Goal: Information Seeking & Learning: Learn about a topic

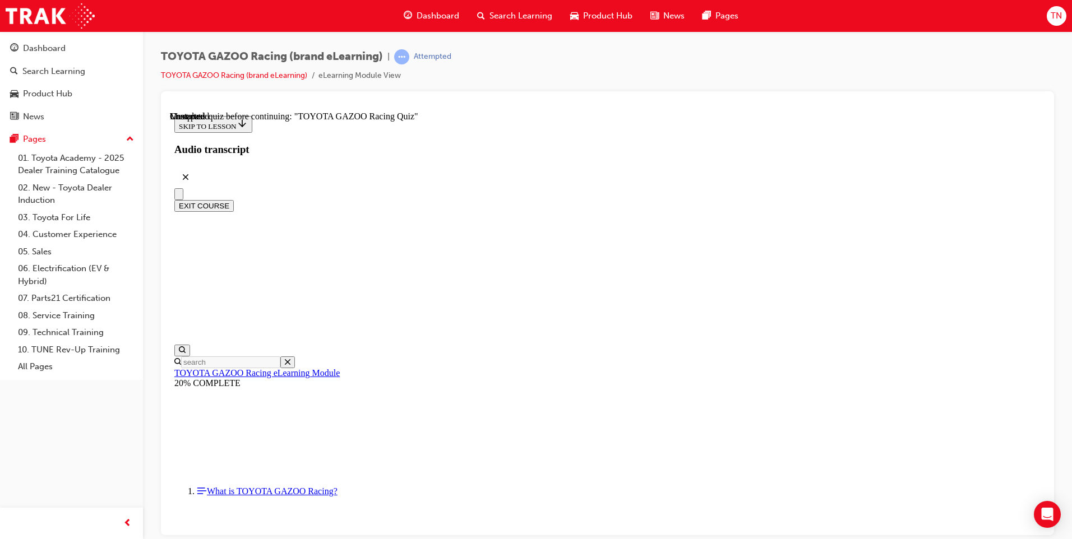
scroll to position [4010, 0]
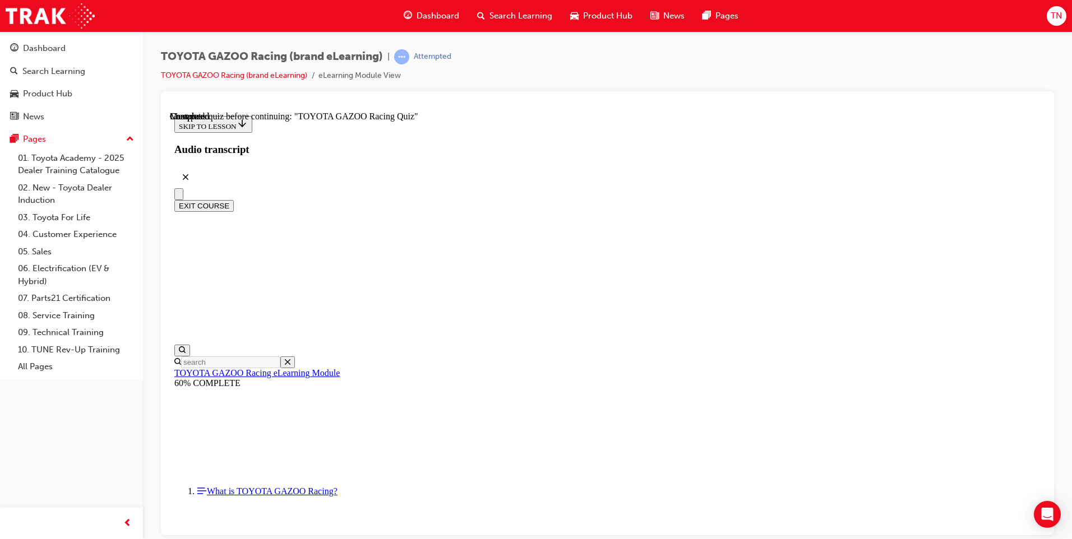
radio input "true"
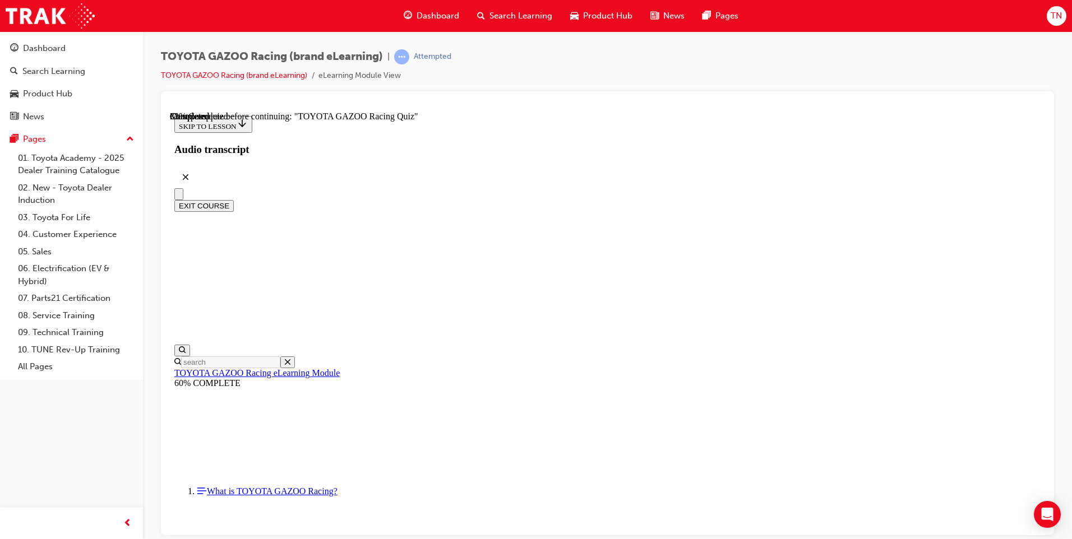
radio input "true"
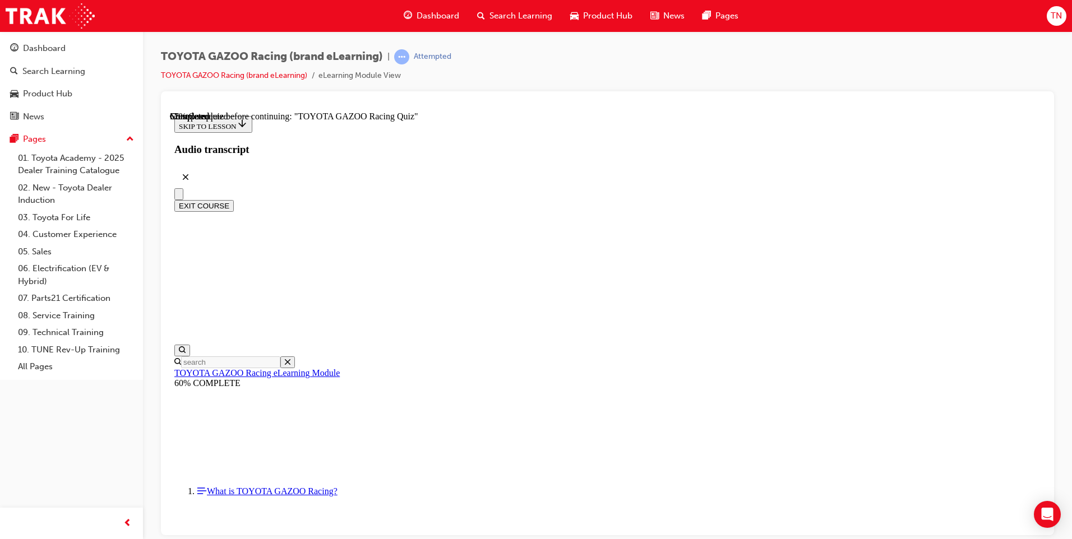
radio input "true"
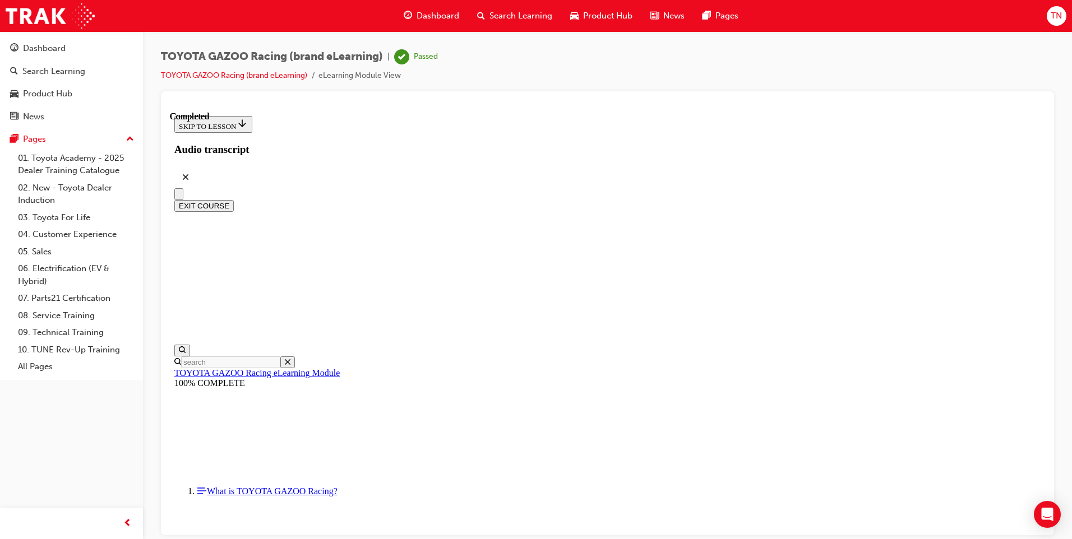
scroll to position [35, 0]
click at [234, 200] on button "EXIT COURSE" at bounding box center [203, 206] width 59 height 12
click at [598, 10] on span "Product Hub" at bounding box center [607, 16] width 49 height 13
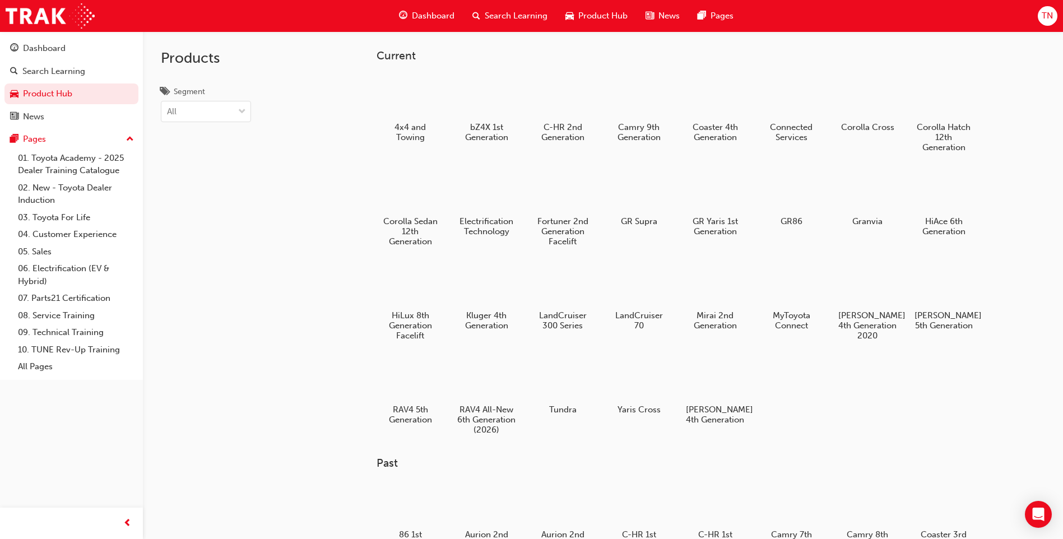
click at [479, 17] on span "search-icon" at bounding box center [476, 16] width 8 height 14
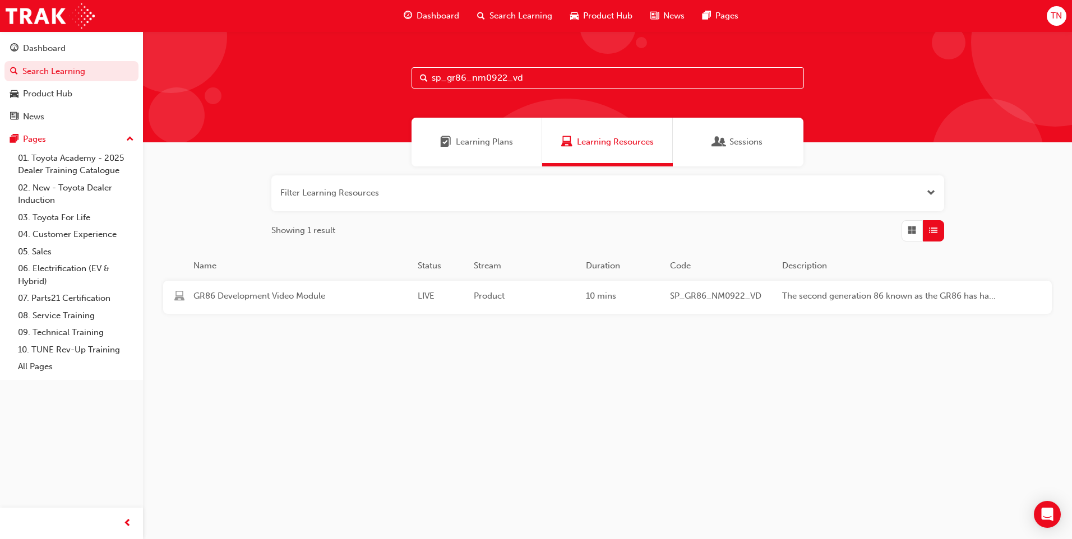
click at [535, 76] on input "sp_gr86_nm0922_vd" at bounding box center [607, 77] width 392 height 21
click at [625, 301] on div "10 mins" at bounding box center [623, 297] width 84 height 15
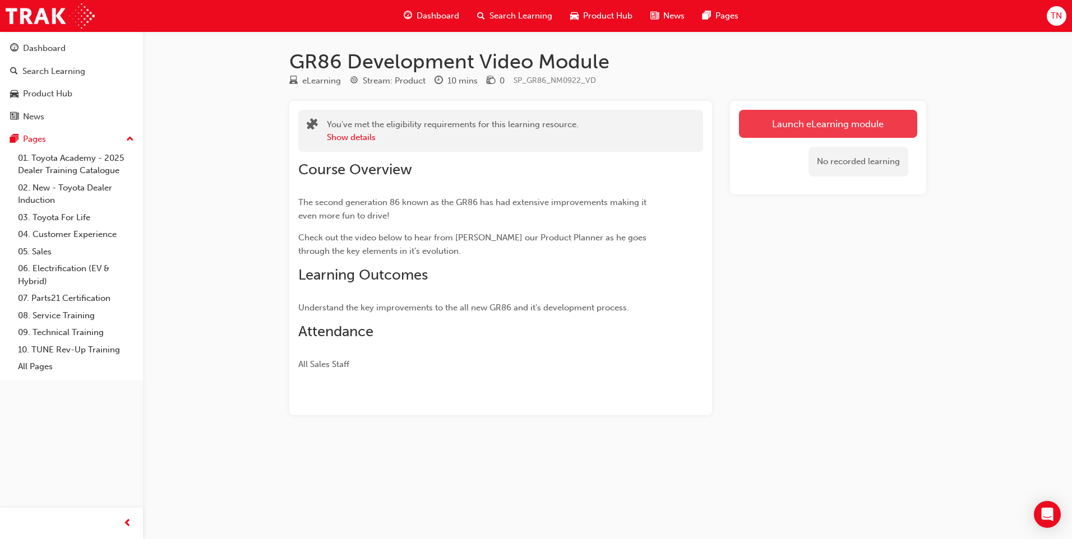
click at [838, 127] on link "Launch eLearning module" at bounding box center [828, 124] width 178 height 28
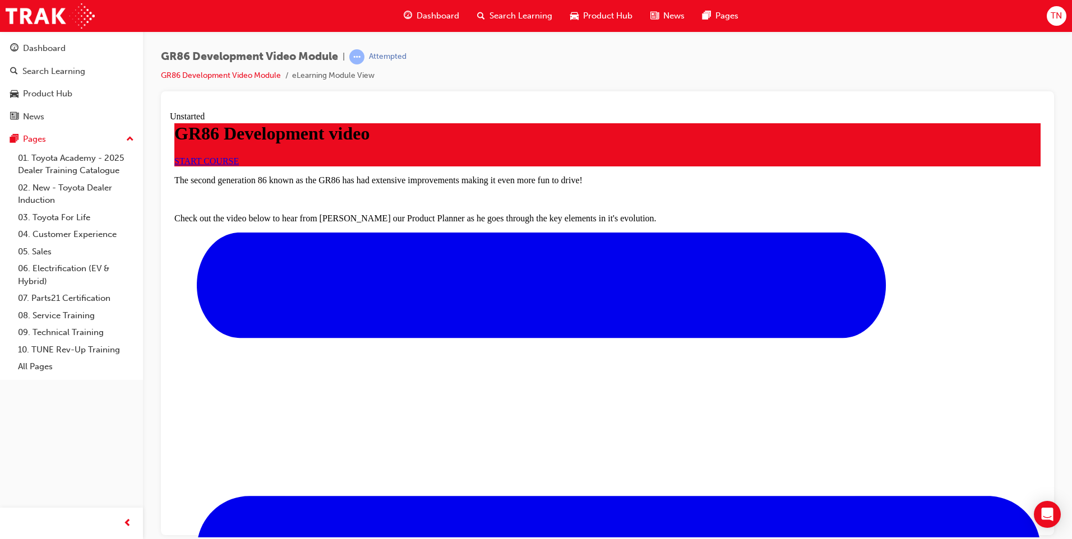
scroll to position [56, 0]
click at [239, 165] on span "START COURSE" at bounding box center [206, 161] width 64 height 10
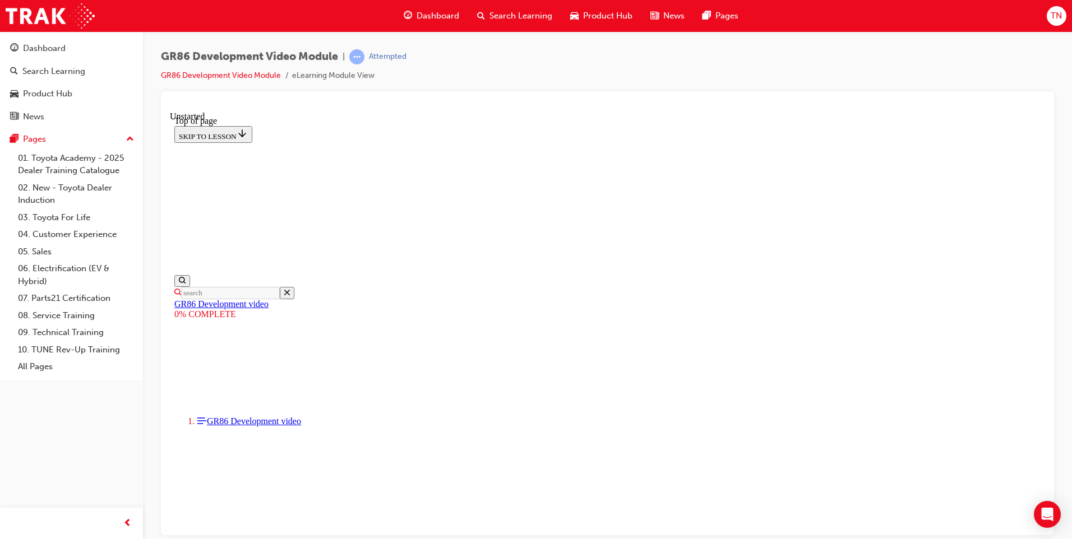
scroll to position [258, 0]
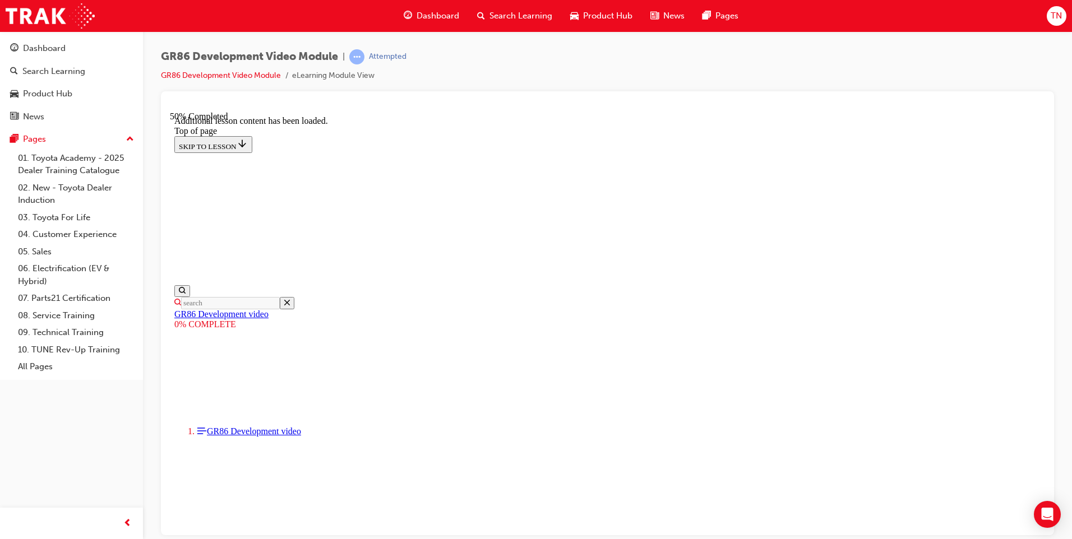
scroll to position [703, 0]
drag, startPoint x: 690, startPoint y: 342, endPoint x: 704, endPoint y: 341, distance: 13.5
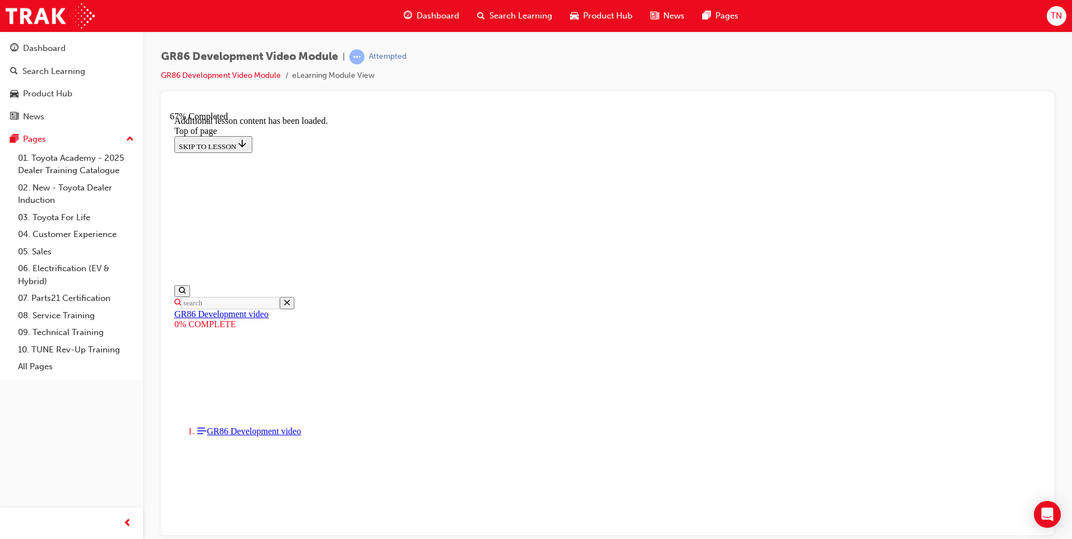
scroll to position [701, 0]
click at [507, 9] on div "Search Learning" at bounding box center [514, 15] width 93 height 23
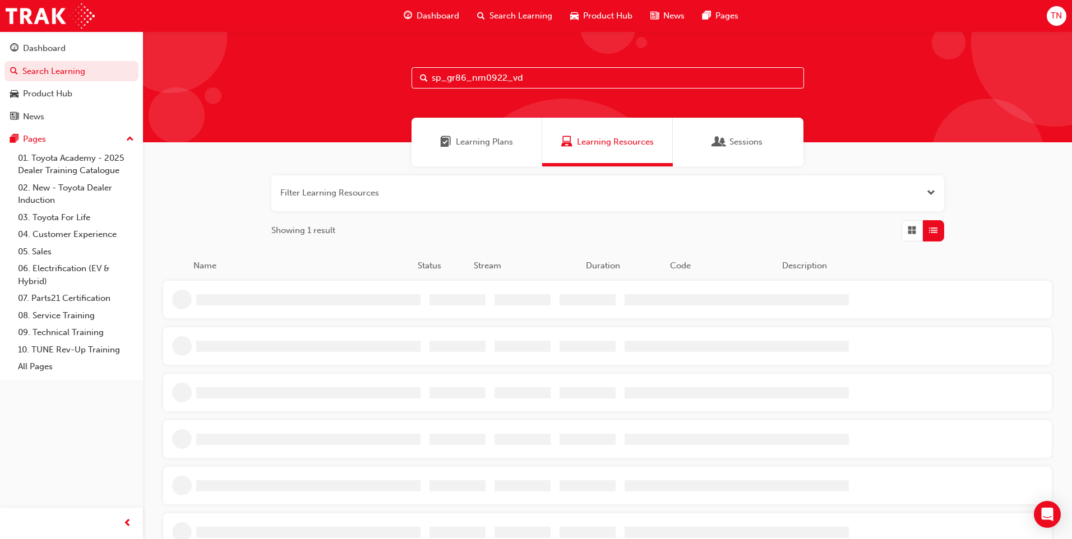
click at [539, 77] on input "sp_gr86_nm0922_vd" at bounding box center [607, 77] width 392 height 21
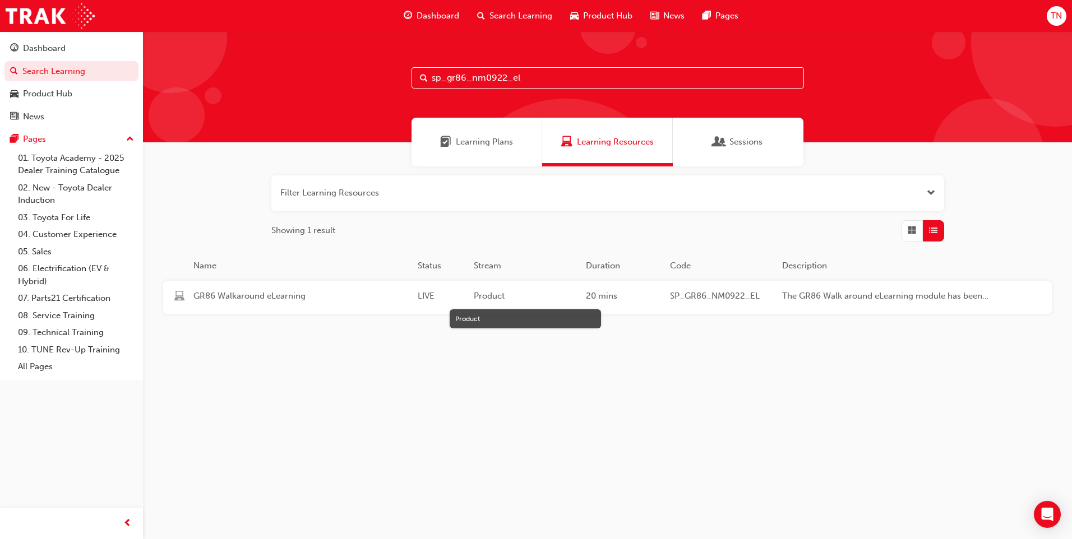
type input "sp_gr86_nm0922_el"
click at [553, 295] on span "Product" at bounding box center [525, 296] width 103 height 13
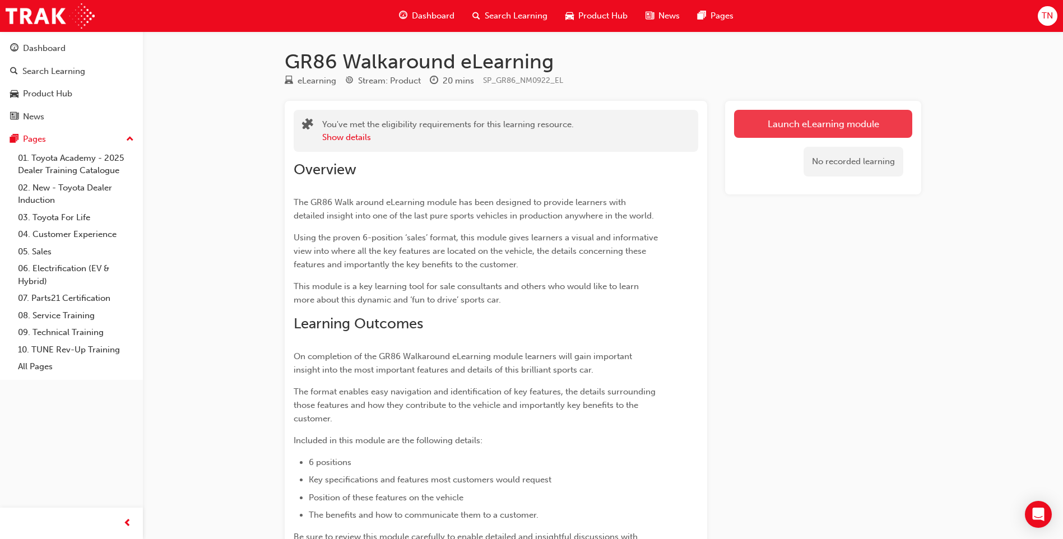
click at [834, 133] on link "Launch eLearning module" at bounding box center [823, 124] width 178 height 28
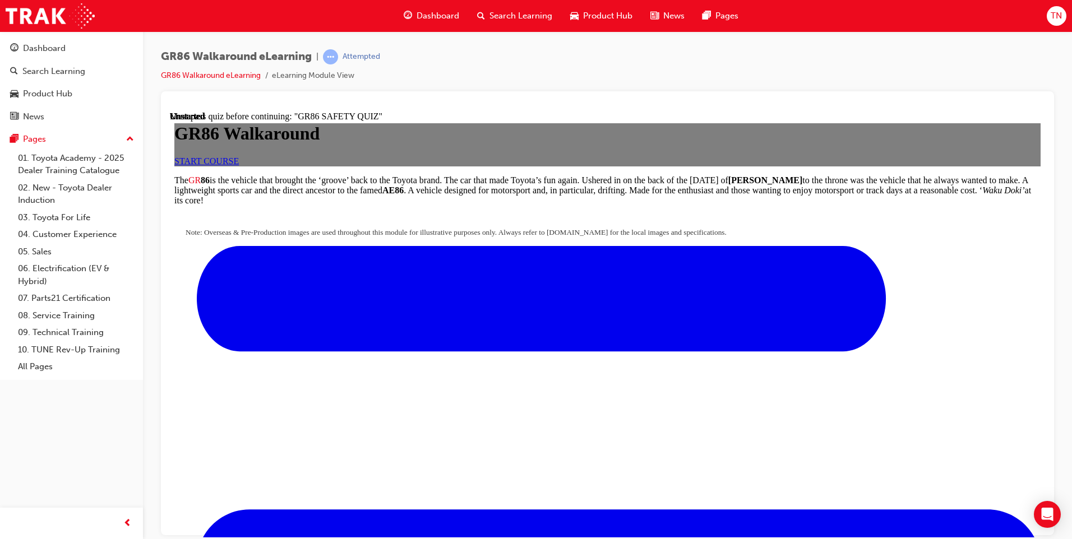
click at [239, 165] on span "START COURSE" at bounding box center [206, 161] width 64 height 10
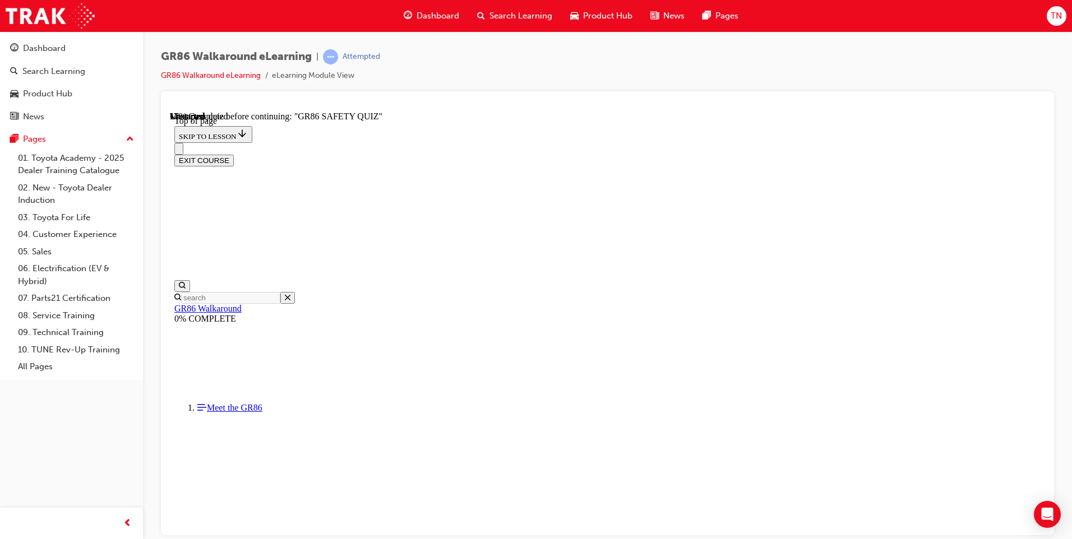
scroll to position [263, 0]
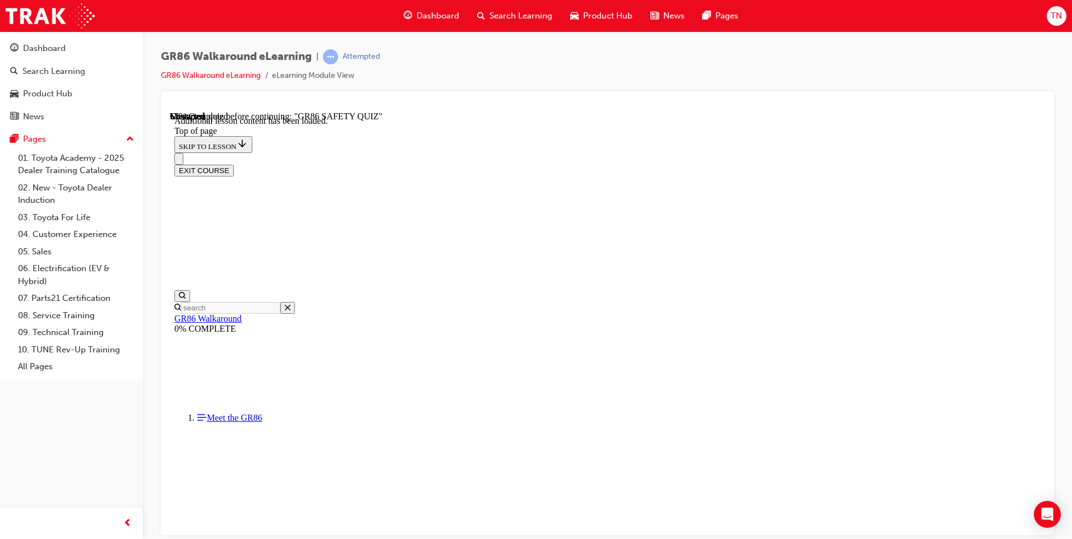
scroll to position [1296, 0]
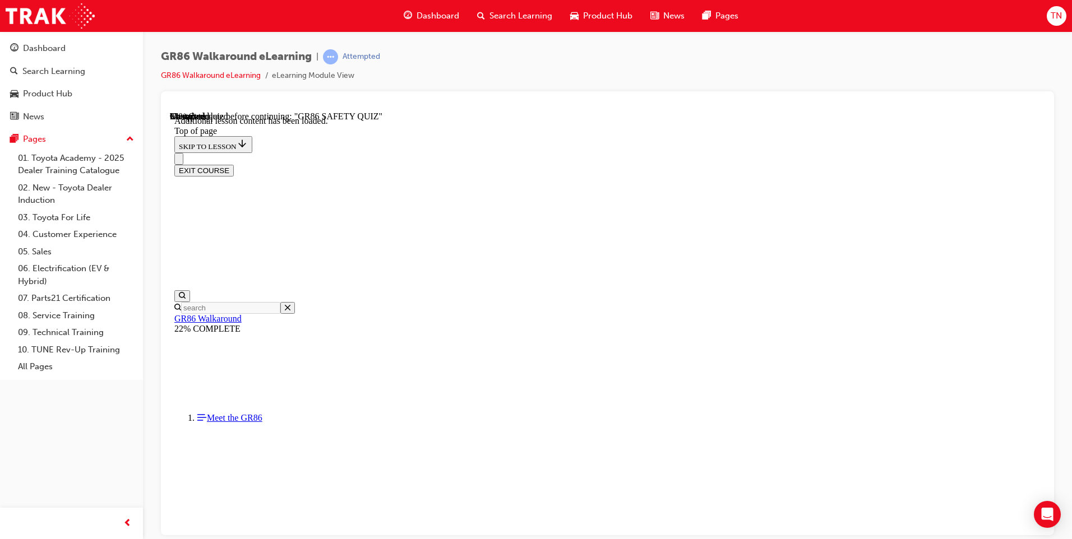
drag, startPoint x: 588, startPoint y: 246, endPoint x: 609, endPoint y: 281, distance: 40.8
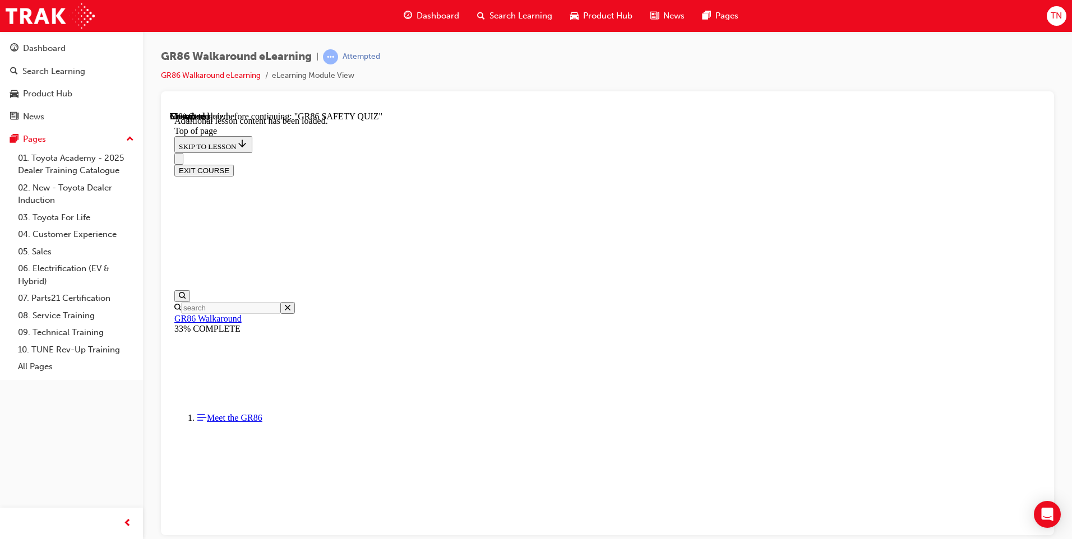
drag, startPoint x: 658, startPoint y: 285, endPoint x: 712, endPoint y: 265, distance: 57.7
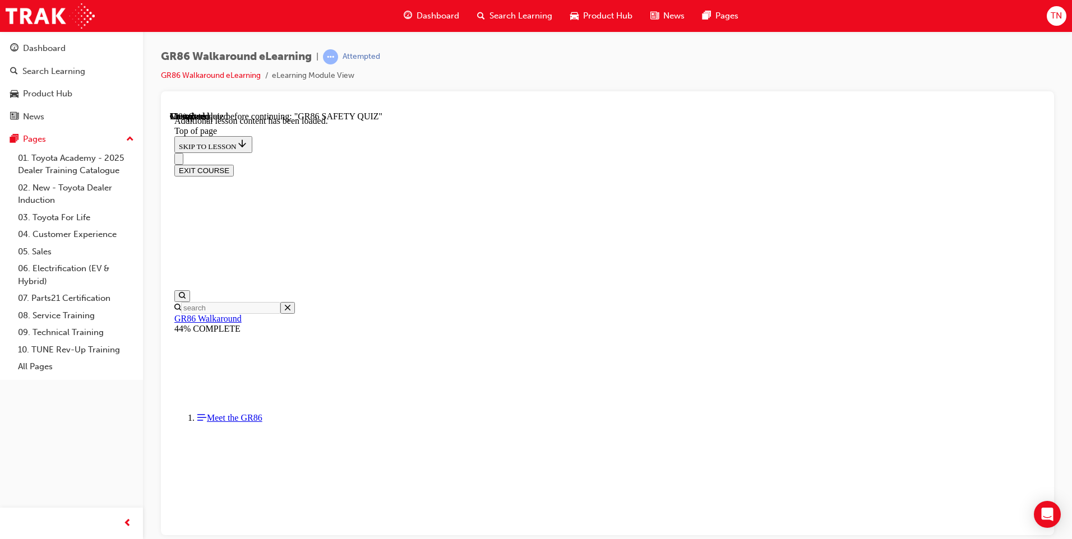
scroll to position [370, 0]
drag, startPoint x: 544, startPoint y: 275, endPoint x: 555, endPoint y: 277, distance: 11.3
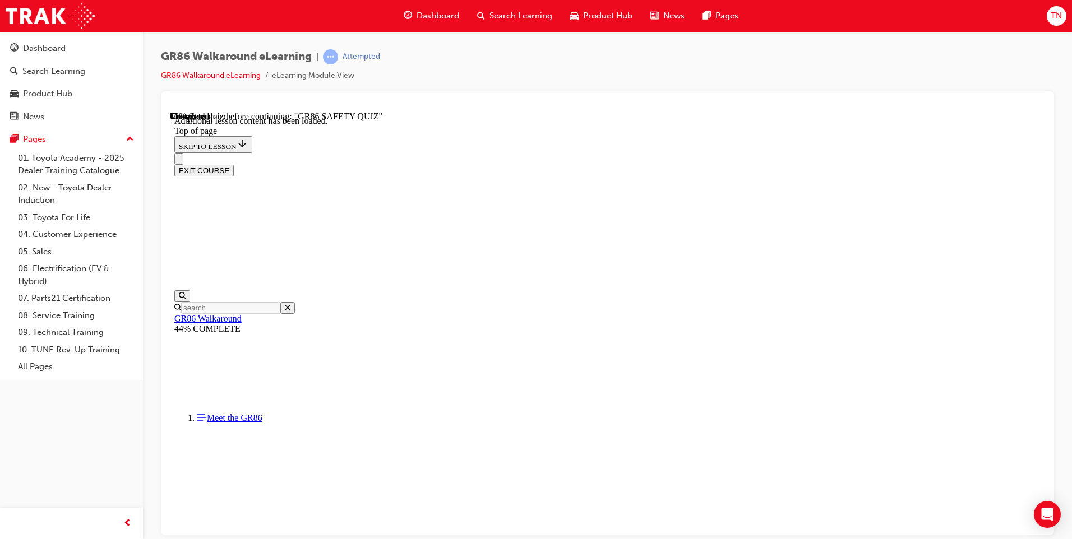
drag, startPoint x: 774, startPoint y: 261, endPoint x: 772, endPoint y: 272, distance: 11.4
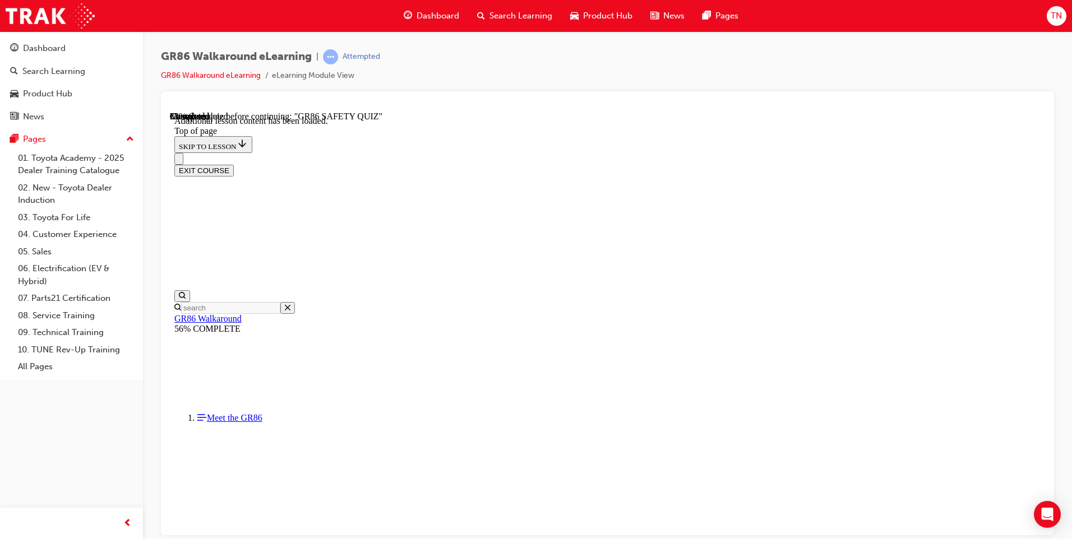
drag, startPoint x: 433, startPoint y: 172, endPoint x: 455, endPoint y: 209, distance: 43.0
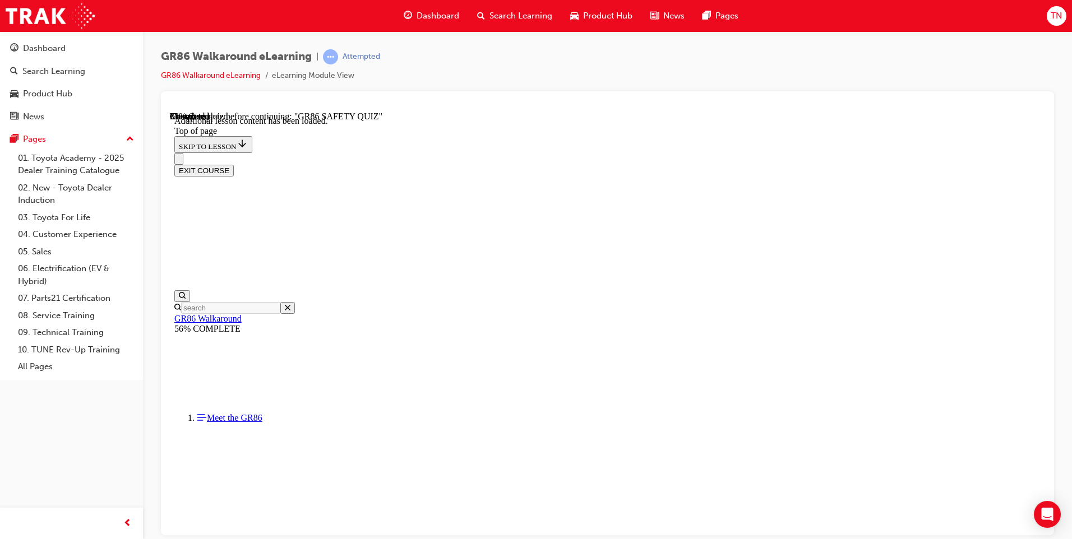
drag, startPoint x: 449, startPoint y: 477, endPoint x: 539, endPoint y: 467, distance: 90.3
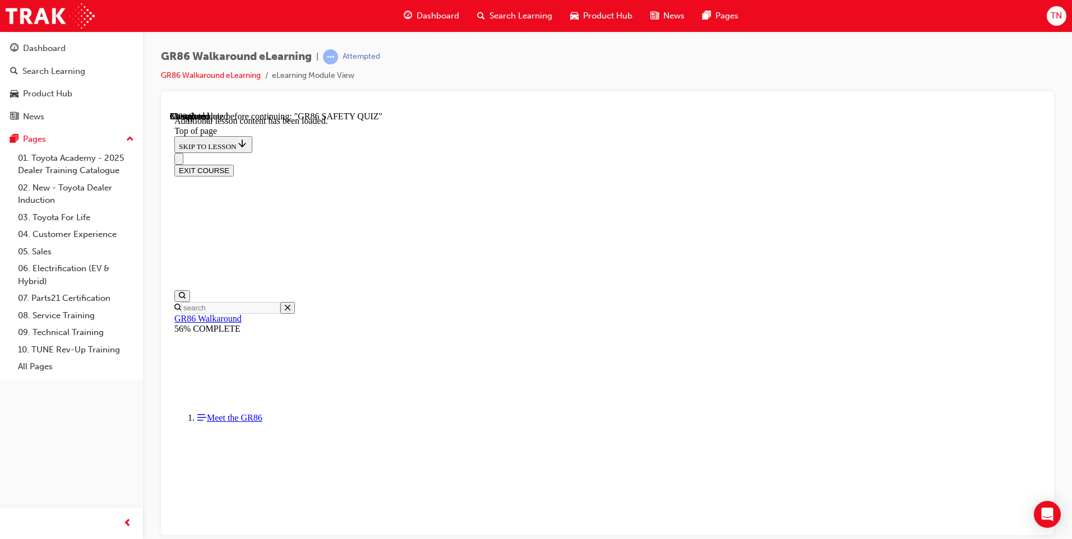
drag, startPoint x: 674, startPoint y: 439, endPoint x: 754, endPoint y: 393, distance: 92.4
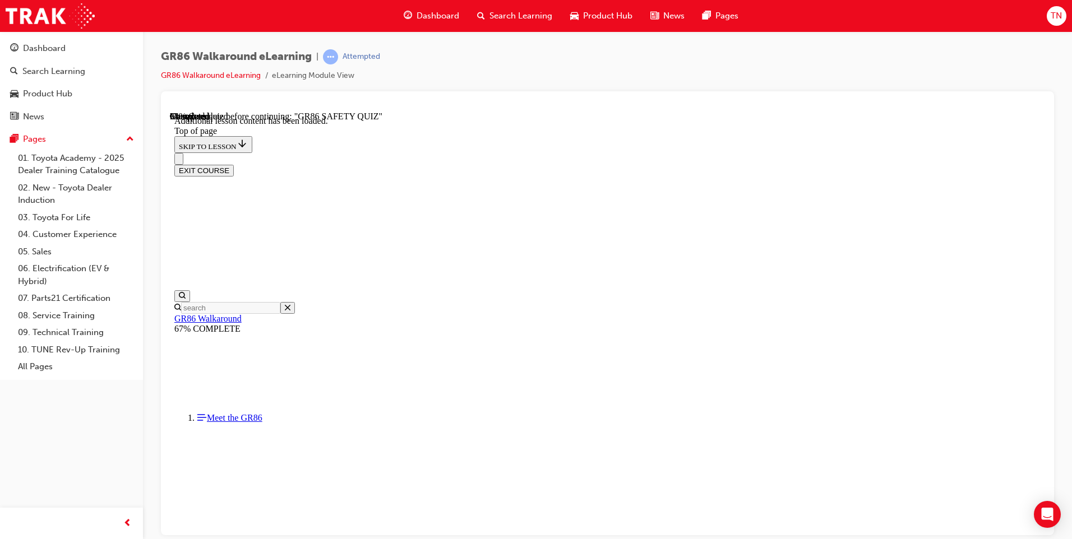
scroll to position [2423, 0]
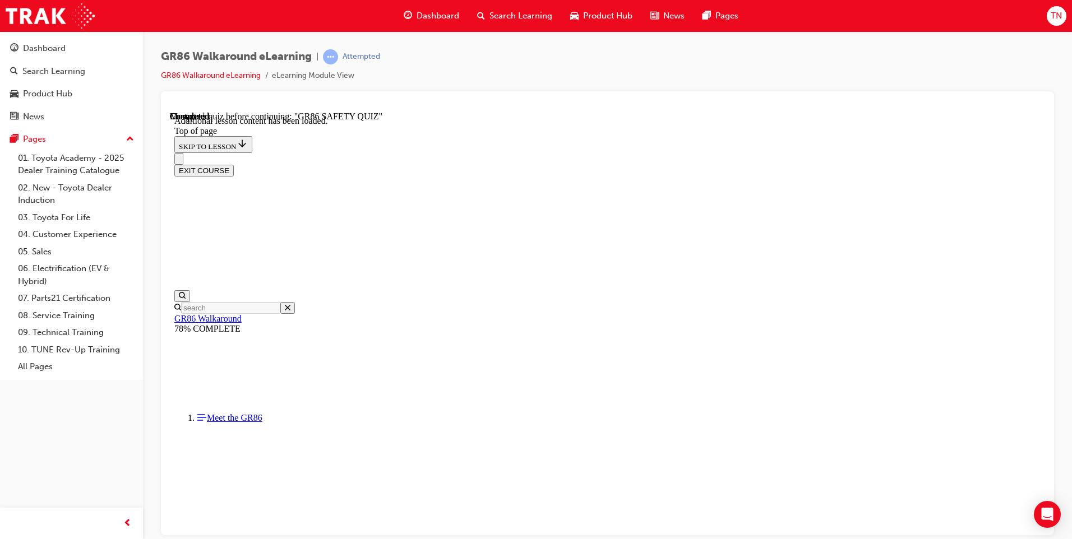
drag, startPoint x: 485, startPoint y: 188, endPoint x: 641, endPoint y: 478, distance: 329.0
copy div "Blind Spot Monitor or BSM technology is designed to detect vehicles in the driv…"
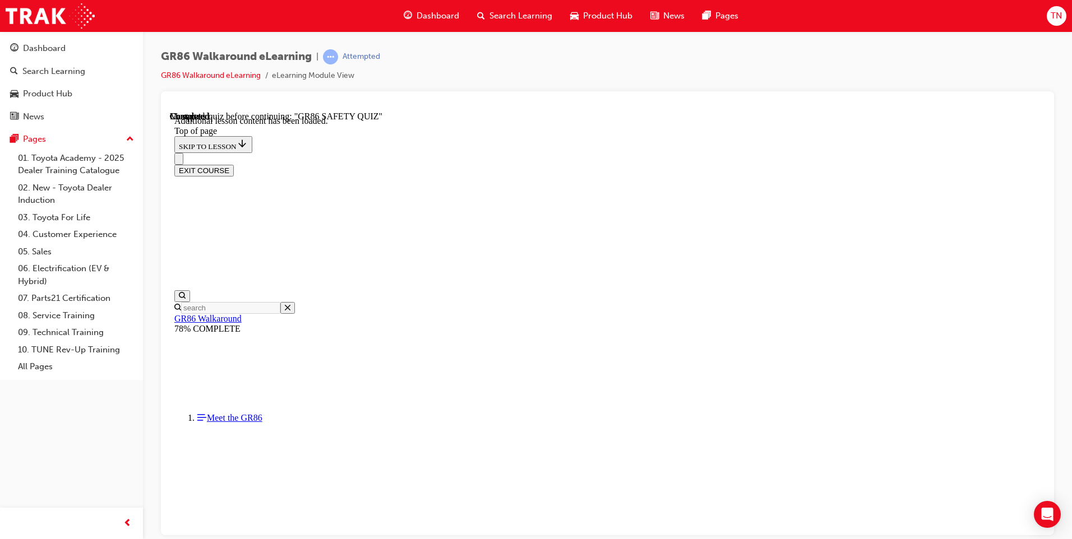
drag, startPoint x: 484, startPoint y: 215, endPoint x: 612, endPoint y: 477, distance: 291.7
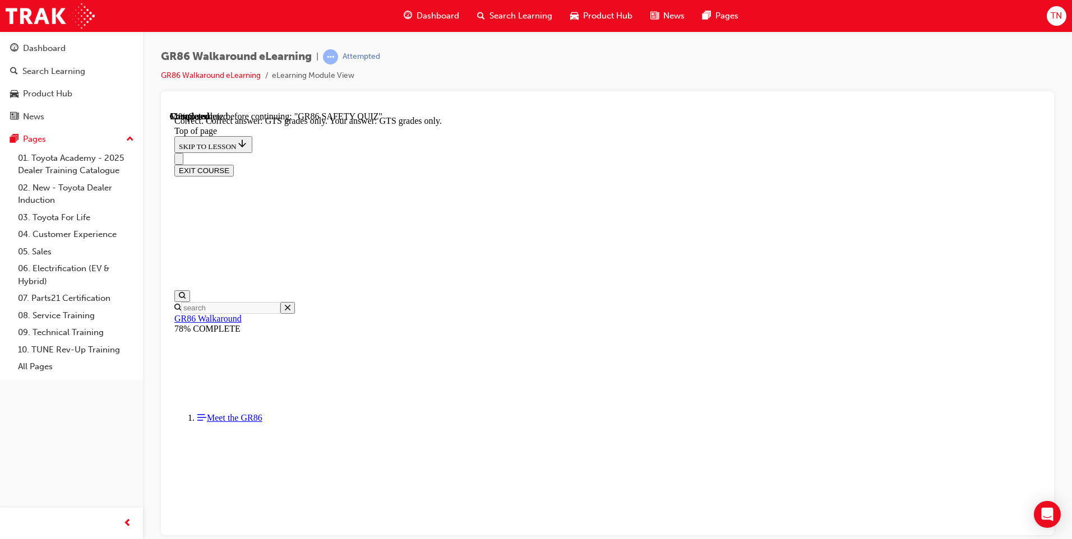
copy div "Limited Slip Differentials or LSDs are designed to reduce slippage or wheel-spi…"
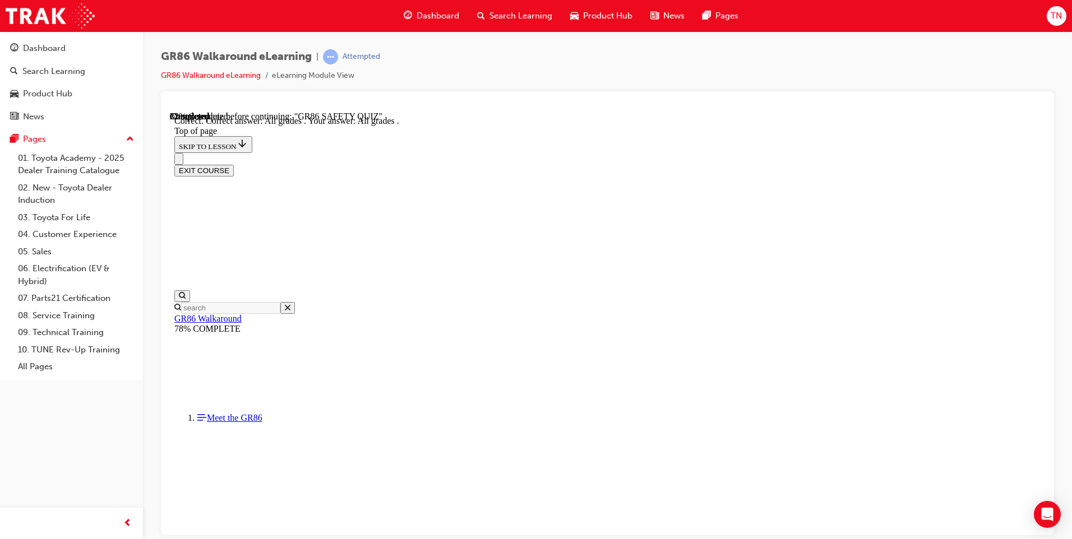
scroll to position [241, 0]
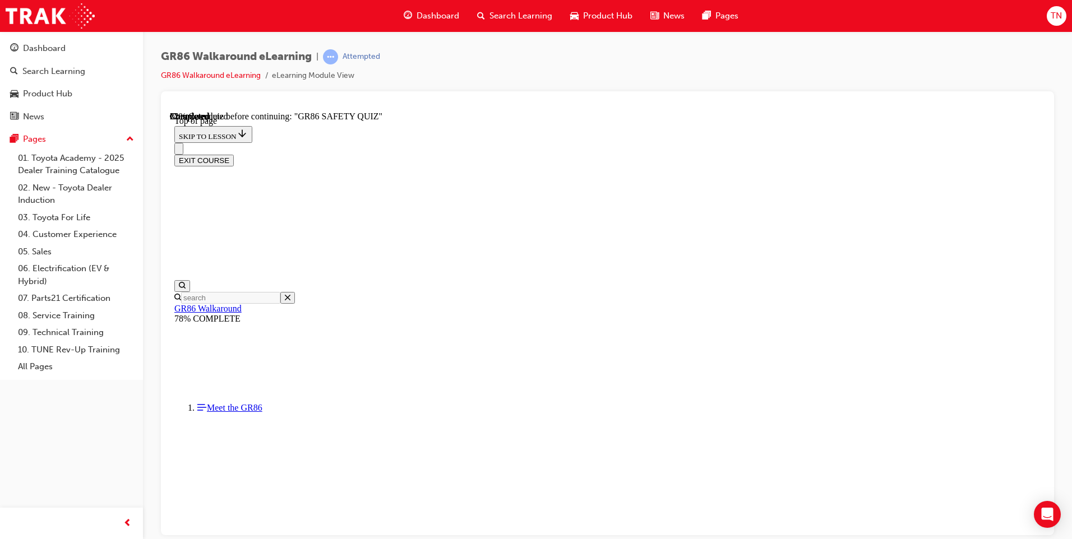
scroll to position [359, 0]
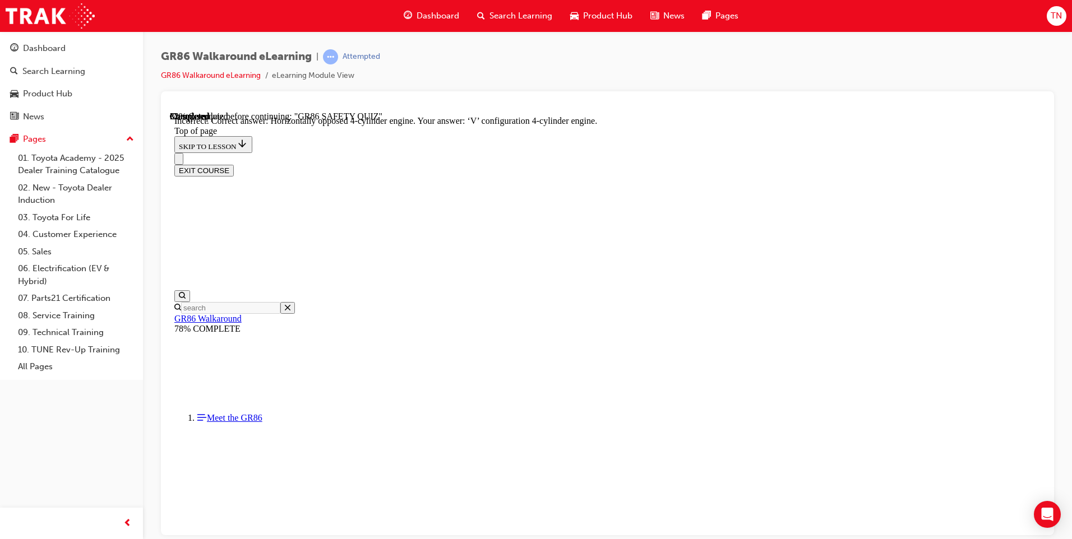
scroll to position [145, 0]
drag, startPoint x: 480, startPoint y: 161, endPoint x: 862, endPoint y: 266, distance: 396.5
copy div "The new GR 86 uses a 2.4 litre, 4-cylinder engine that is designed to provide m…"
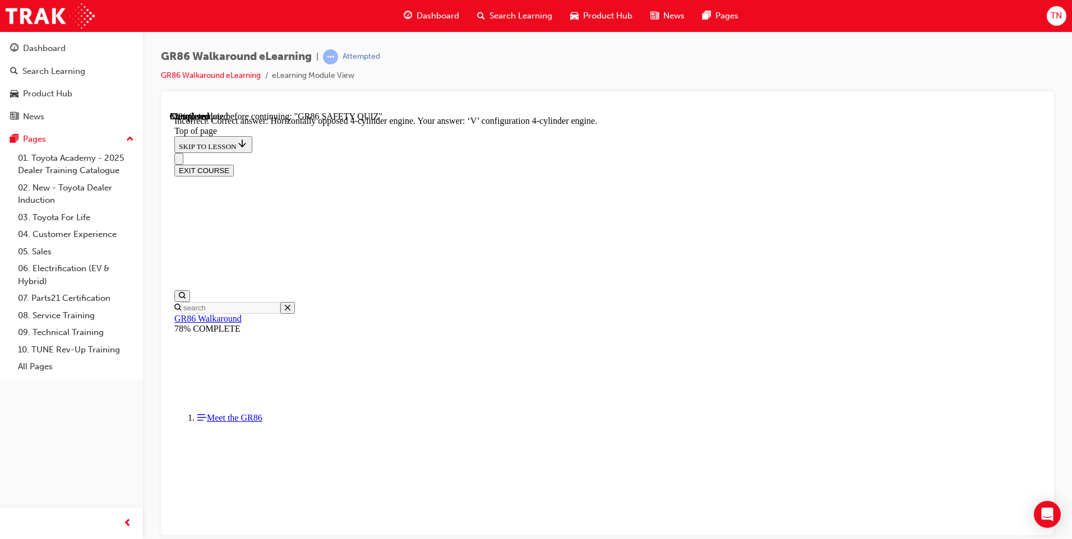
drag, startPoint x: 492, startPoint y: 238, endPoint x: 615, endPoint y: 305, distance: 140.4
drag, startPoint x: 667, startPoint y: 247, endPoint x: 683, endPoint y: 361, distance: 115.4
drag, startPoint x: 683, startPoint y: 361, endPoint x: 693, endPoint y: 332, distance: 31.6
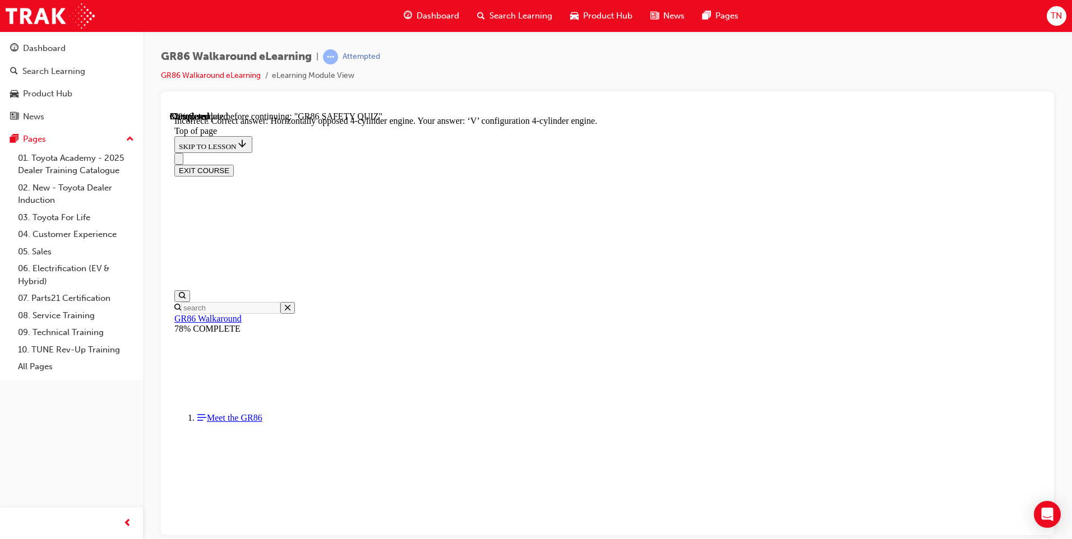
drag, startPoint x: 744, startPoint y: 407, endPoint x: 573, endPoint y: 354, distance: 178.9
drag, startPoint x: 488, startPoint y: 250, endPoint x: 716, endPoint y: 386, distance: 265.2
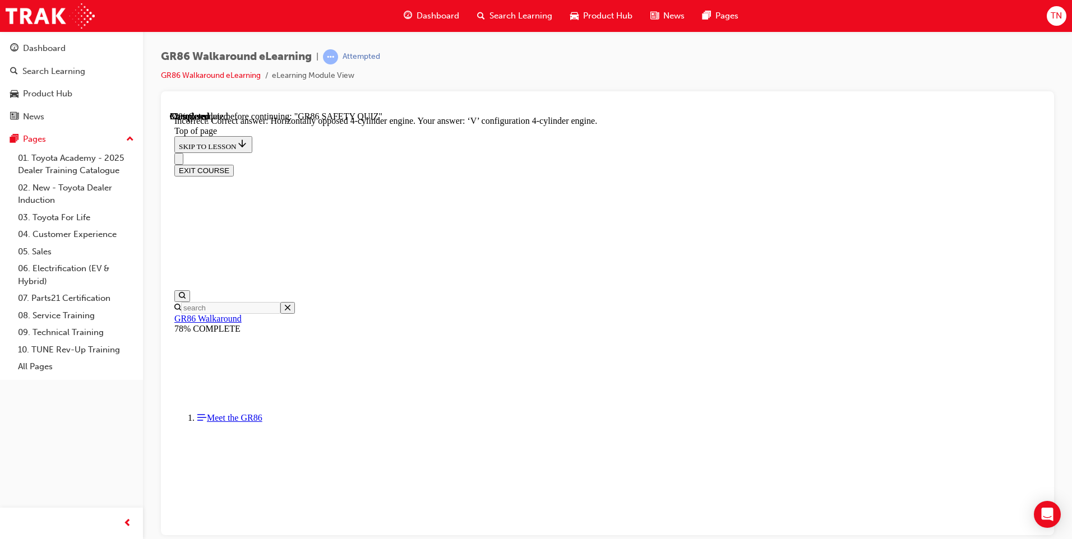
copy div "Inverted 4-cylinder engine In-line 4 cylinder ‘V’ configuration 4-cylinder engi…"
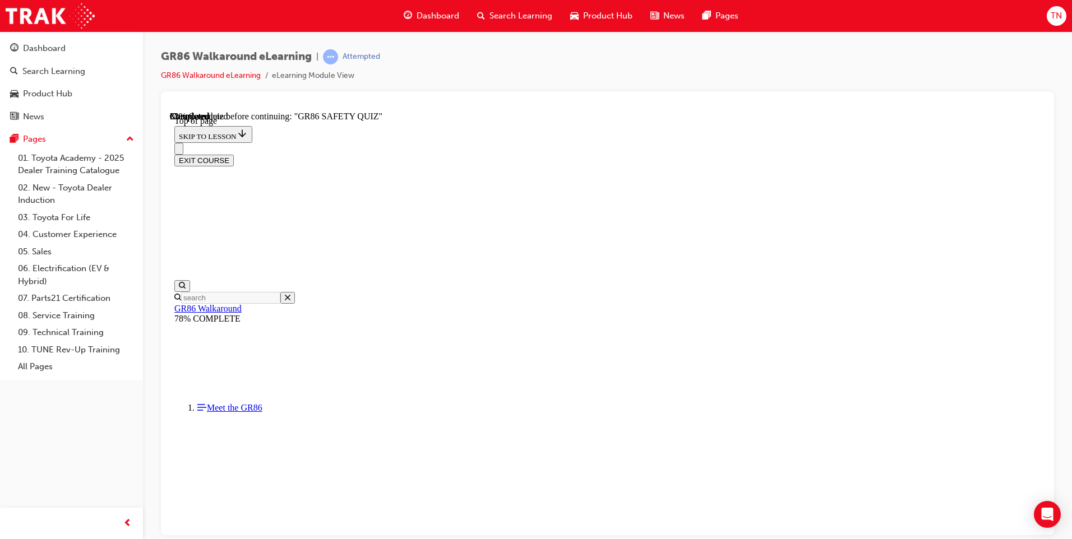
scroll to position [146, 0]
drag, startPoint x: 474, startPoint y: 156, endPoint x: 650, endPoint y: 386, distance: 290.2
copy div "What variants of the new GR 86 comes equipped with a clever safety technology, …"
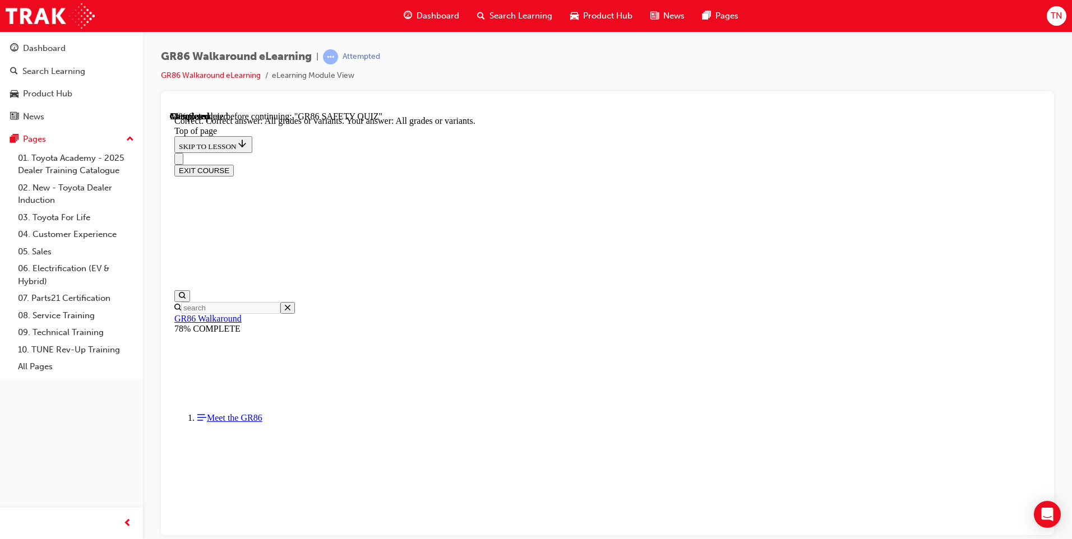
scroll to position [203, 0]
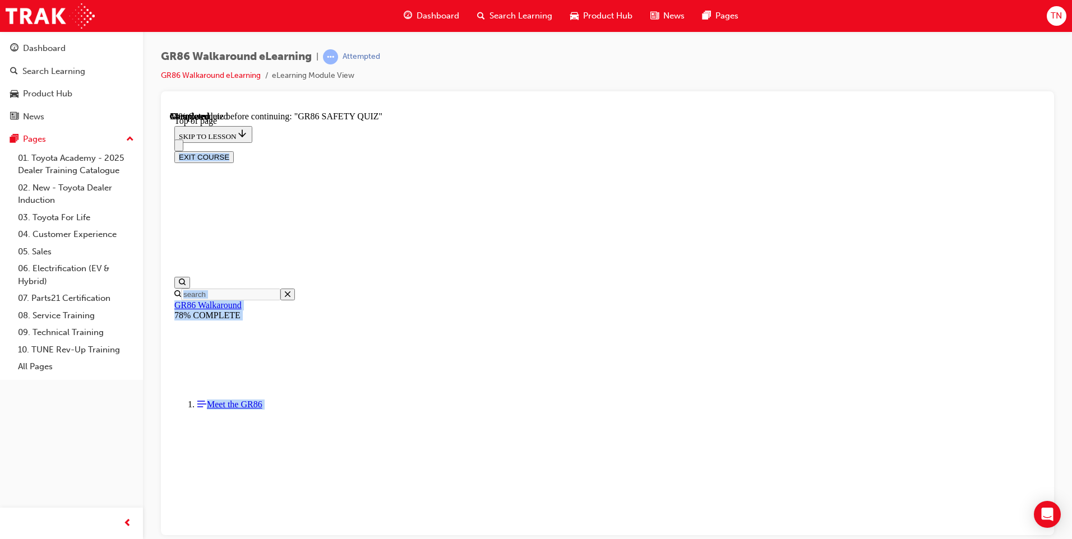
scroll to position [168, 0]
drag, startPoint x: 485, startPoint y: 266, endPoint x: 639, endPoint y: 390, distance: 198.1
copy div "What type of solution is available on the all new GR 86 vehicles in the event o…"
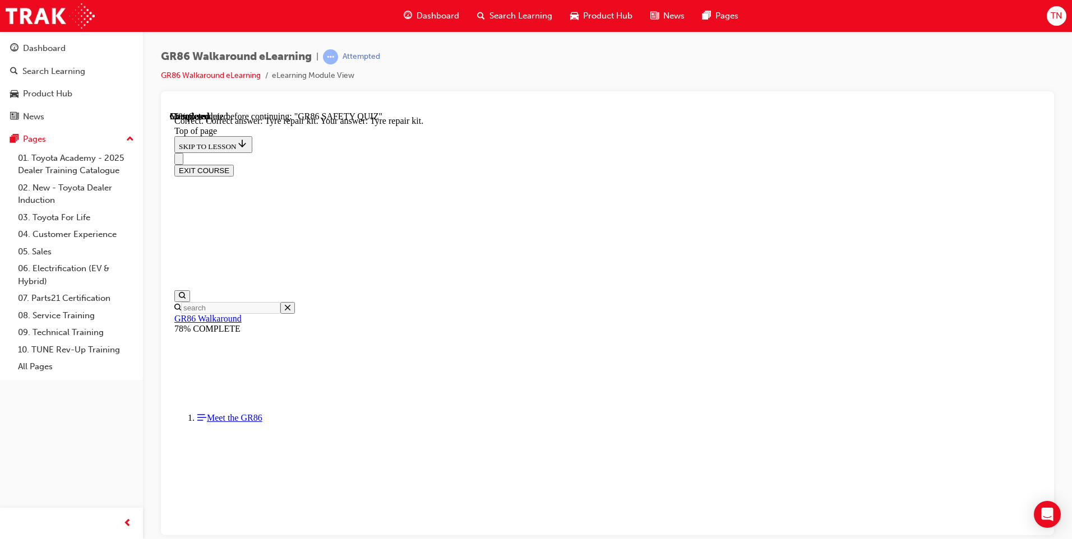
scroll to position [203, 0]
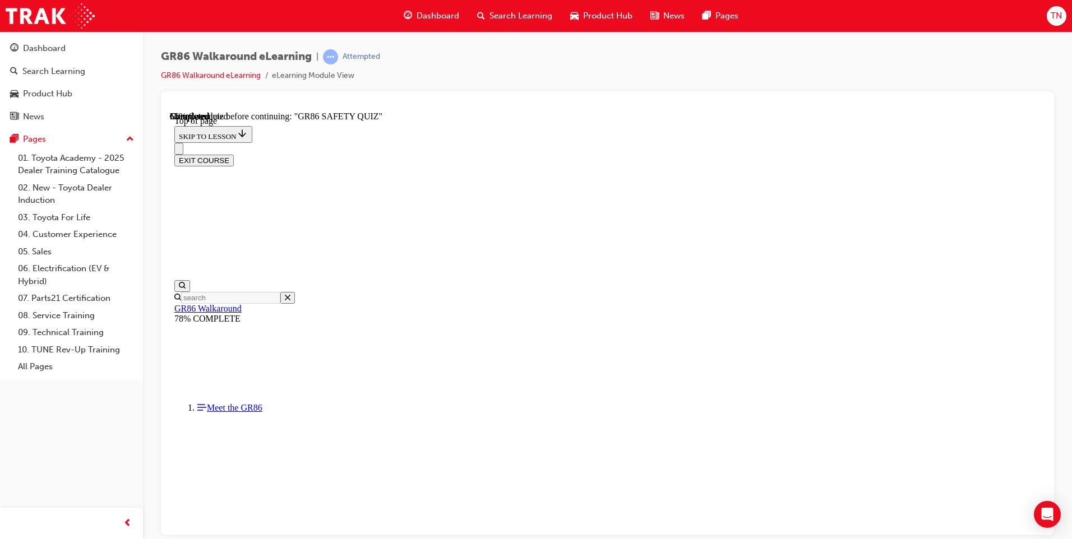
scroll to position [146, 0]
drag, startPoint x: 478, startPoint y: 155, endPoint x: 729, endPoint y: 239, distance: 264.4
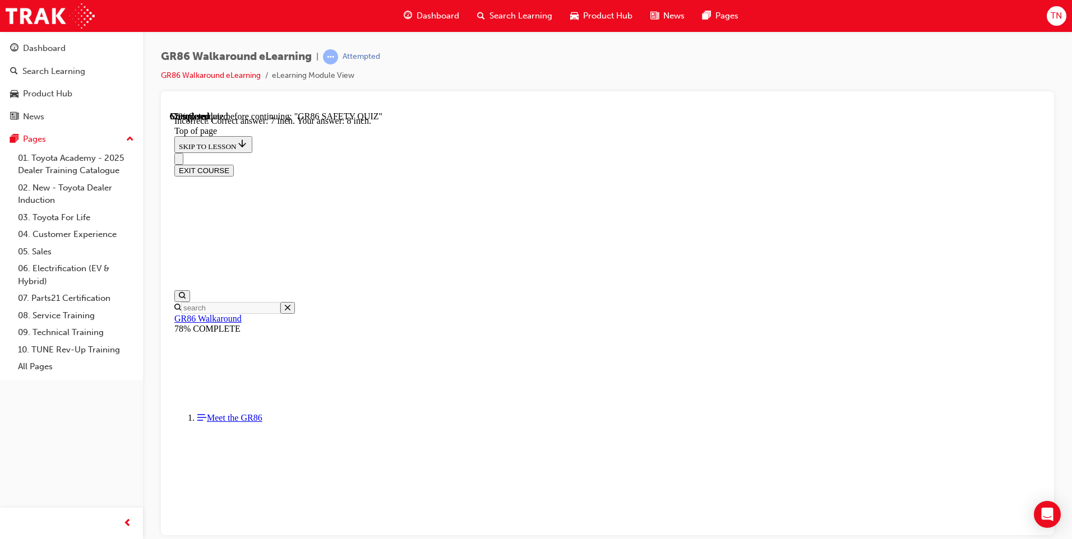
scroll to position [462, 0]
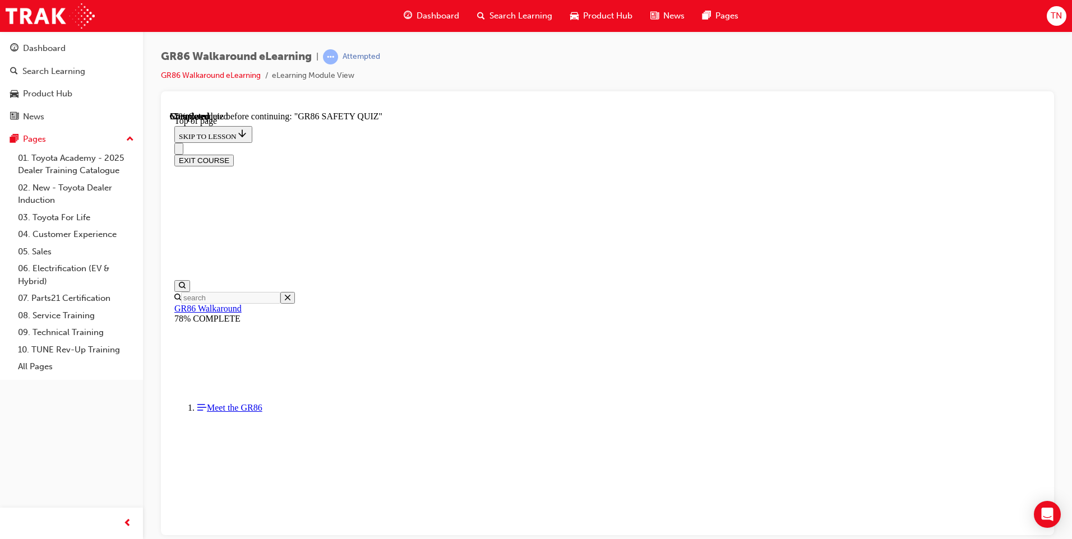
scroll to position [206, 0]
drag, startPoint x: 490, startPoint y: 267, endPoint x: 635, endPoint y: 396, distance: 193.7
copy div "Autonomous Emergency Braking or AEB is an important active safety technology de…"
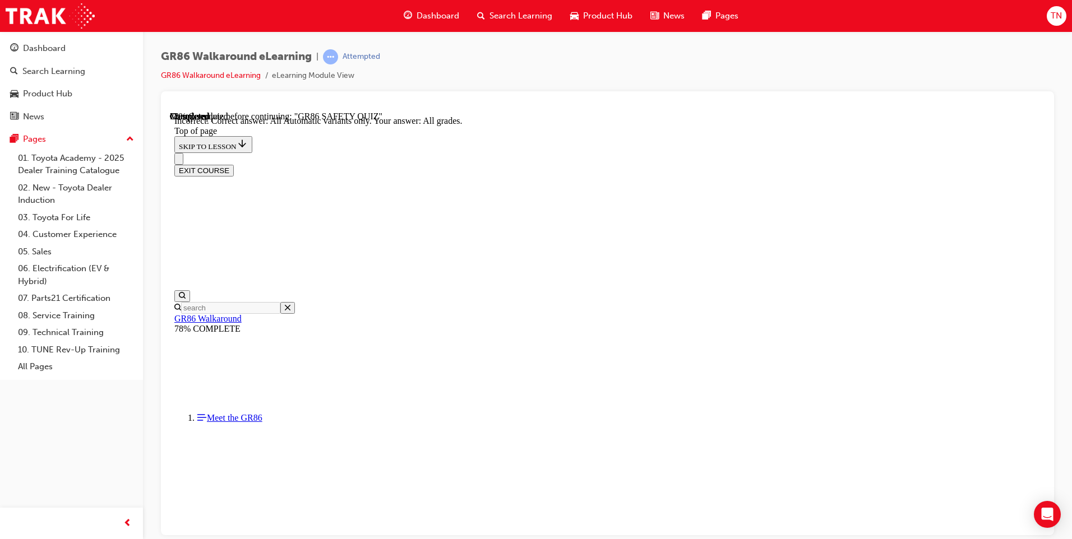
scroll to position [241, 0]
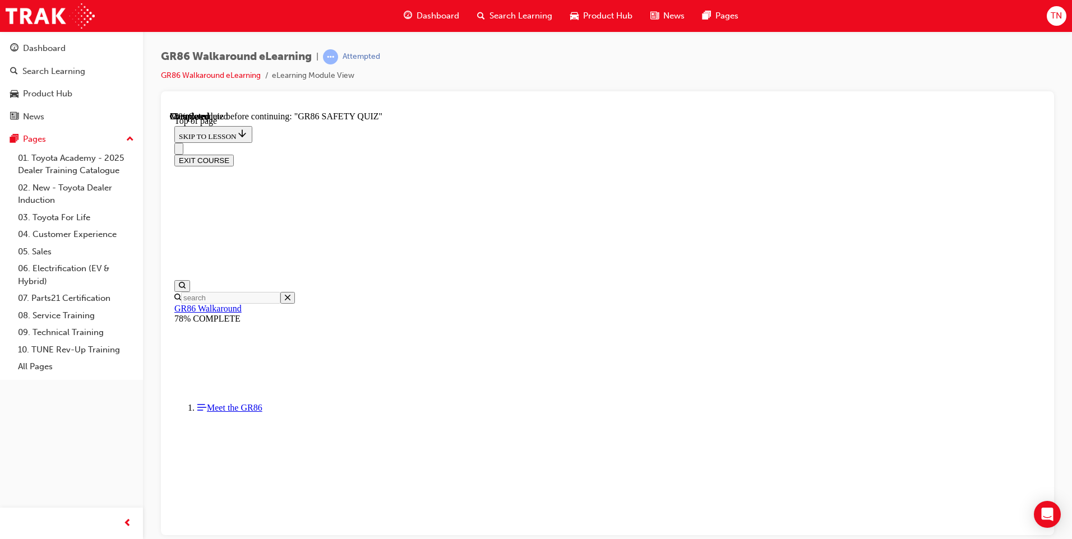
scroll to position [202, 0]
drag, startPoint x: 521, startPoint y: 416, endPoint x: 598, endPoint y: 434, distance: 79.0
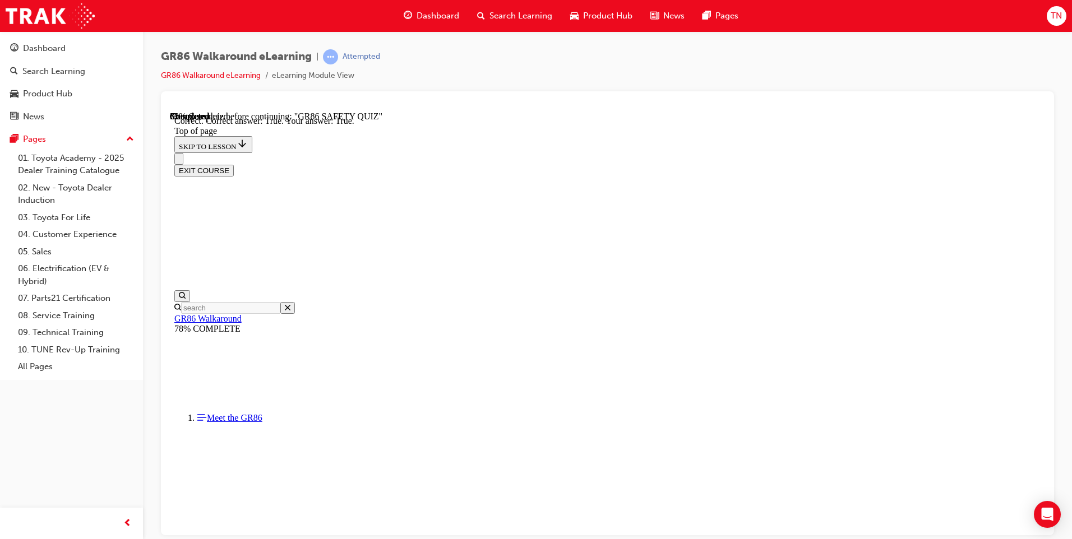
scroll to position [294, 0]
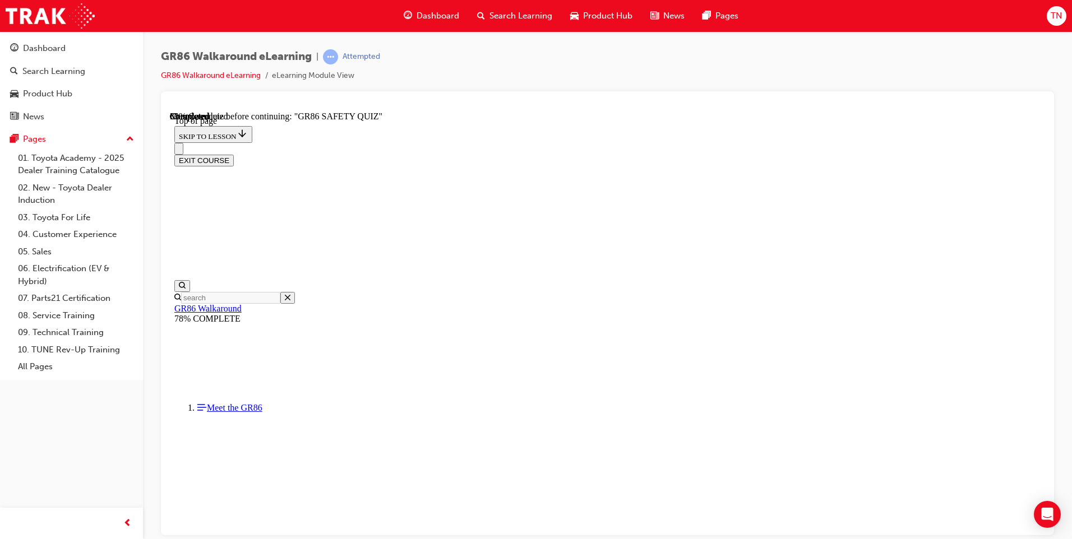
scroll to position [34, 0]
drag, startPoint x: 488, startPoint y: 269, endPoint x: 894, endPoint y: 304, distance: 407.8
copy p "What important headlamp technology enables the new GR 86 GTS grade to illuminat…"
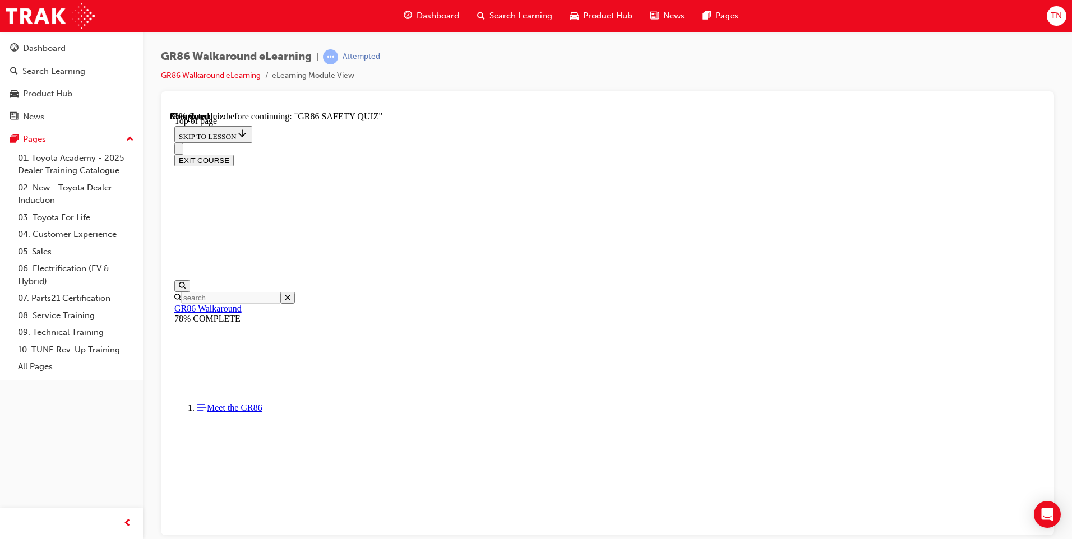
drag, startPoint x: 702, startPoint y: 339, endPoint x: 732, endPoint y: 444, distance: 108.9
drag, startPoint x: 732, startPoint y: 444, endPoint x: 775, endPoint y: 471, distance: 50.8
drag, startPoint x: 905, startPoint y: 467, endPoint x: 871, endPoint y: 490, distance: 40.7
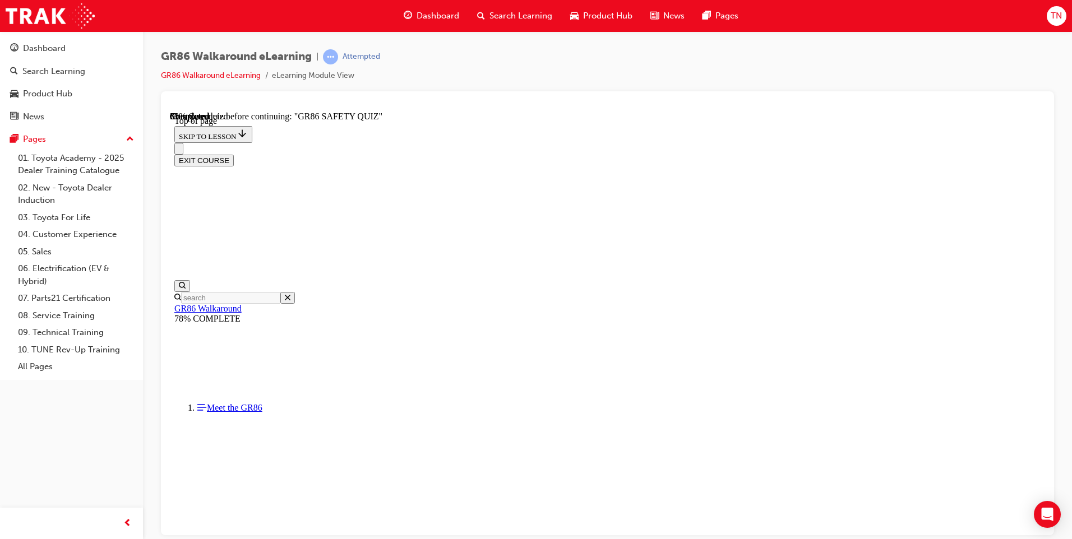
drag, startPoint x: 631, startPoint y: 501, endPoint x: 544, endPoint y: 335, distance: 187.2
copy div "Active Headlamp System Intelligent Adaptive Front lighting system Adaptive Head…"
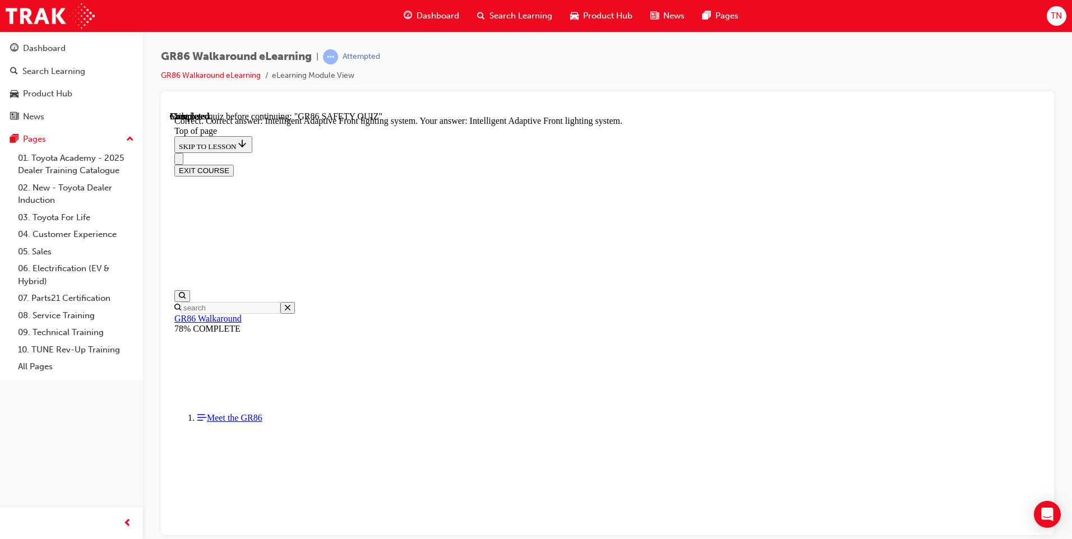
scroll to position [405, 0]
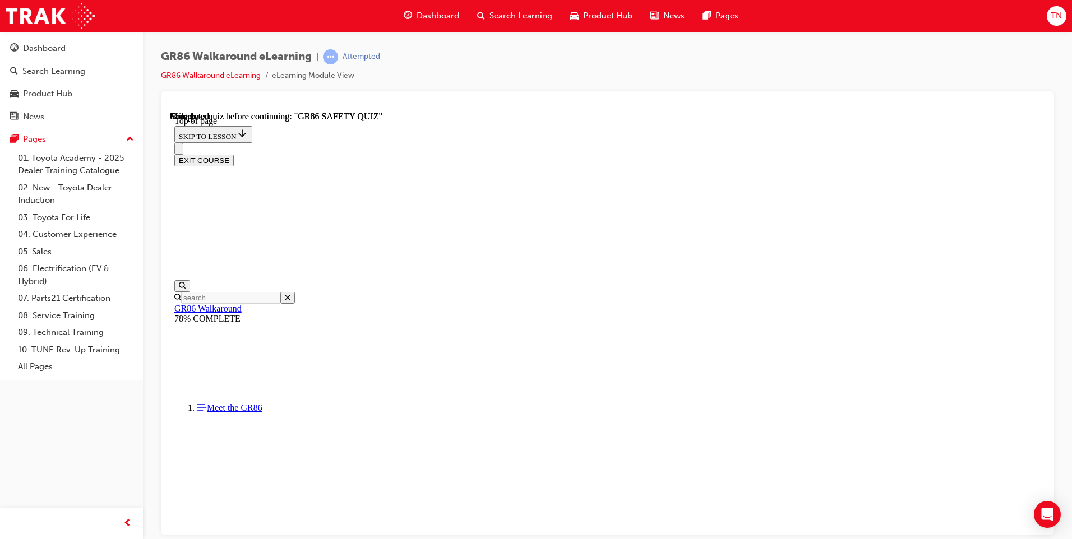
scroll to position [183, 0]
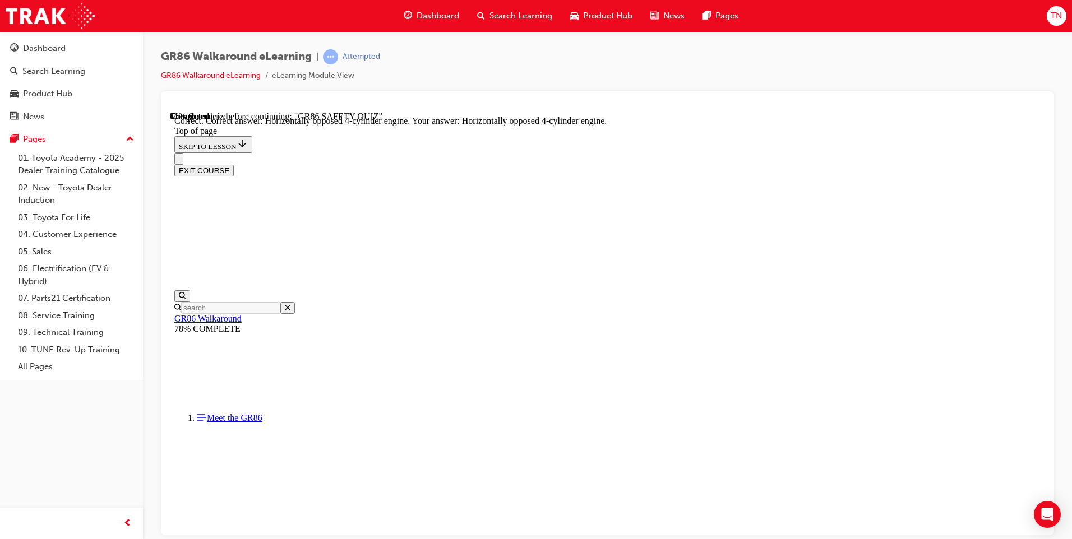
scroll to position [481, 0]
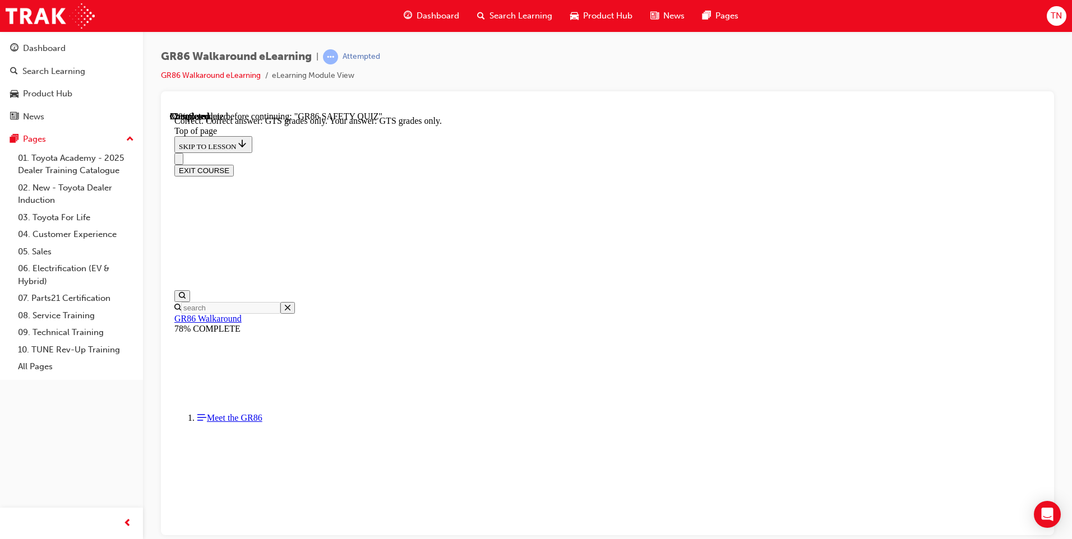
scroll to position [260, 0]
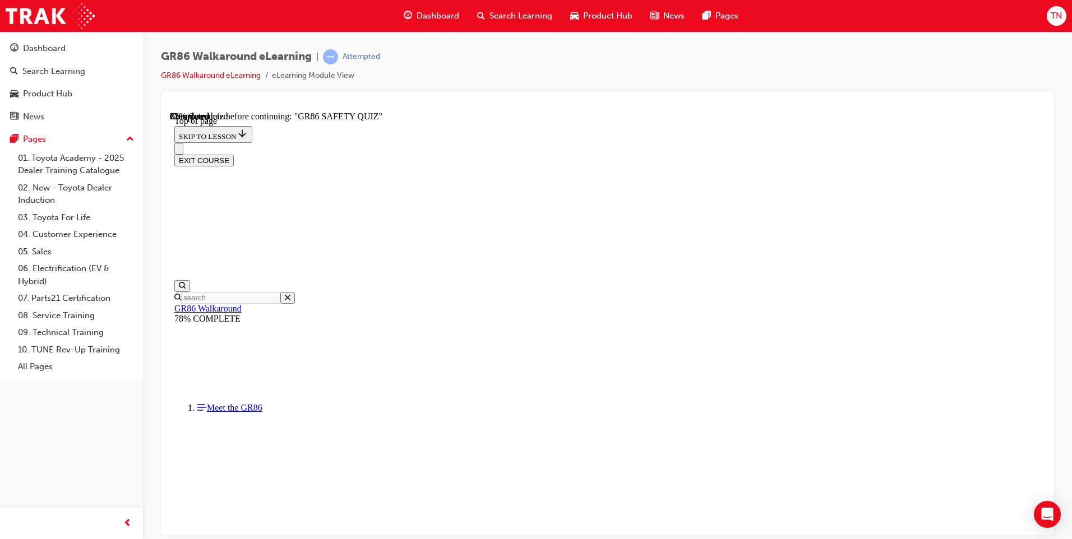
scroll to position [34, 0]
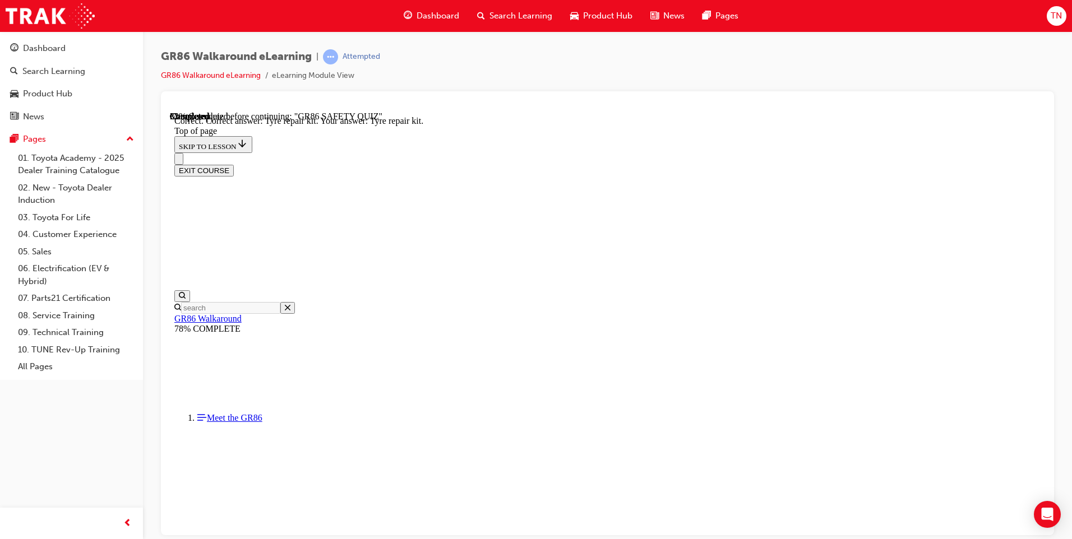
scroll to position [203, 0]
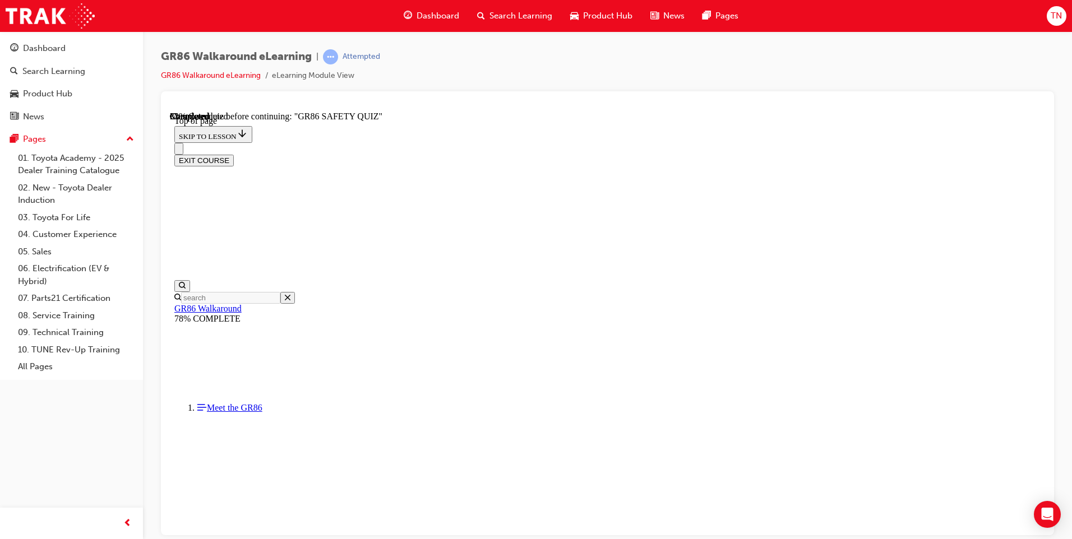
scroll to position [258, 0]
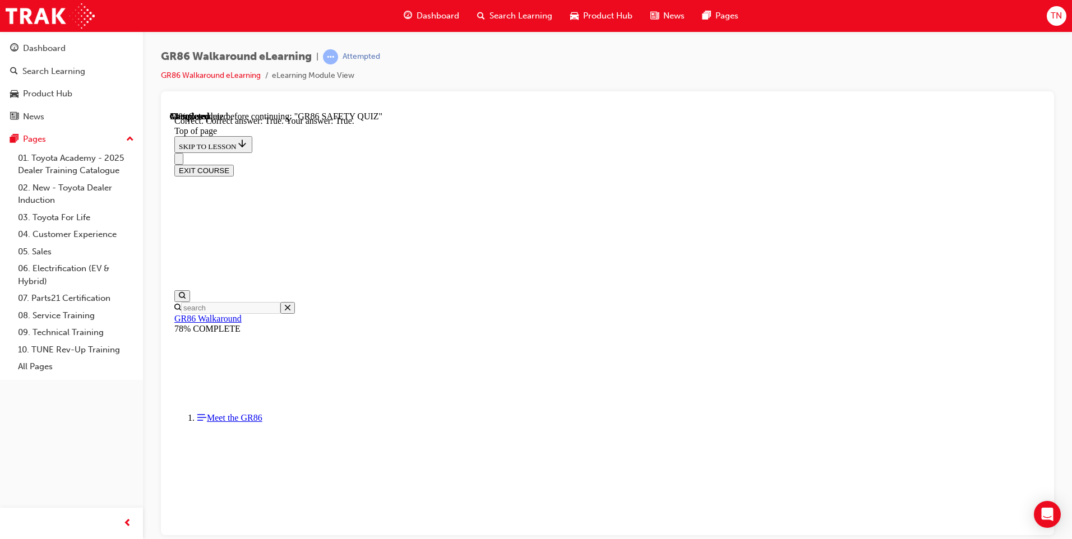
scroll to position [294, 0]
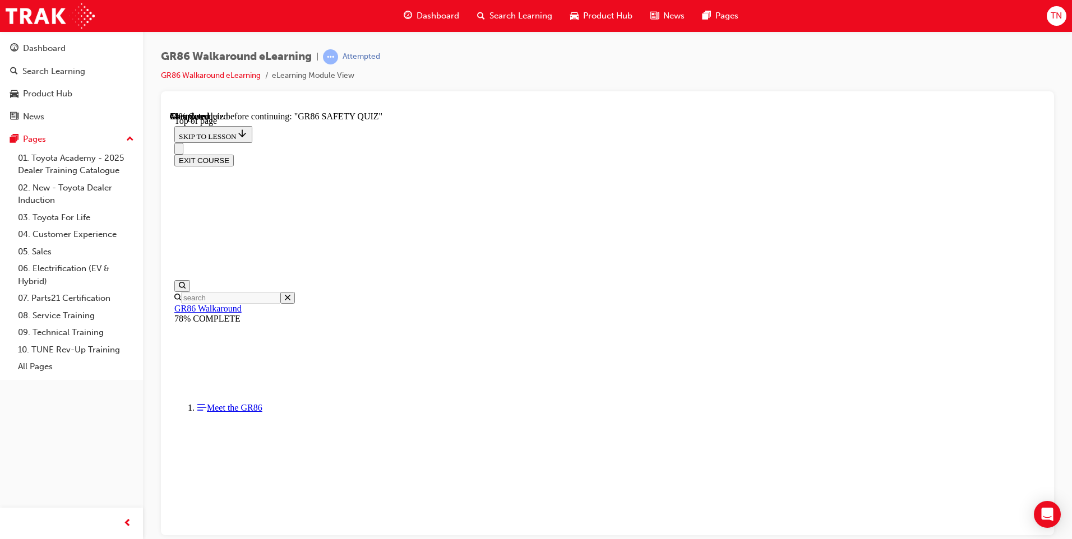
scroll to position [90, 0]
drag, startPoint x: 586, startPoint y: 424, endPoint x: 606, endPoint y: 427, distance: 20.4
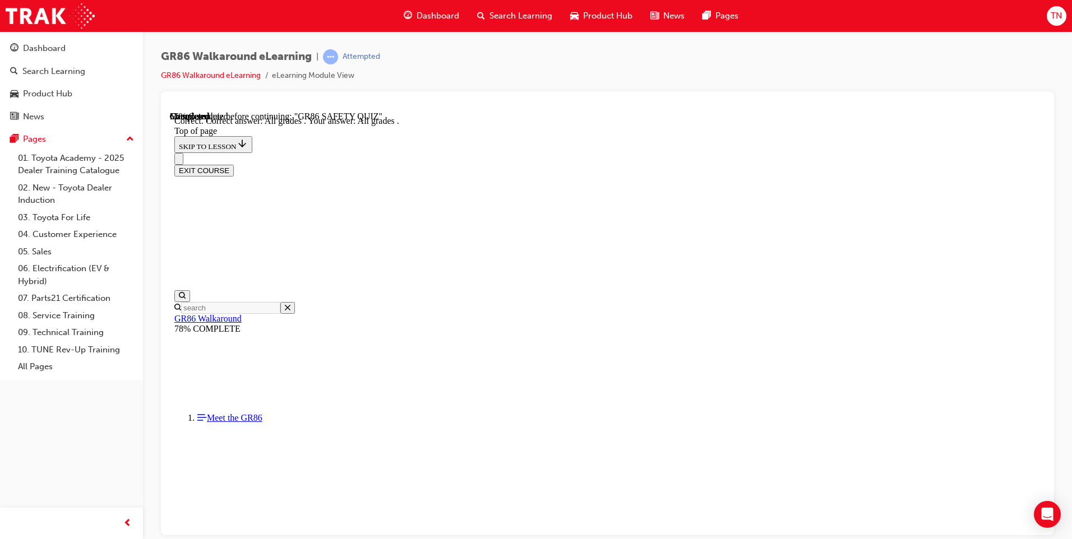
scroll to position [241, 0]
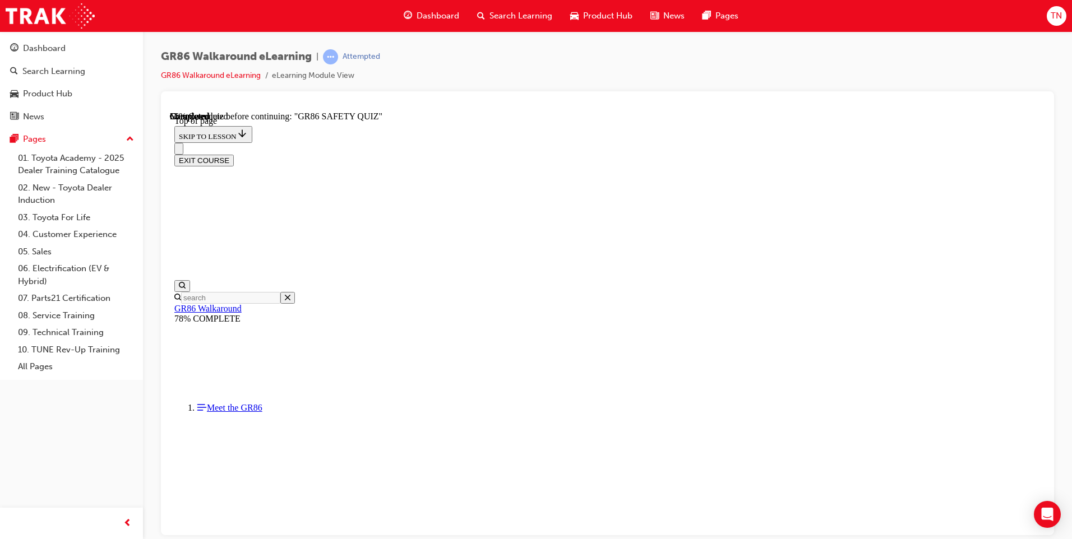
scroll to position [90, 0]
drag, startPoint x: 582, startPoint y: 472, endPoint x: 601, endPoint y: 476, distance: 18.9
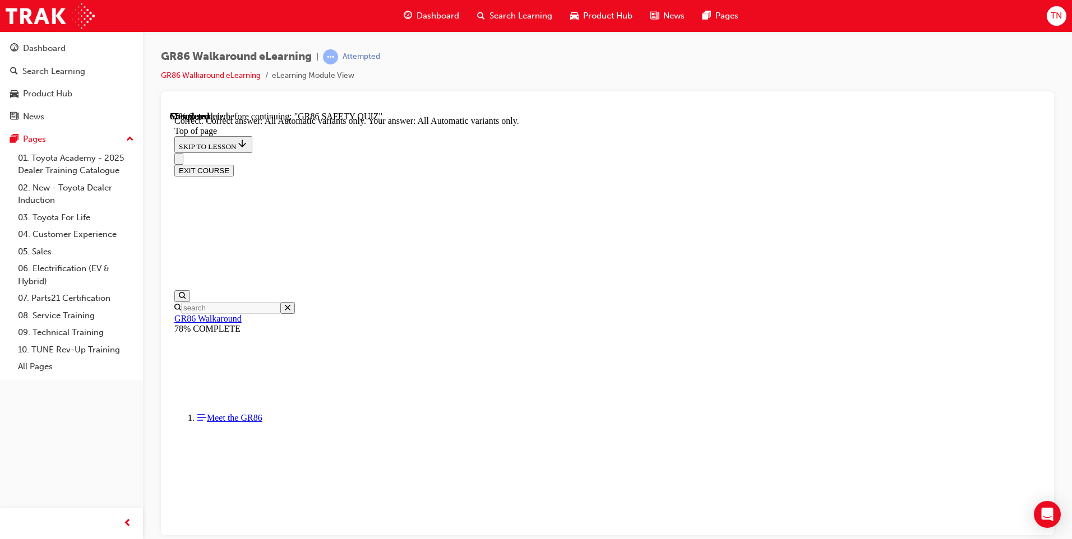
scroll to position [241, 0]
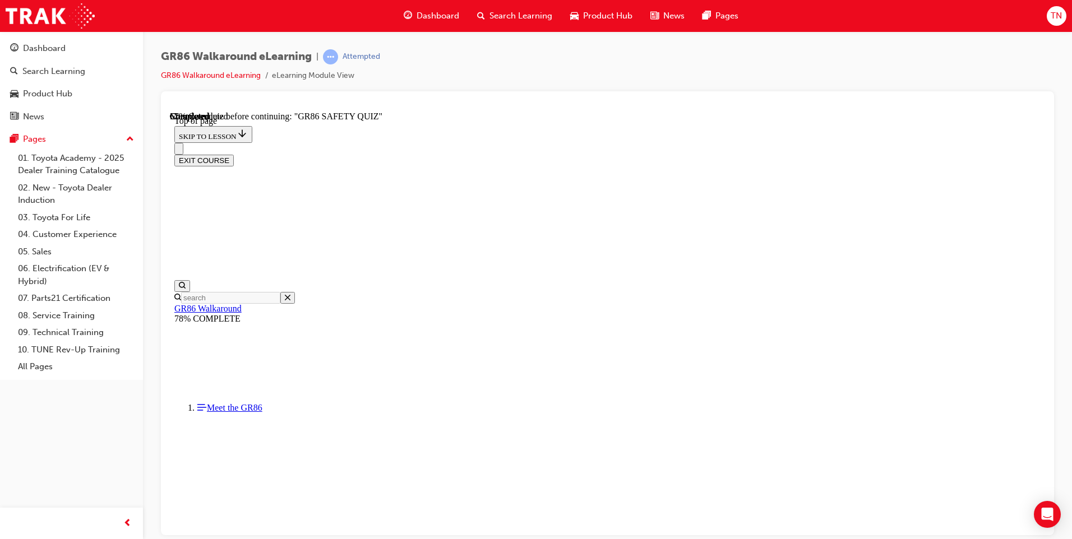
scroll to position [146, 0]
drag, startPoint x: 484, startPoint y: 163, endPoint x: 684, endPoint y: 254, distance: 219.2
copy div "The new GR 86 cabin continues the ' focused ' drivers theme of the previous veh…"
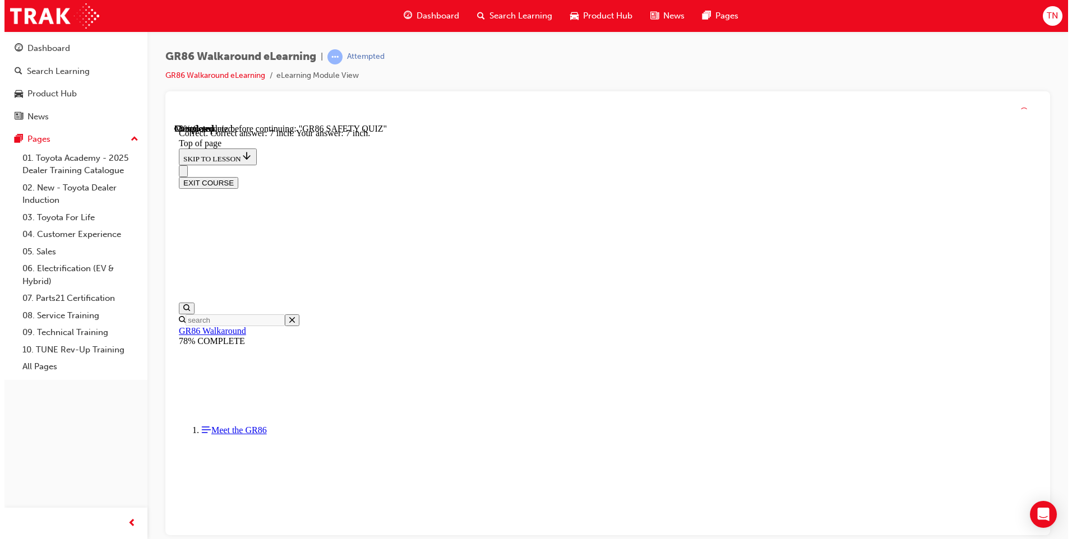
scroll to position [462, 0]
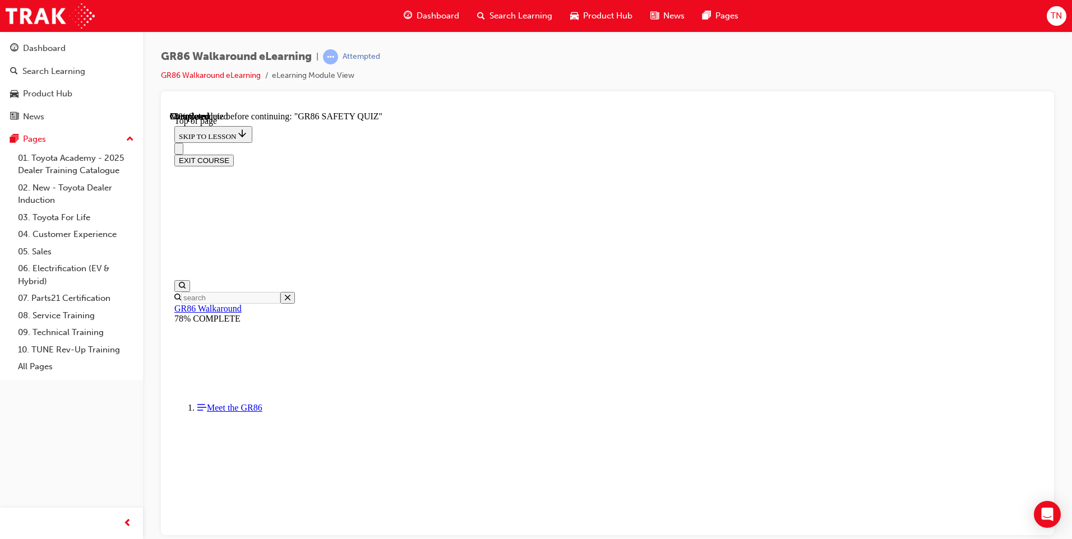
scroll to position [258, 0]
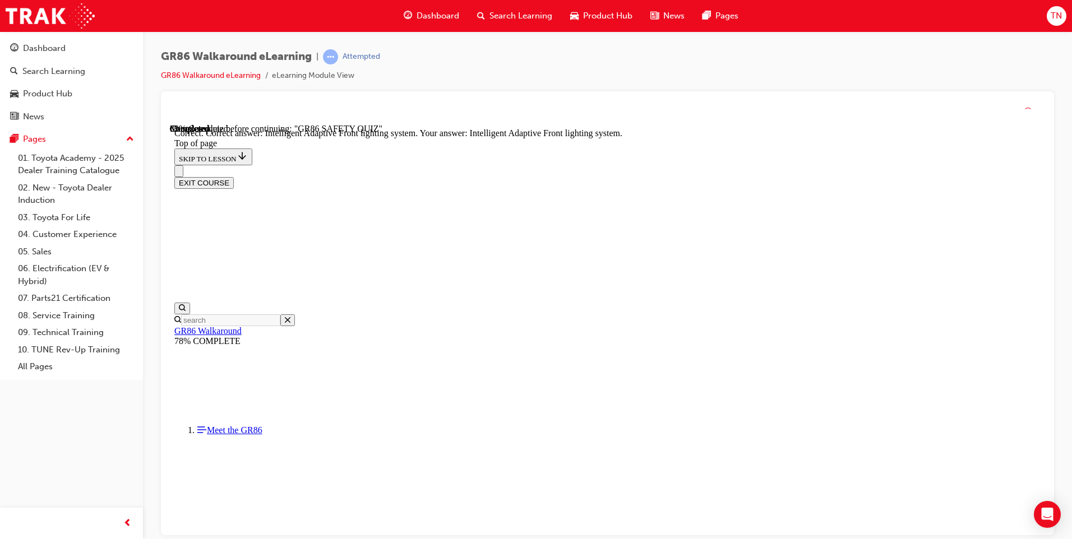
scroll to position [405, 0]
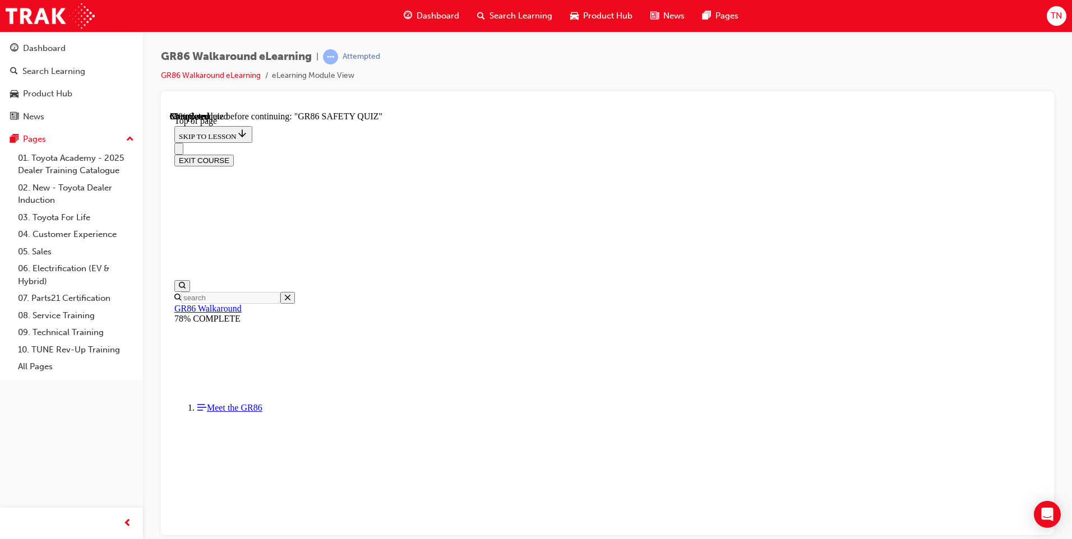
scroll to position [146, 0]
drag, startPoint x: 537, startPoint y: 386, endPoint x: 552, endPoint y: 398, distance: 18.7
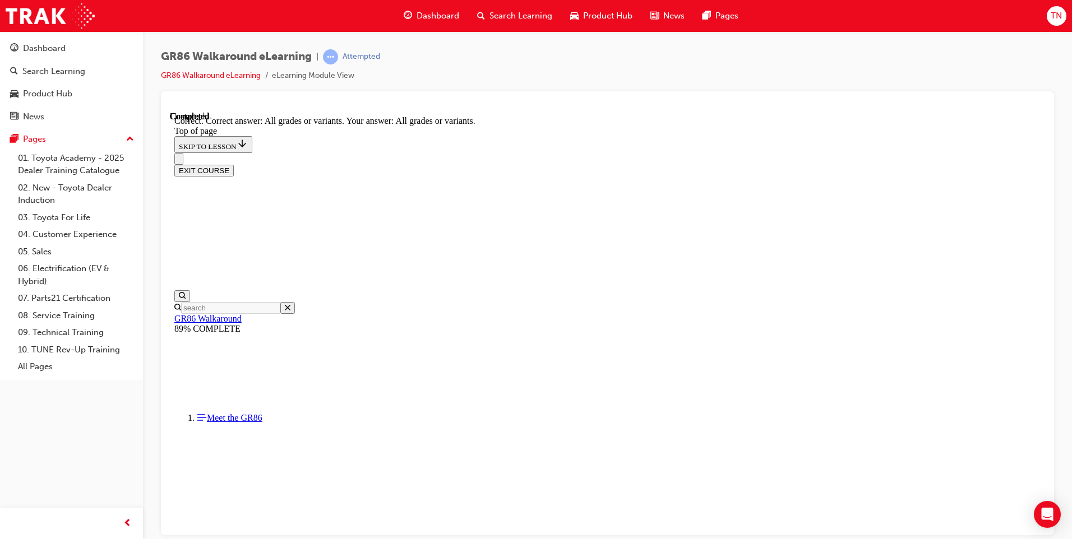
scroll to position [203, 0]
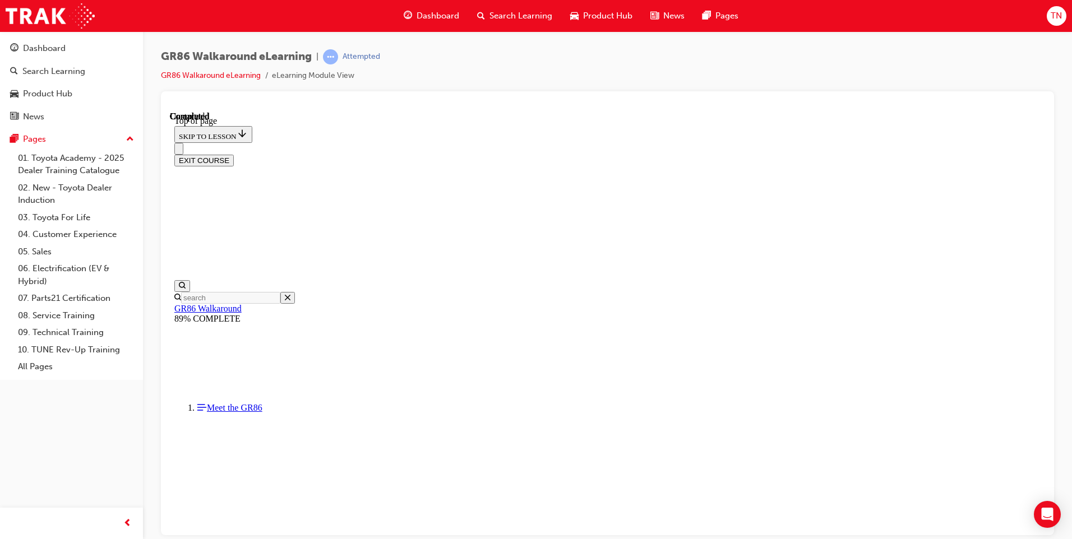
scroll to position [183, 0]
click at [512, 10] on span "Search Learning" at bounding box center [520, 16] width 63 height 13
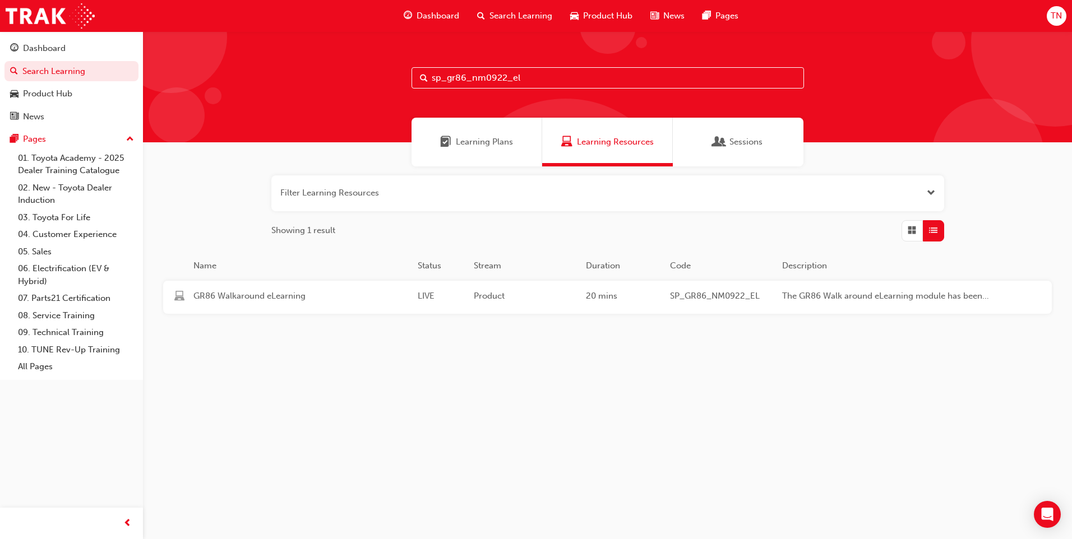
click at [561, 72] on input "sp_gr86_nm0922_el" at bounding box center [607, 77] width 392 height 21
type input "sp_supra_nm0919_vid01"
click at [687, 302] on span "SP_SUPRA_NM0919_VID01" at bounding box center [721, 296] width 103 height 13
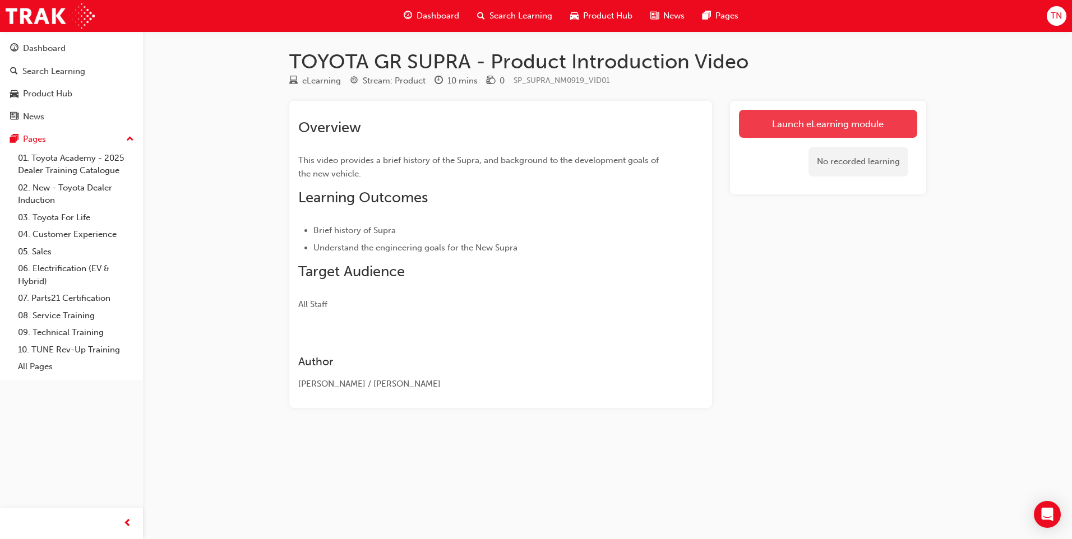
click at [844, 127] on link "Launch eLearning module" at bounding box center [828, 124] width 178 height 28
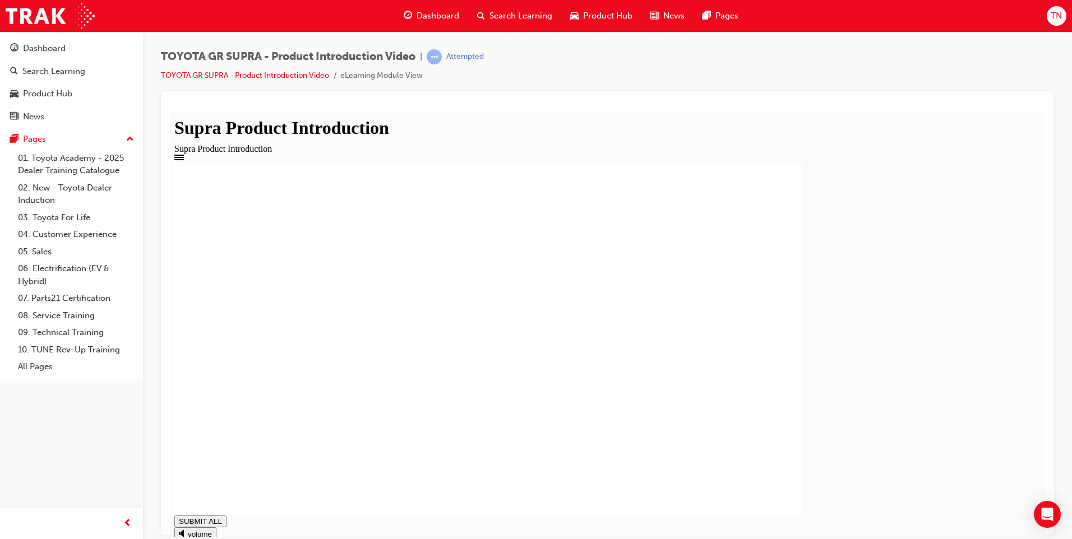
drag, startPoint x: 317, startPoint y: 243, endPoint x: 359, endPoint y: 411, distance: 172.6
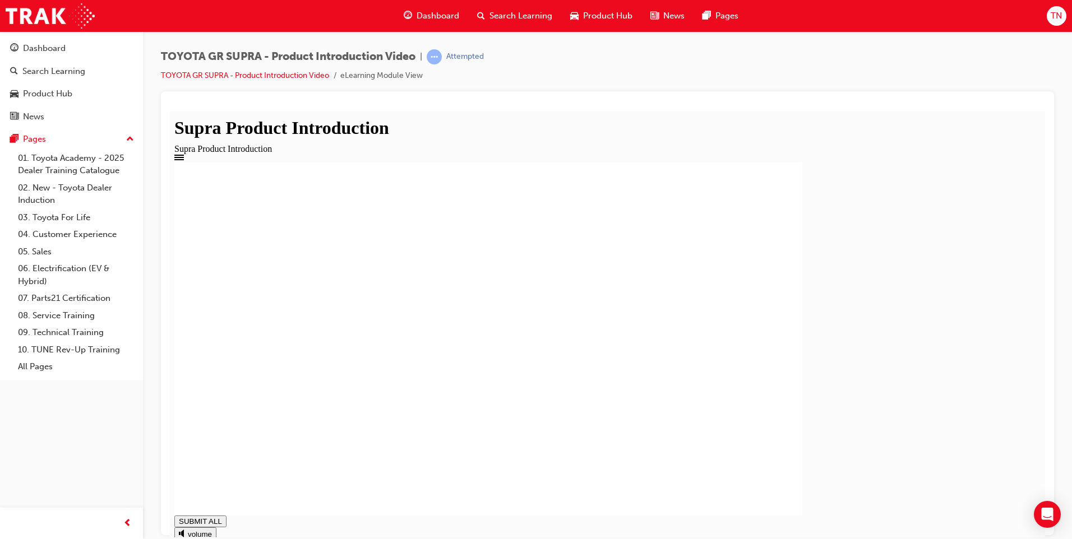
drag, startPoint x: 389, startPoint y: 421, endPoint x: 656, endPoint y: 267, distance: 308.4
drag, startPoint x: 723, startPoint y: 251, endPoint x: 525, endPoint y: 276, distance: 199.9
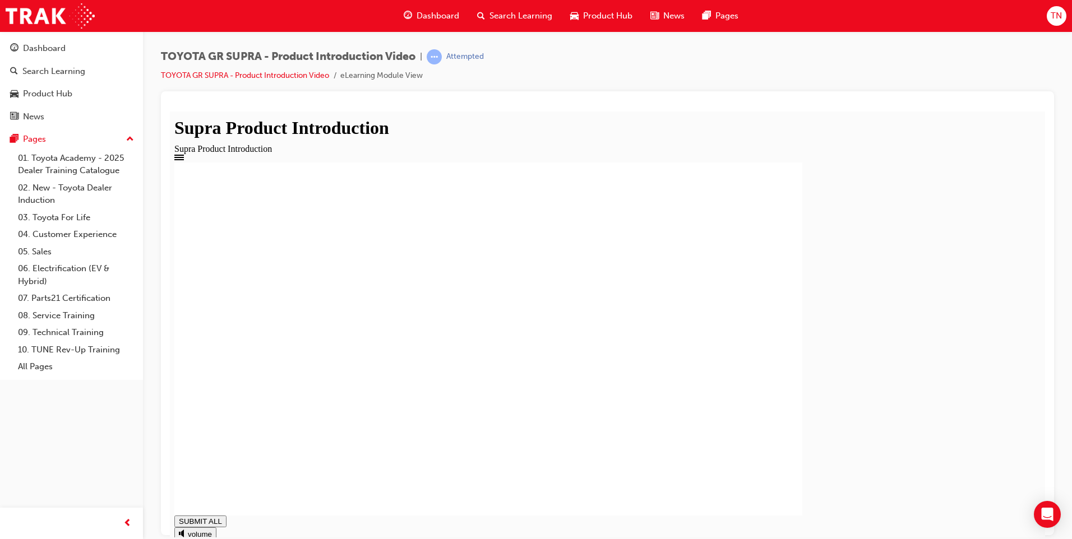
drag, startPoint x: 360, startPoint y: 258, endPoint x: 331, endPoint y: 255, distance: 29.8
drag, startPoint x: 361, startPoint y: 252, endPoint x: 352, endPoint y: 256, distance: 9.6
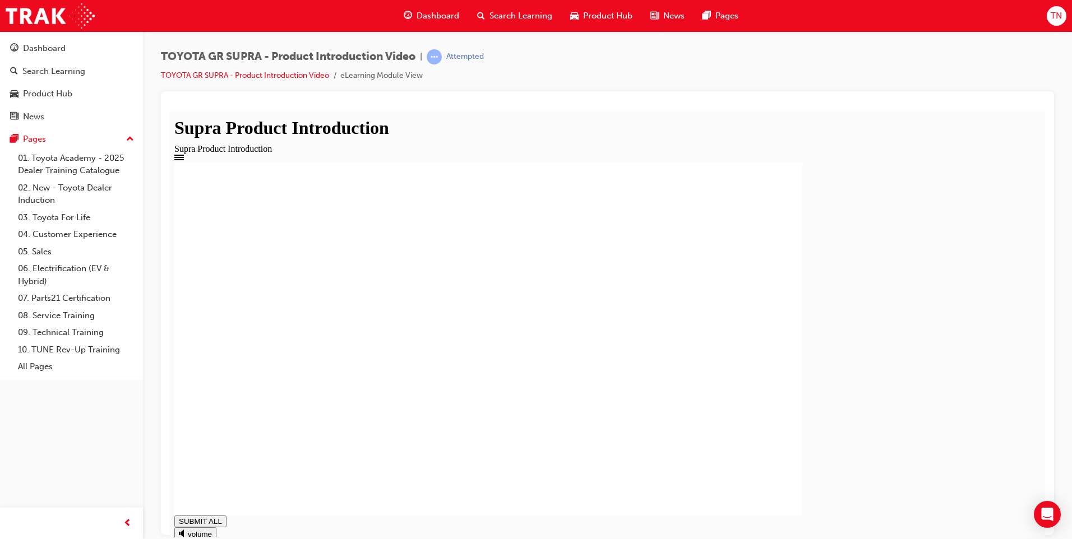
drag, startPoint x: 356, startPoint y: 258, endPoint x: 333, endPoint y: 238, distance: 30.6
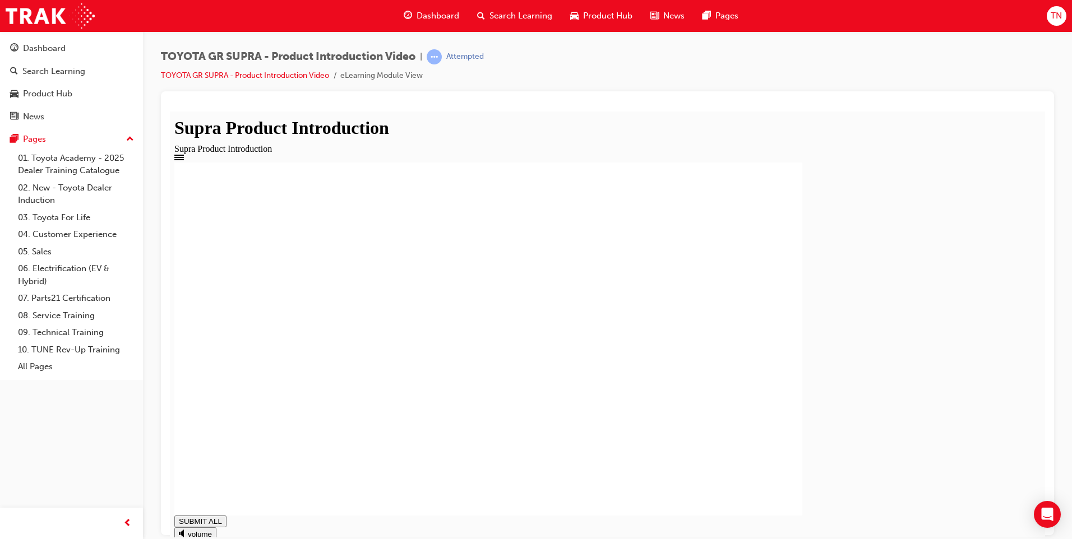
type input "1"
click at [536, 13] on span "Search Learning" at bounding box center [520, 16] width 63 height 13
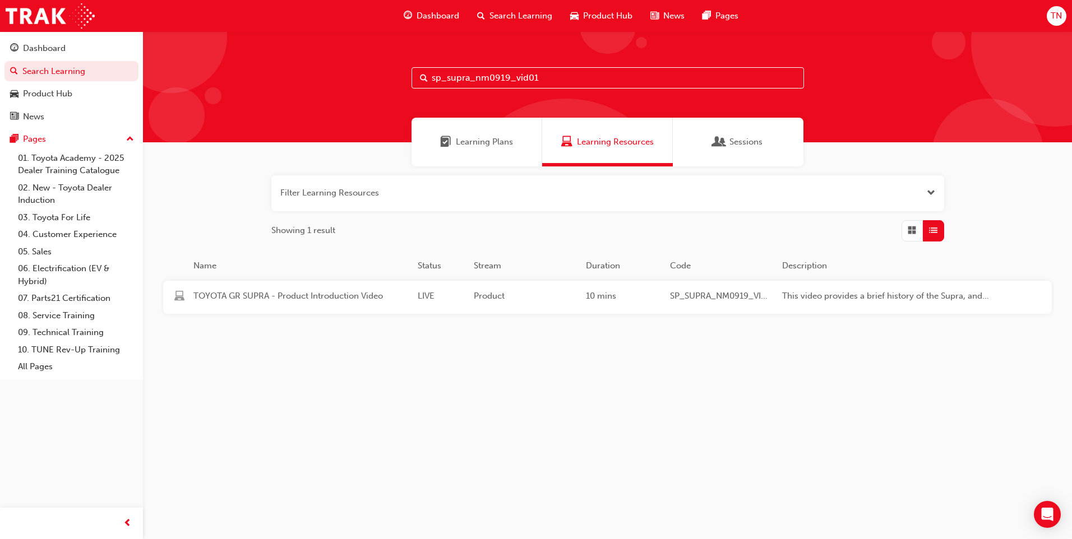
click at [569, 72] on input "sp_supra_nm0919_vid01" at bounding box center [607, 77] width 392 height 21
type input "sp_supra_nm0919_vid02"
click at [548, 294] on span "Product" at bounding box center [525, 296] width 103 height 13
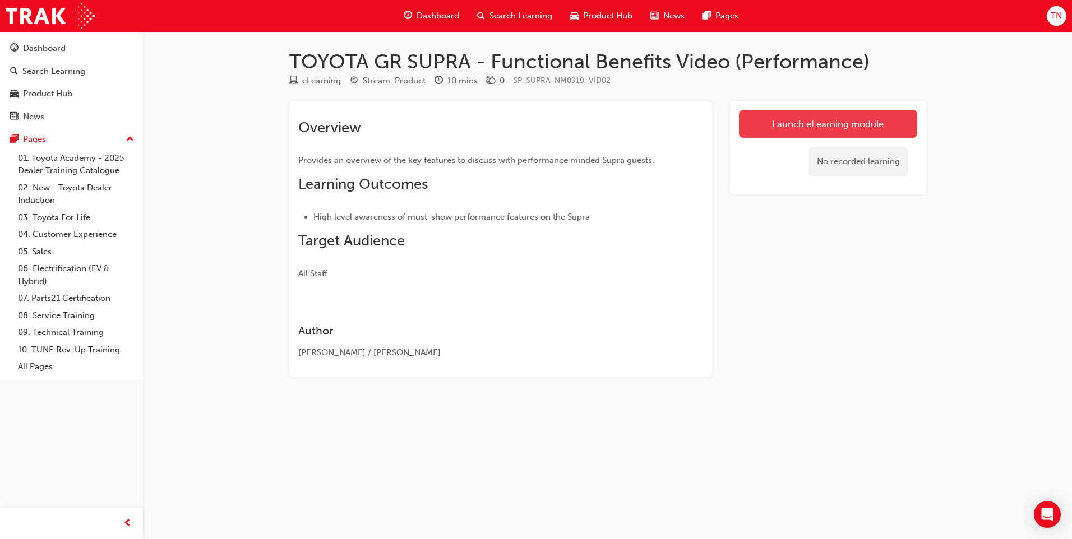
click at [831, 116] on link "Launch eLearning module" at bounding box center [828, 124] width 178 height 28
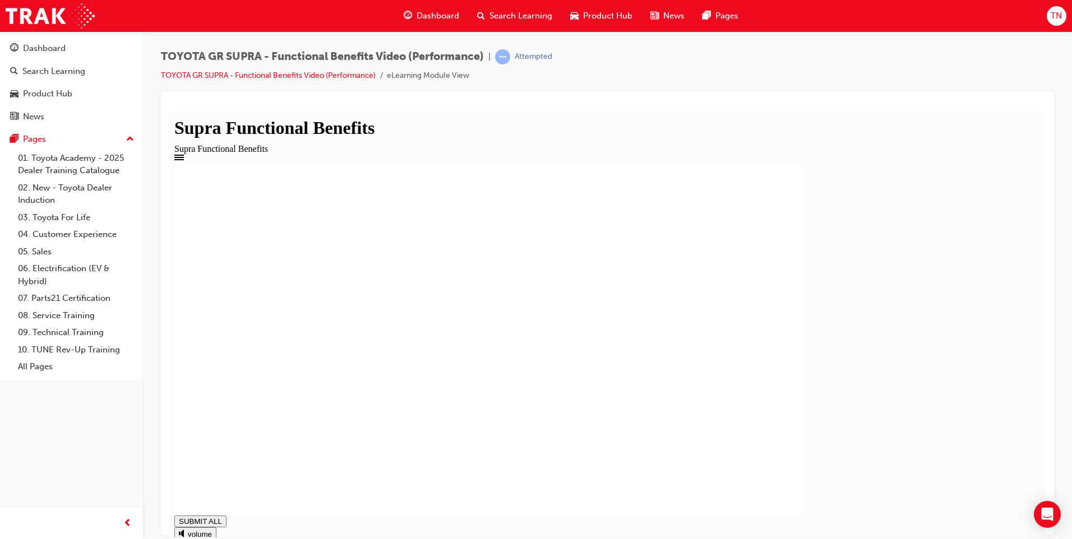
drag, startPoint x: 1028, startPoint y: 522, endPoint x: 1036, endPoint y: 528, distance: 9.5
click at [1036, 528] on div "Supra Functional Benefits Supra Functional Benefits PROTOTYPE MODEL SHOWN. Vert…" at bounding box center [607, 364] width 866 height 482
drag, startPoint x: 338, startPoint y: 333, endPoint x: 349, endPoint y: 407, distance: 74.2
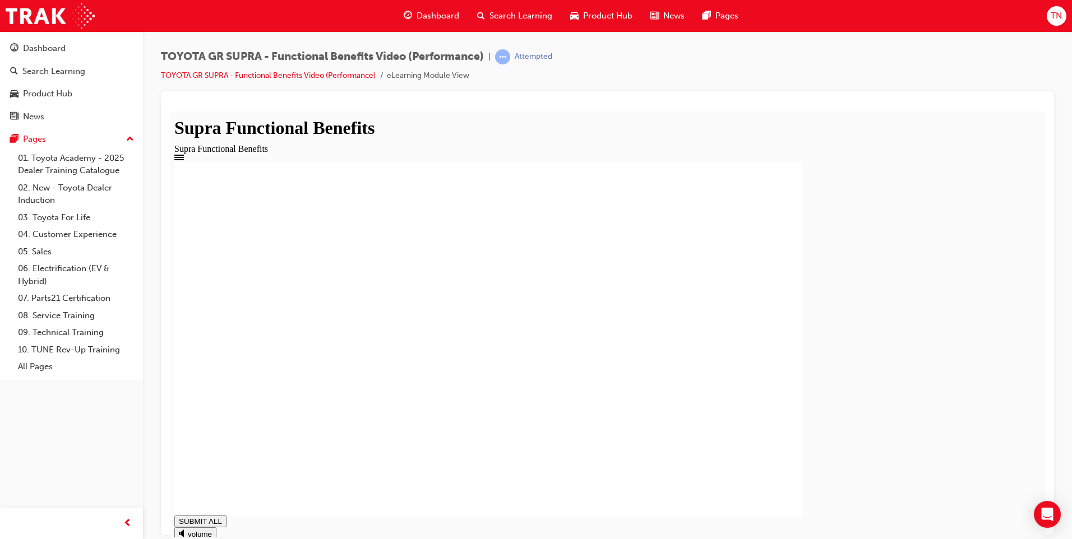
drag, startPoint x: 270, startPoint y: 205, endPoint x: 593, endPoint y: 401, distance: 378.7
click at [610, 397] on div "Submit 50:50 weight distribution Limited Slip Differential (LSD) Twin Scroll Tu…" at bounding box center [607, 338] width 866 height 353
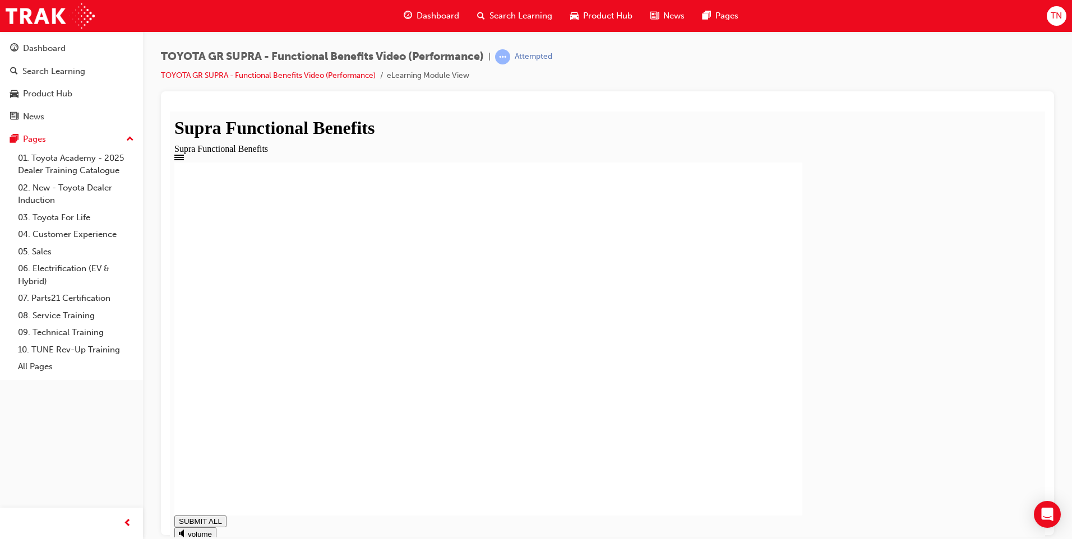
type input "1"
click at [505, 17] on span "Search Learning" at bounding box center [520, 16] width 63 height 13
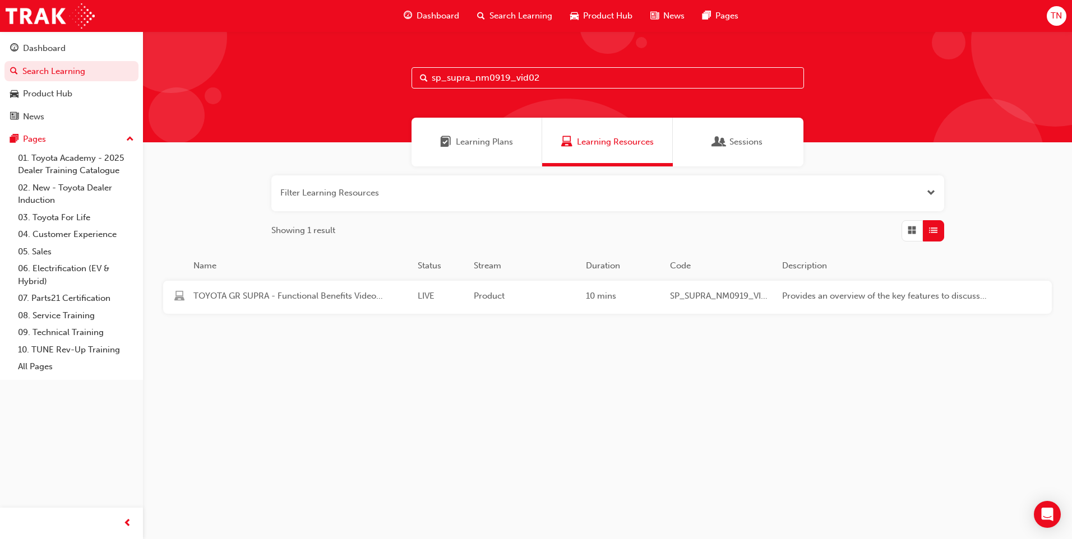
click at [562, 72] on input "sp_supra_nm0919_vid02" at bounding box center [607, 77] width 392 height 21
type input "sp_supra_nm0919_vid03"
click at [622, 300] on div "10 mins" at bounding box center [623, 297] width 84 height 15
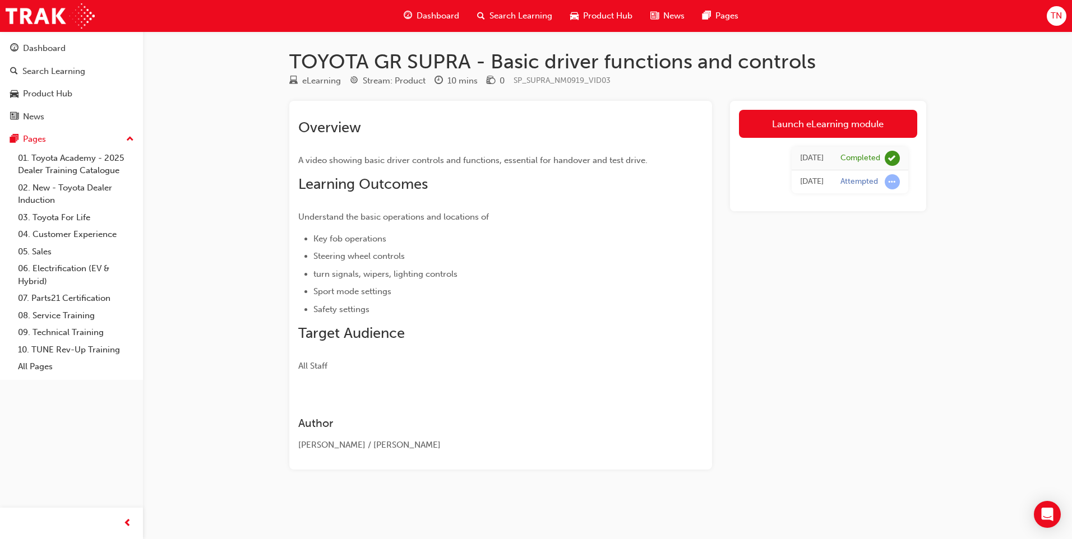
click at [600, 12] on span "Product Hub" at bounding box center [607, 16] width 49 height 13
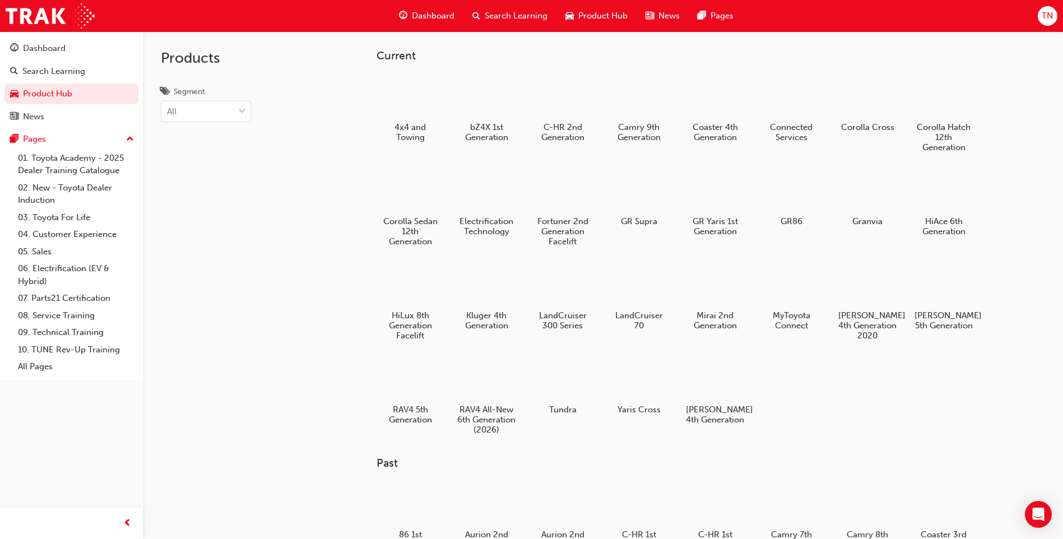
click at [512, 15] on span "Search Learning" at bounding box center [516, 16] width 63 height 13
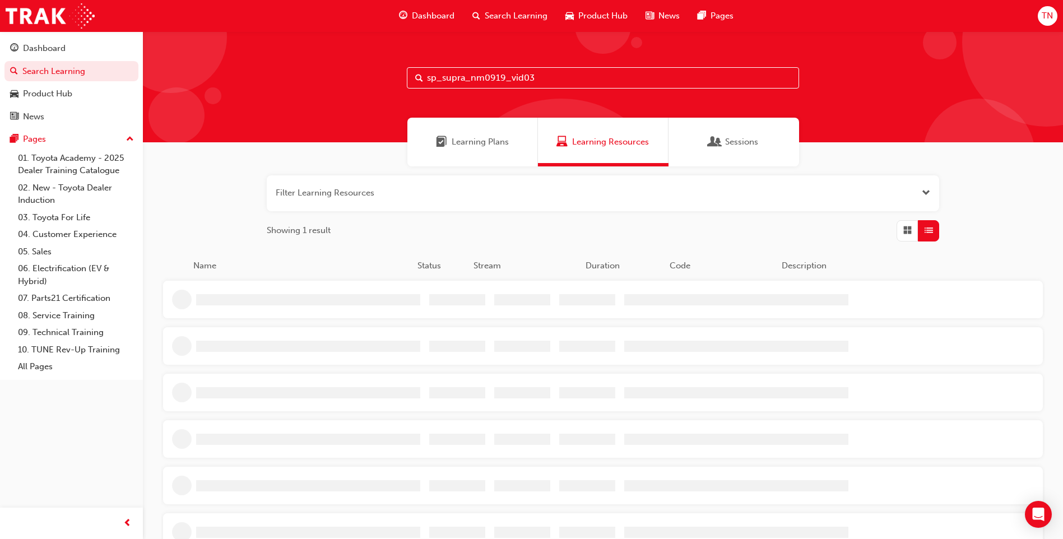
click at [540, 68] on input "sp_supra_nm0919_vid03" at bounding box center [603, 77] width 392 height 21
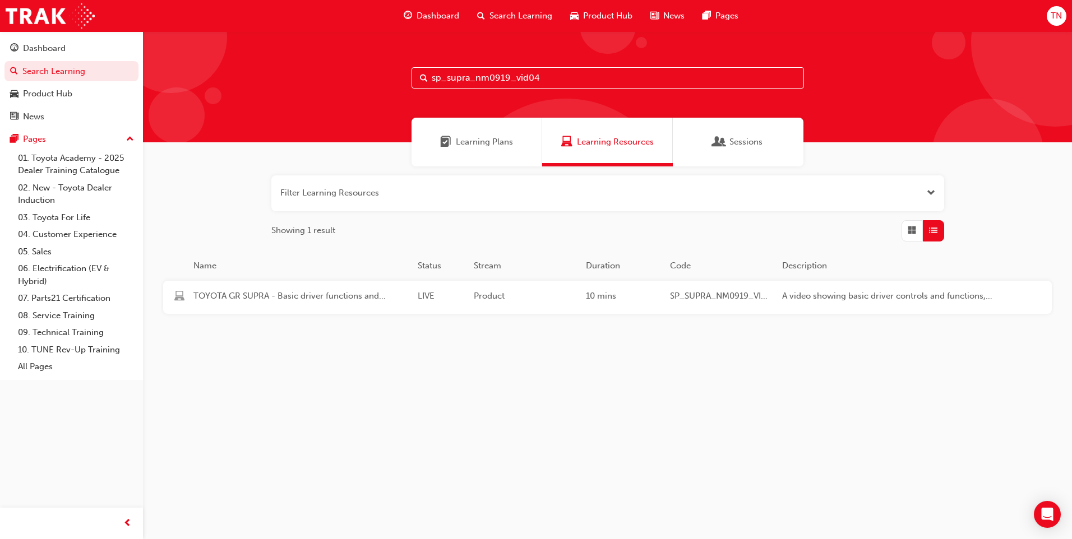
type input "sp_supra_nm0919_vid04"
click at [605, 302] on div "10 mins" at bounding box center [623, 297] width 84 height 15
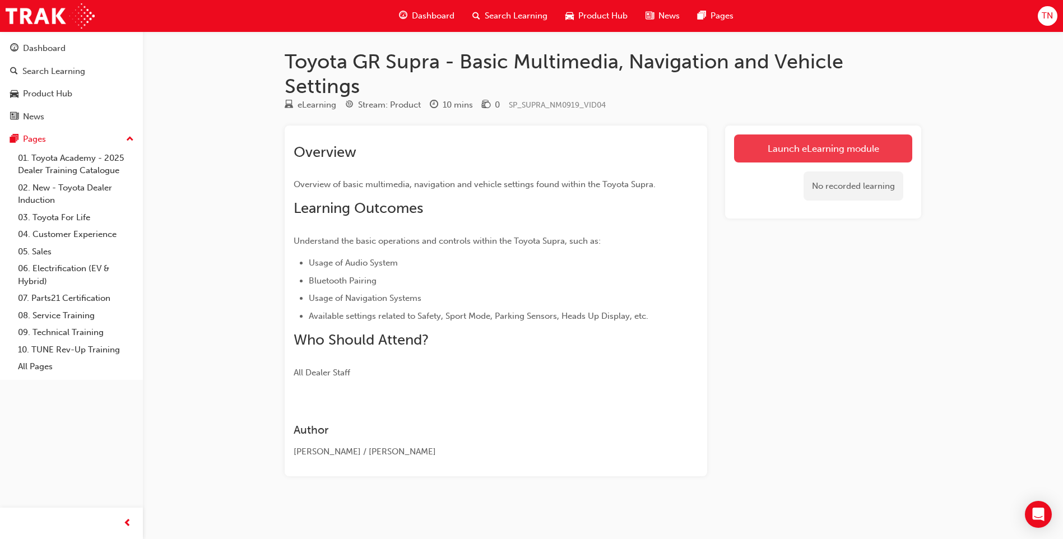
click at [842, 141] on link "Launch eLearning module" at bounding box center [823, 148] width 178 height 28
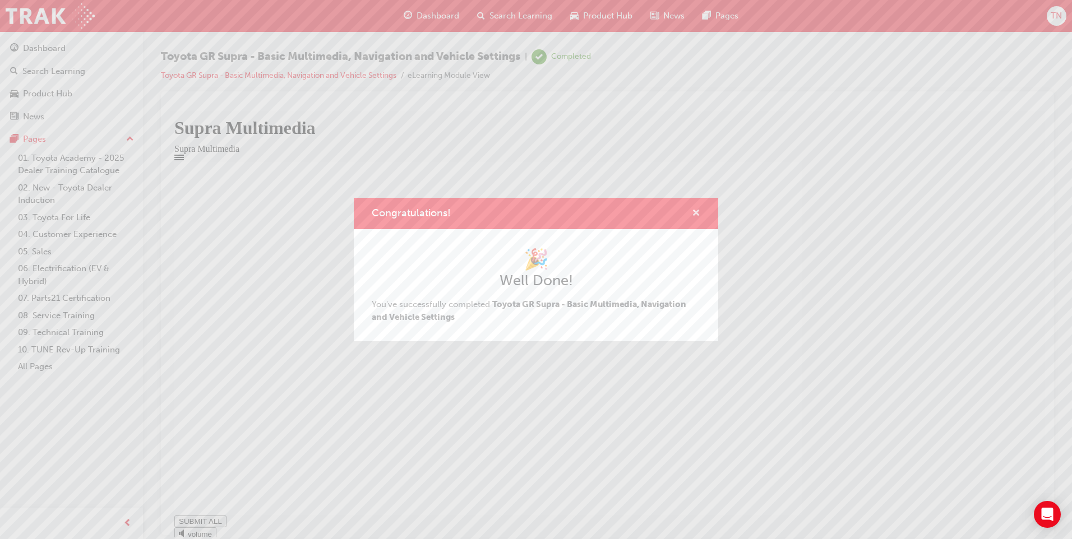
click at [695, 214] on span "cross-icon" at bounding box center [696, 214] width 8 height 10
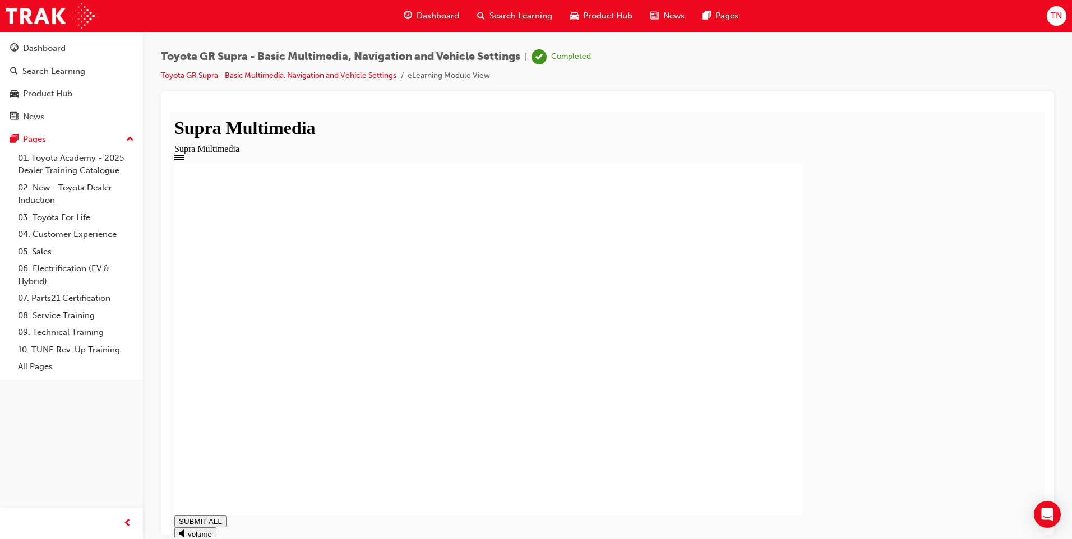
drag, startPoint x: 425, startPoint y: 516, endPoint x: 469, endPoint y: 514, distance: 44.3
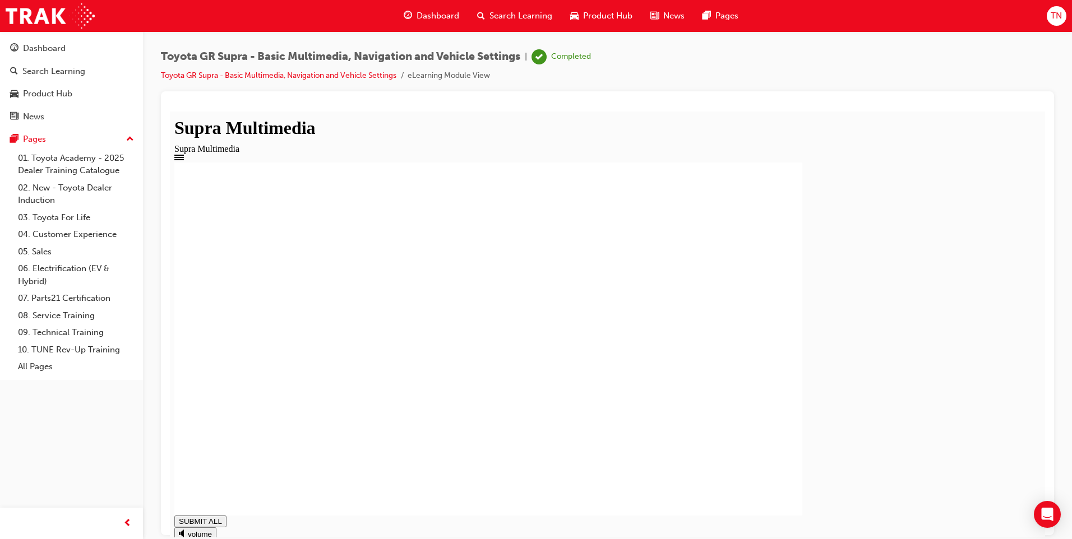
type input "1"
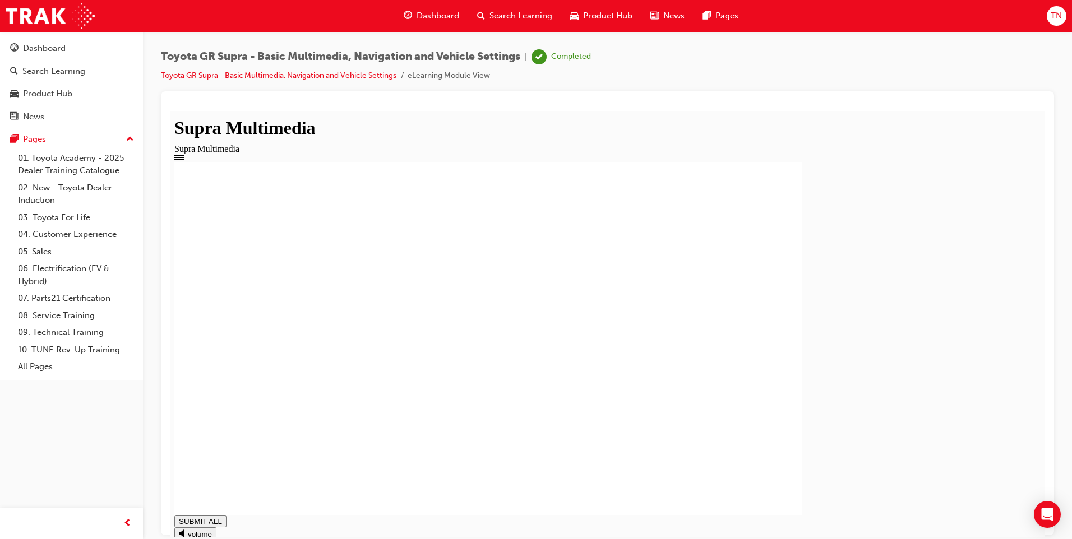
click at [513, 14] on span "Search Learning" at bounding box center [520, 16] width 63 height 13
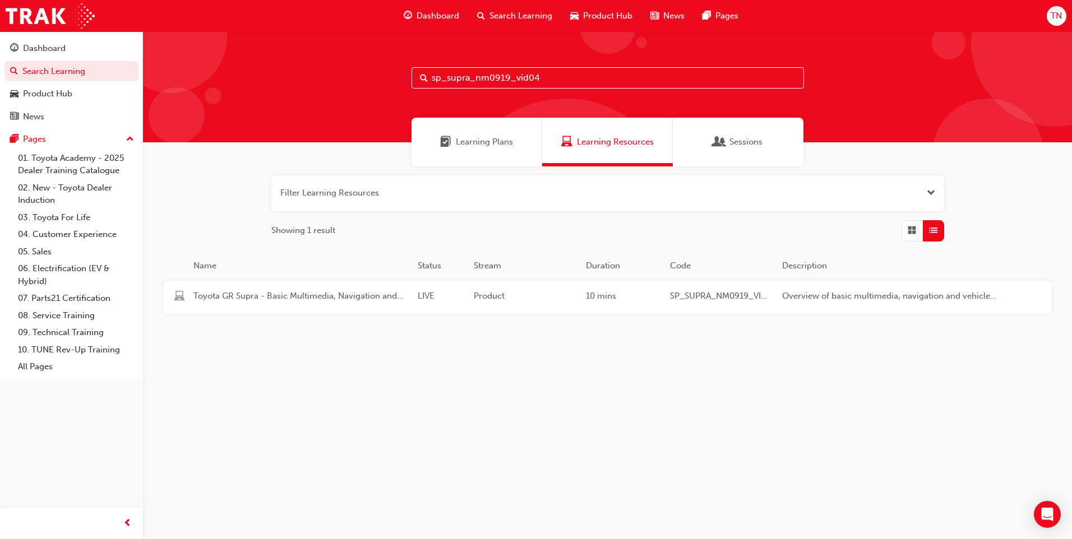
drag, startPoint x: 557, startPoint y: 75, endPoint x: 446, endPoint y: 87, distance: 112.2
click at [446, 87] on input "sp_supra_nm0919_vid04" at bounding box center [607, 77] width 392 height 21
type input "sp_toybevrange_el"
click at [525, 304] on div "Product" at bounding box center [525, 297] width 112 height 15
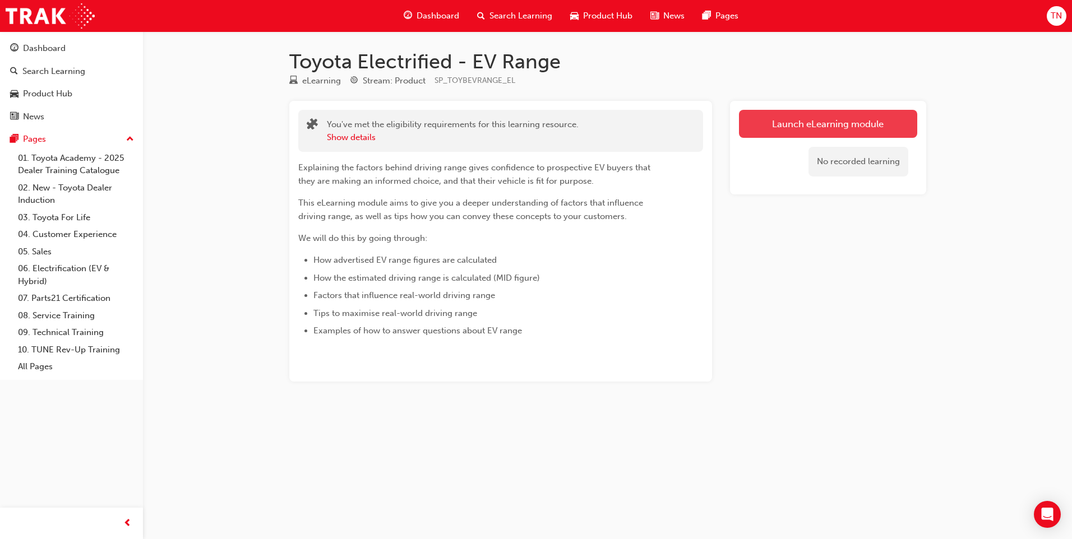
click at [792, 124] on link "Launch eLearning module" at bounding box center [828, 124] width 178 height 28
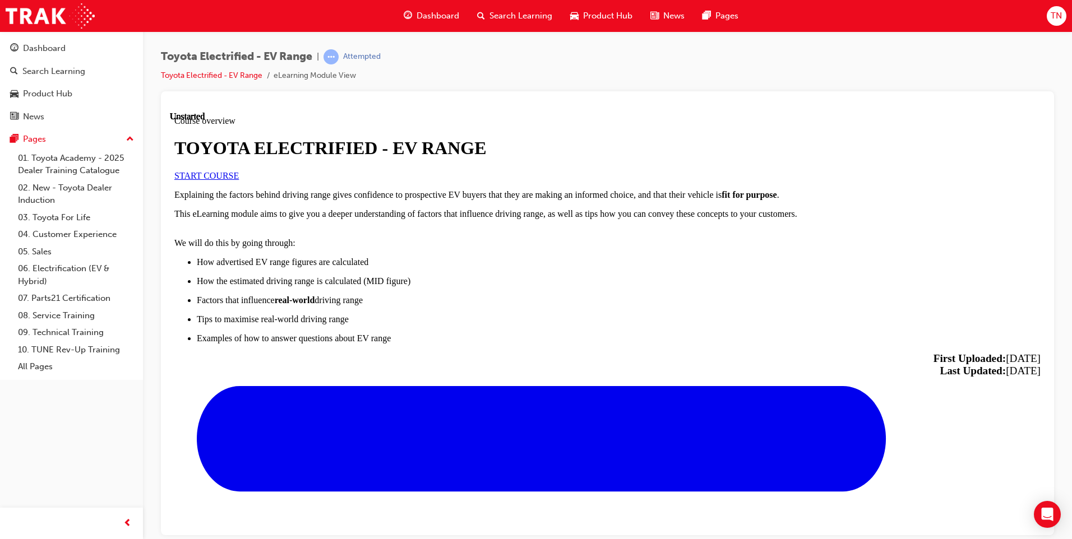
click at [239, 180] on link "START COURSE" at bounding box center [206, 175] width 64 height 10
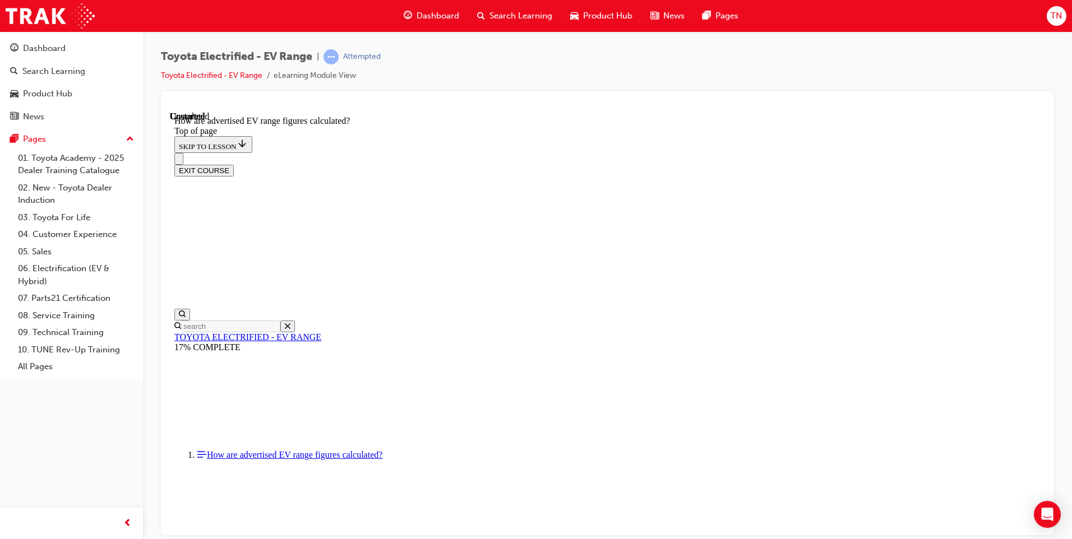
scroll to position [573, 0]
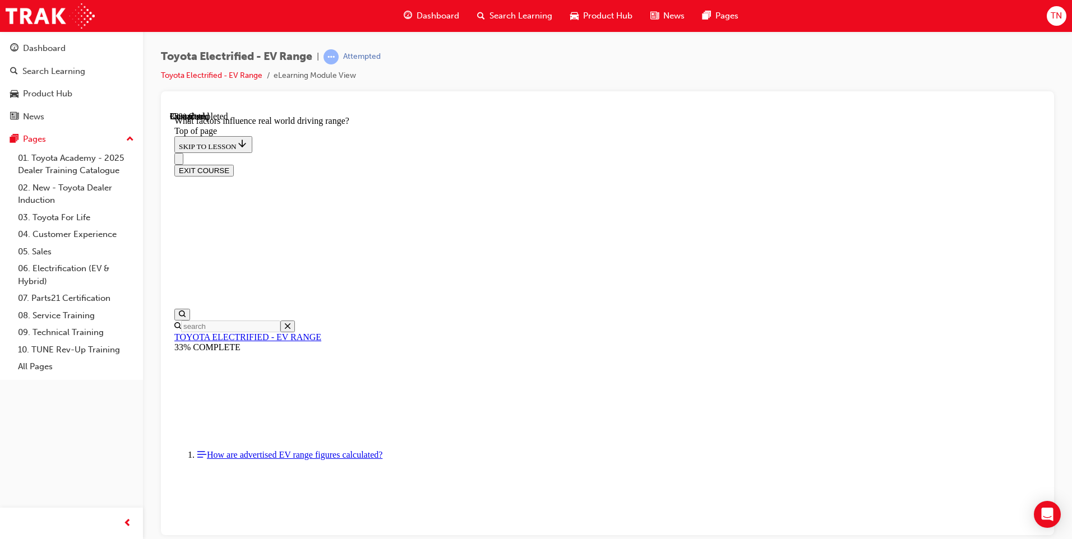
drag, startPoint x: 518, startPoint y: 193, endPoint x: 525, endPoint y: 196, distance: 6.8
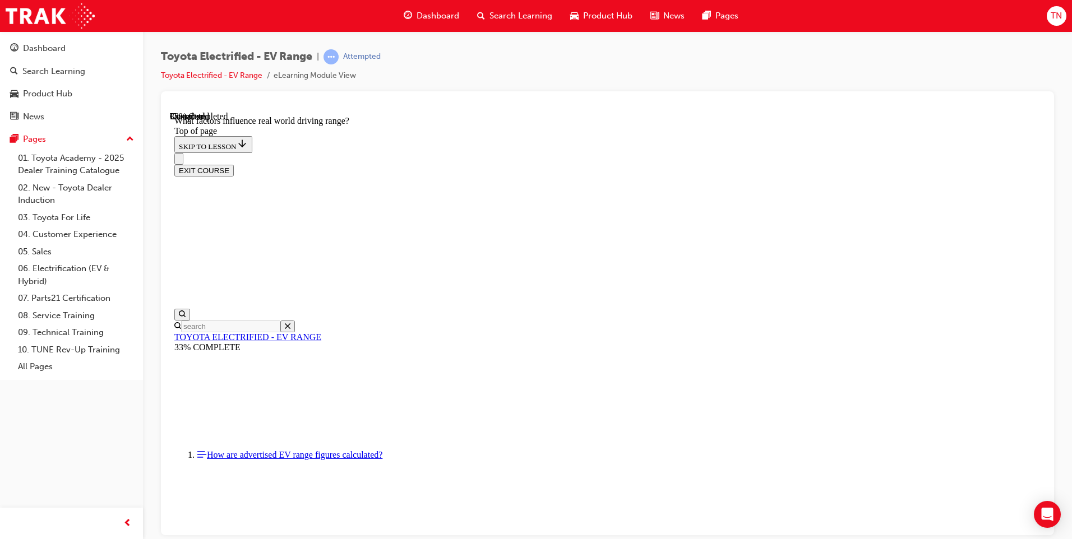
drag, startPoint x: 704, startPoint y: 371, endPoint x: 723, endPoint y: 375, distance: 19.6
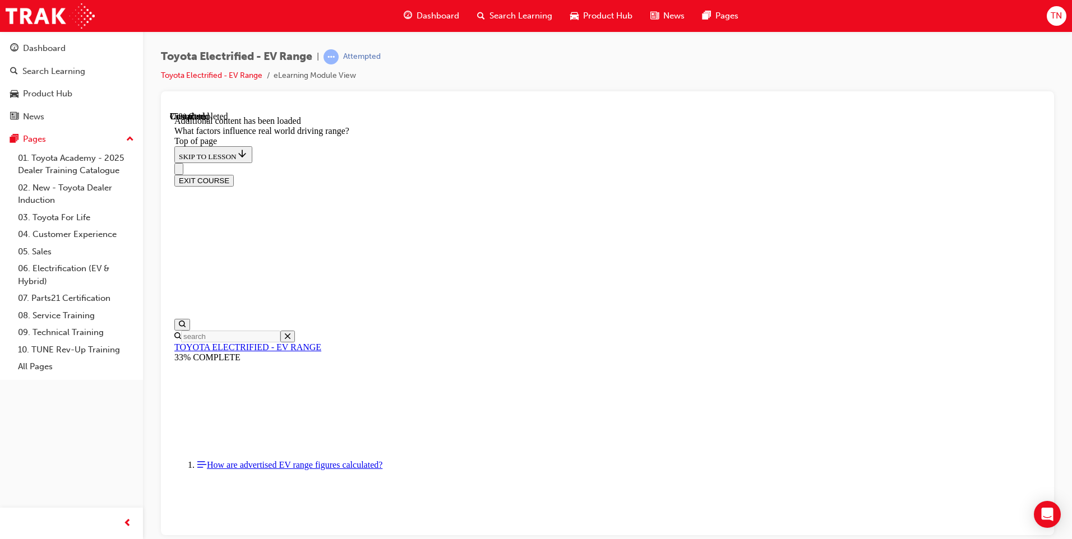
scroll to position [1353, 0]
drag, startPoint x: 523, startPoint y: 463, endPoint x: 581, endPoint y: 446, distance: 61.0
drag, startPoint x: 693, startPoint y: 328, endPoint x: 675, endPoint y: 323, distance: 18.6
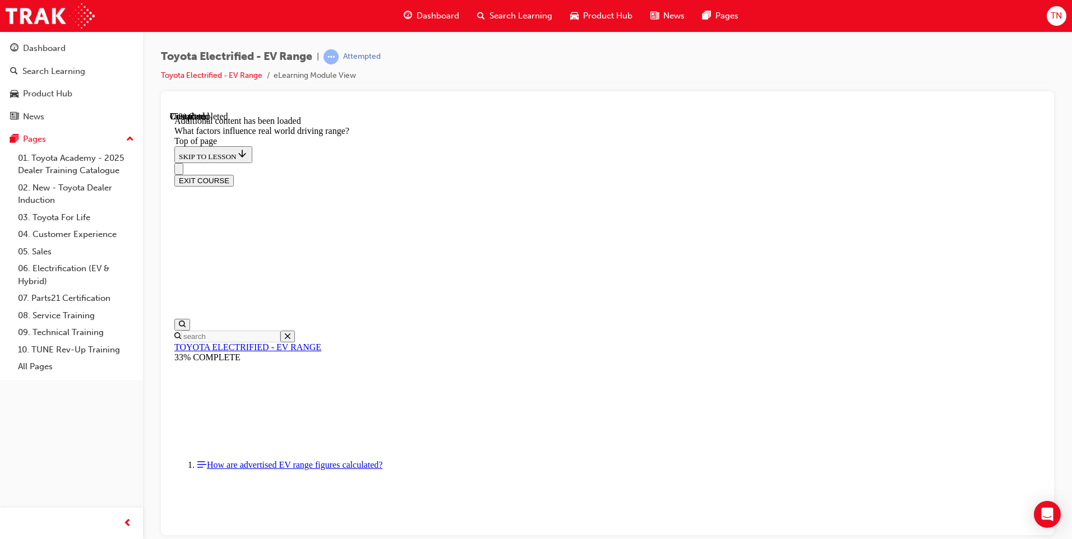
drag, startPoint x: 670, startPoint y: 303, endPoint x: 516, endPoint y: 482, distance: 236.0
drag, startPoint x: 645, startPoint y: 299, endPoint x: 744, endPoint y: 393, distance: 136.4
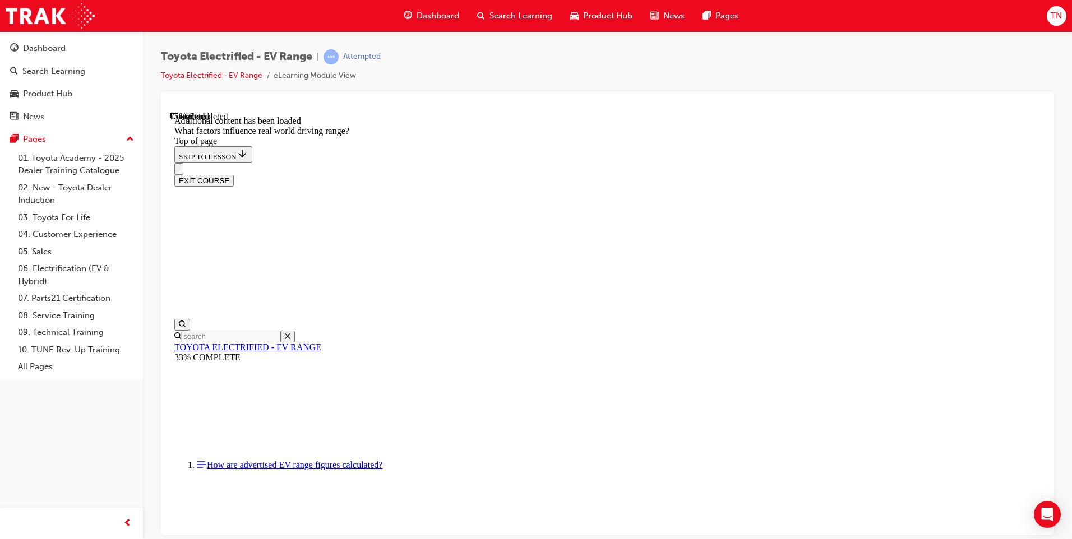
drag, startPoint x: 675, startPoint y: 305, endPoint x: 816, endPoint y: 459, distance: 208.2
drag, startPoint x: 699, startPoint y: 331, endPoint x: 549, endPoint y: 507, distance: 232.1
drag, startPoint x: 683, startPoint y: 303, endPoint x: 802, endPoint y: 452, distance: 190.5
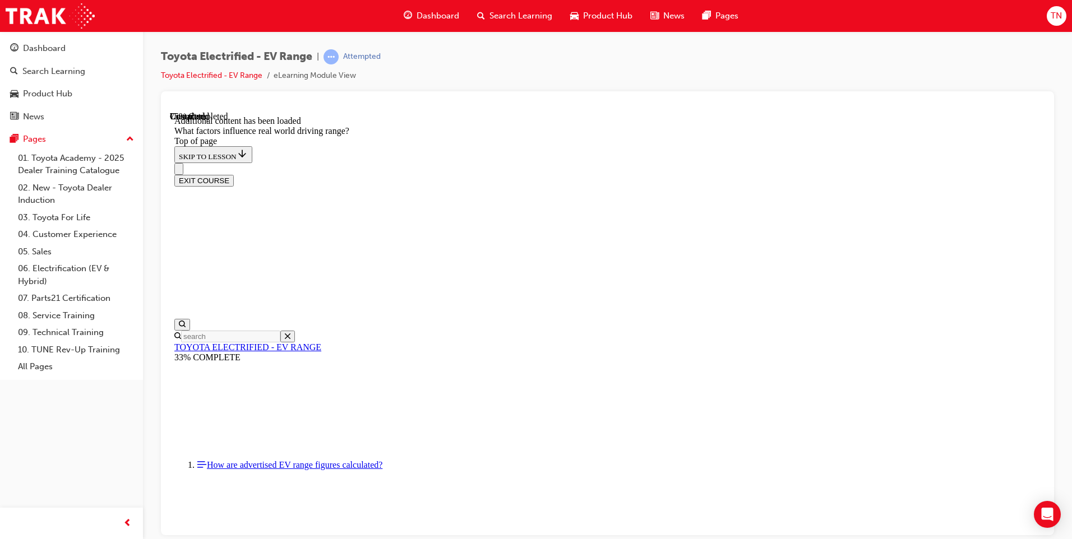
drag, startPoint x: 692, startPoint y: 311, endPoint x: 791, endPoint y: 438, distance: 160.9
drag, startPoint x: 703, startPoint y: 166, endPoint x: 560, endPoint y: 309, distance: 202.1
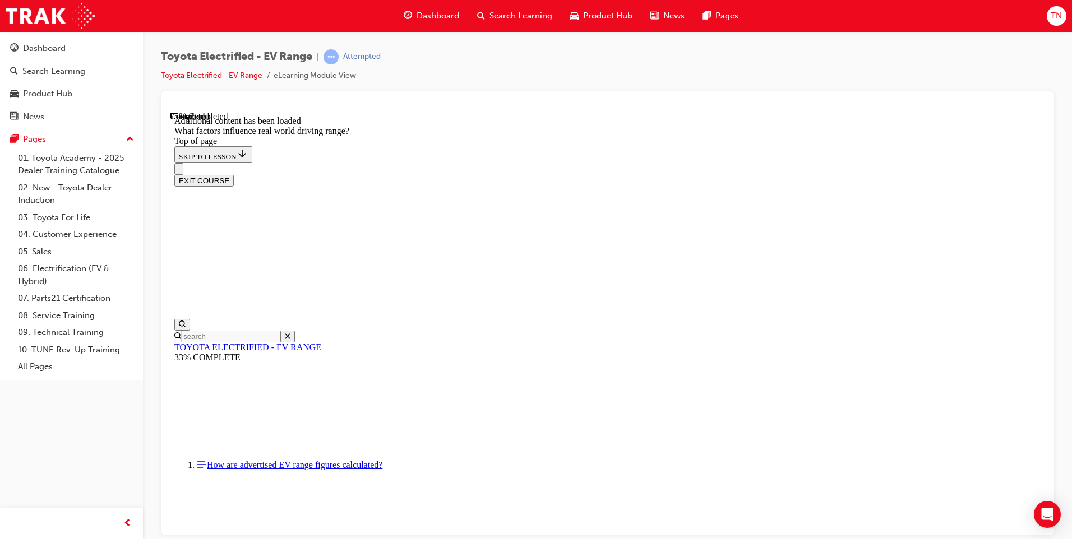
drag, startPoint x: 656, startPoint y: 163, endPoint x: 803, endPoint y: 311, distance: 208.0
drag, startPoint x: 704, startPoint y: 157, endPoint x: 563, endPoint y: 313, distance: 210.3
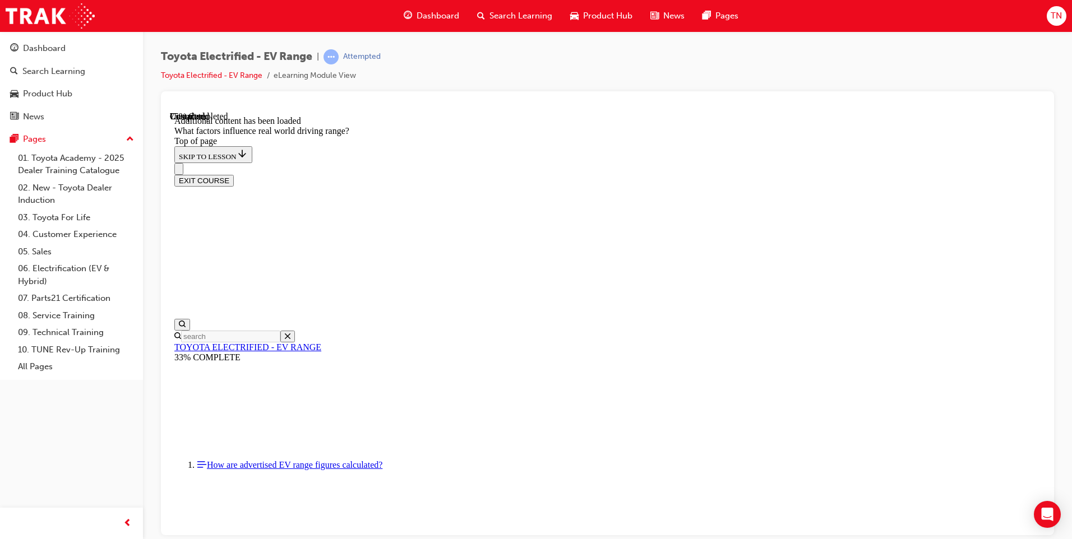
drag, startPoint x: 695, startPoint y: 159, endPoint x: 843, endPoint y: 321, distance: 220.2
drag, startPoint x: 711, startPoint y: 180, endPoint x: 591, endPoint y: 322, distance: 186.5
drag, startPoint x: 676, startPoint y: 162, endPoint x: 813, endPoint y: 313, distance: 203.6
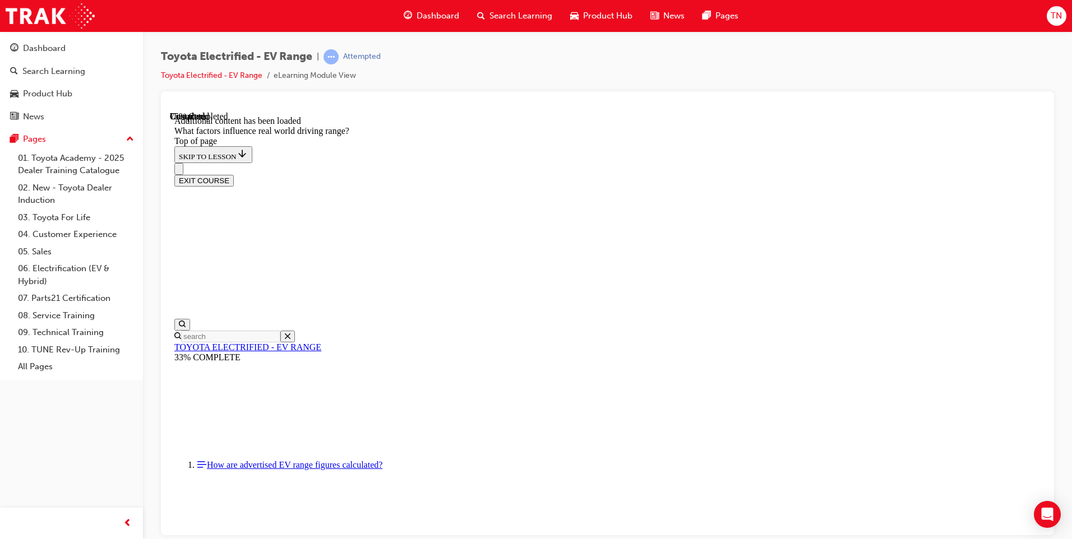
drag, startPoint x: 701, startPoint y: 173, endPoint x: 568, endPoint y: 315, distance: 194.7
drag, startPoint x: 686, startPoint y: 171, endPoint x: 839, endPoint y: 311, distance: 207.9
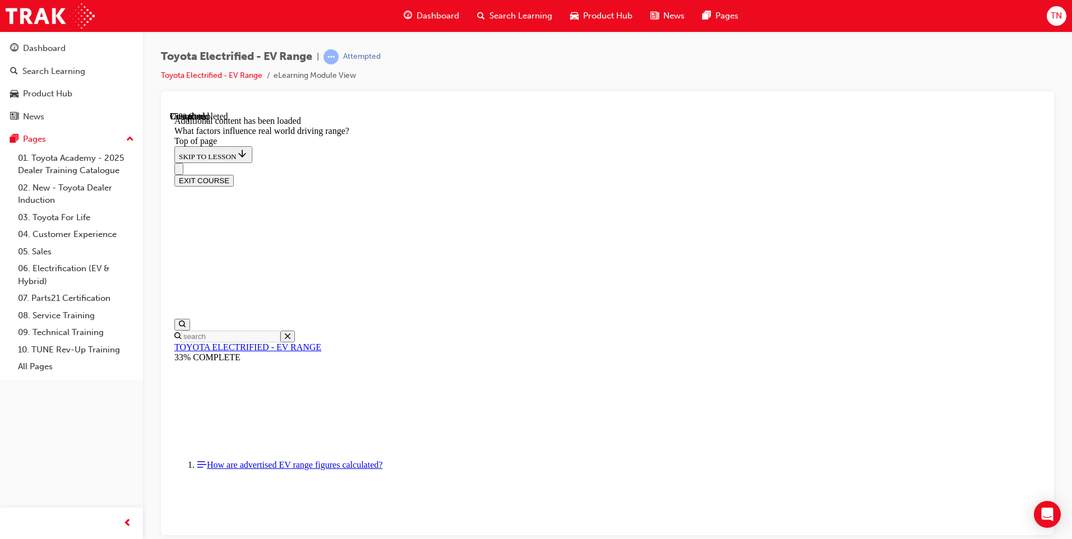
drag, startPoint x: 709, startPoint y: 168, endPoint x: 570, endPoint y: 328, distance: 211.7
drag, startPoint x: 651, startPoint y: 170, endPoint x: 805, endPoint y: 330, distance: 221.9
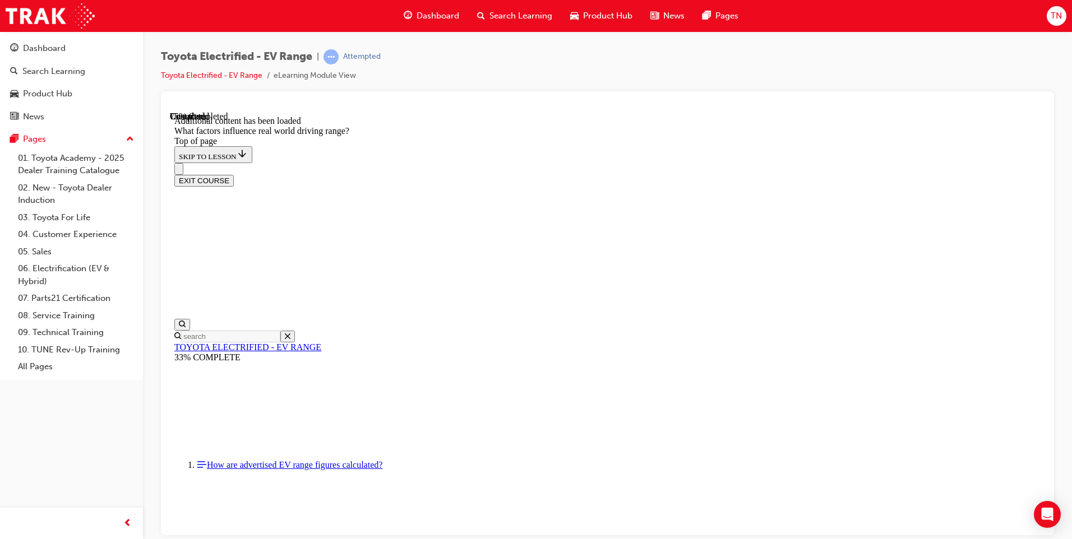
drag, startPoint x: 681, startPoint y: 285, endPoint x: 578, endPoint y: 426, distance: 175.2
drag, startPoint x: 716, startPoint y: 287, endPoint x: 834, endPoint y: 397, distance: 161.4
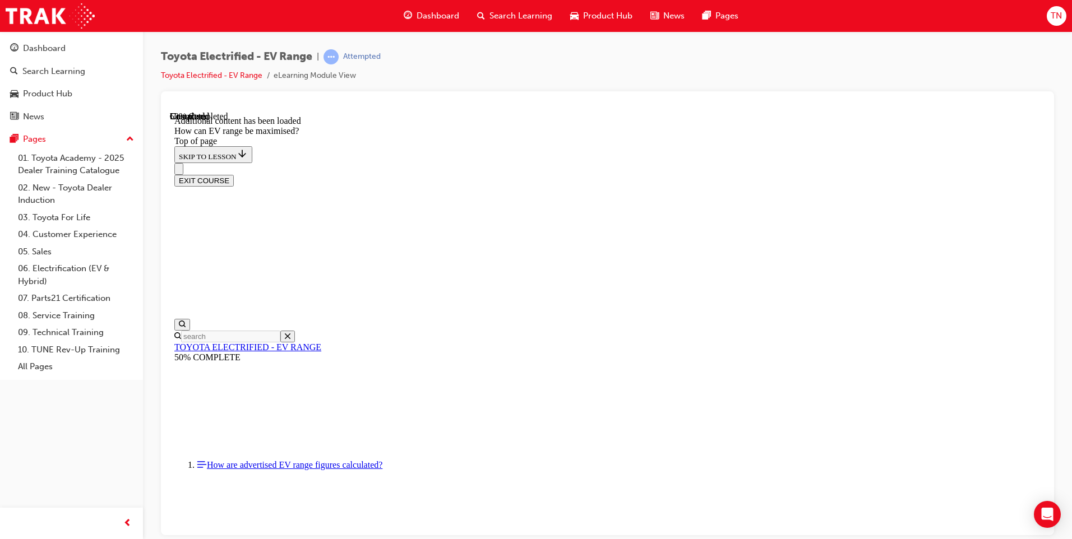
scroll to position [483, 0]
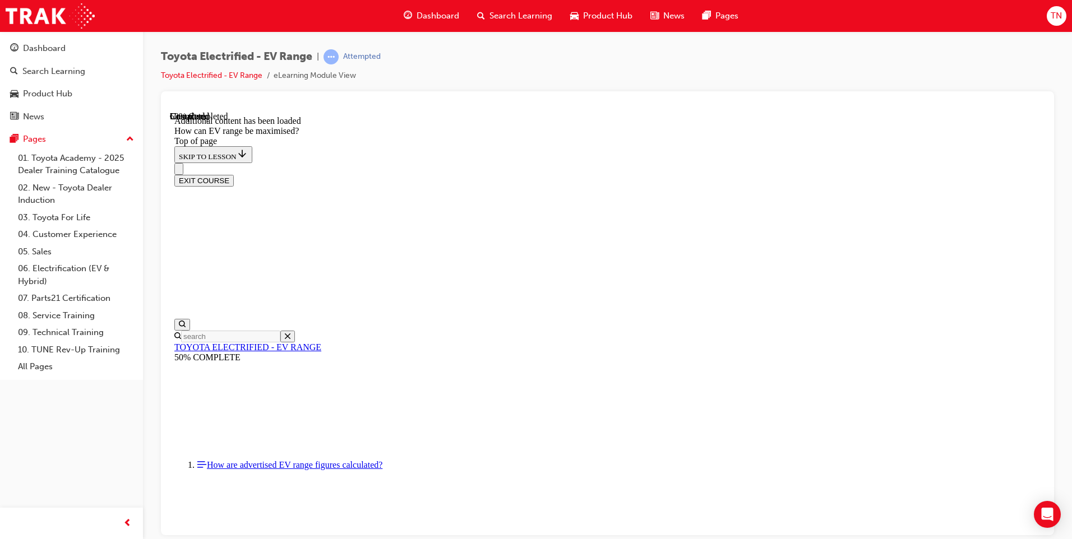
scroll to position [931, 0]
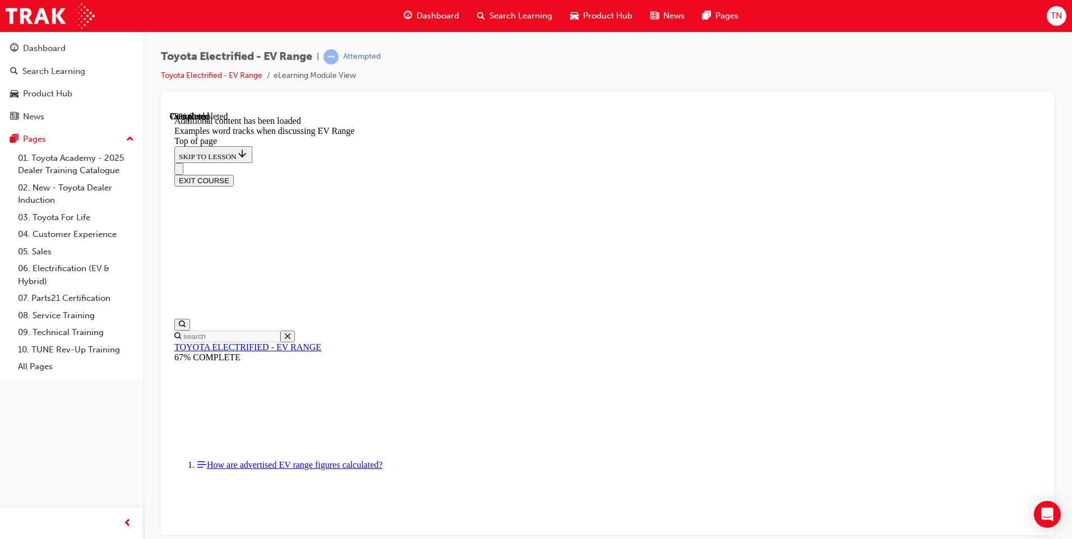
drag, startPoint x: 477, startPoint y: 302, endPoint x: 476, endPoint y: 342, distance: 39.8
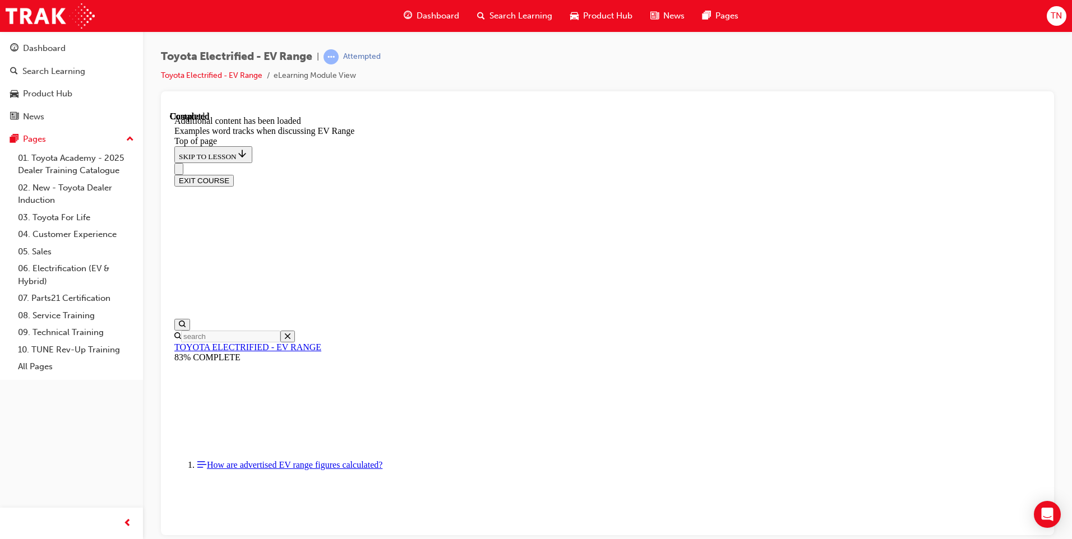
scroll to position [1587, 0]
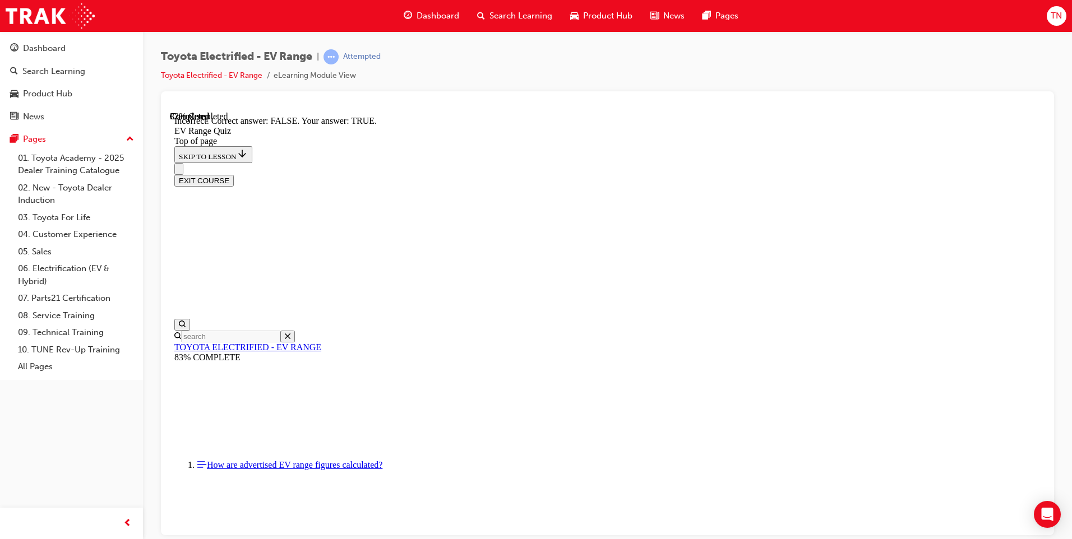
drag, startPoint x: 513, startPoint y: 373, endPoint x: 511, endPoint y: 366, distance: 7.1
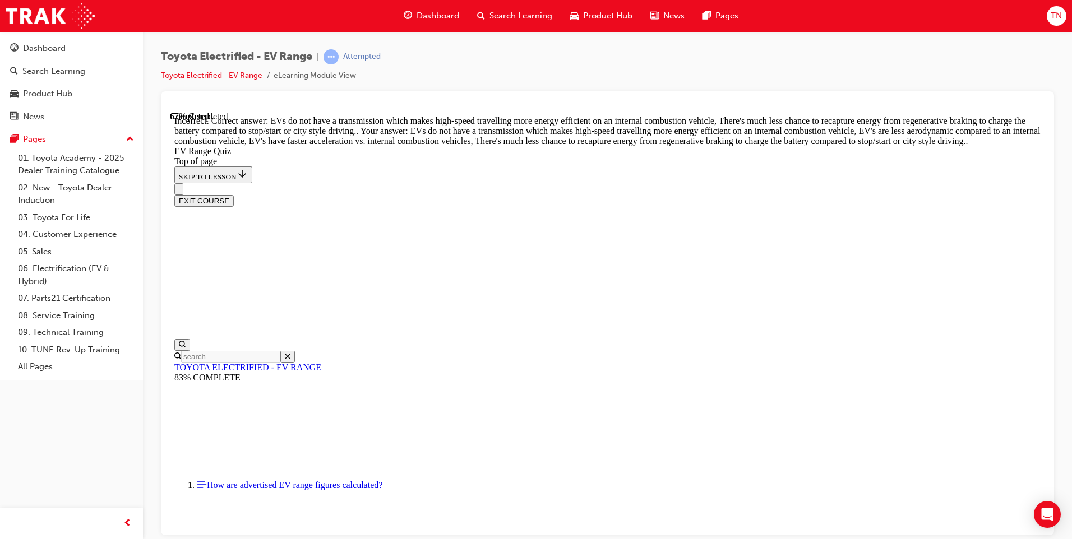
scroll to position [250, 0]
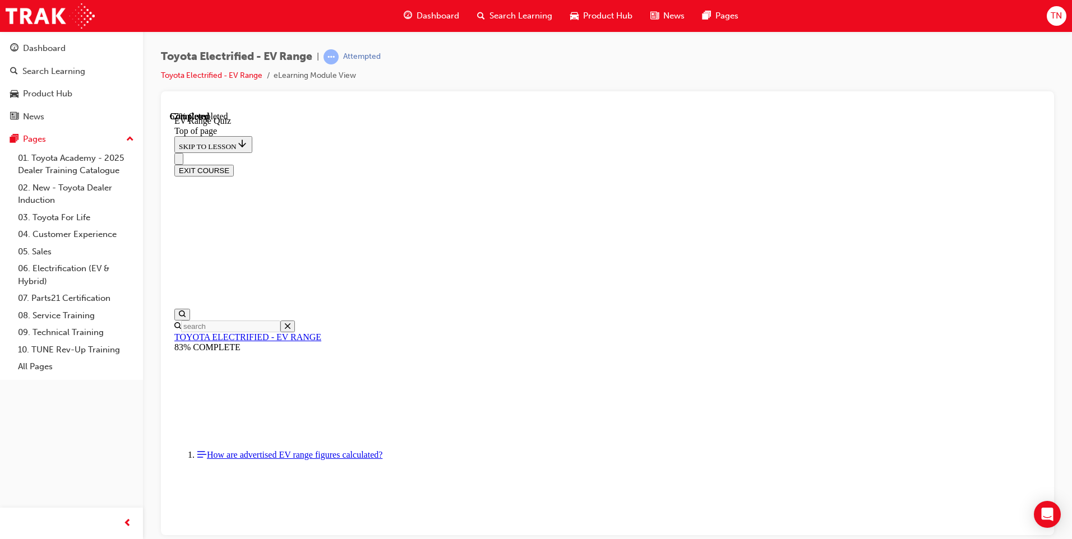
scroll to position [90, 0]
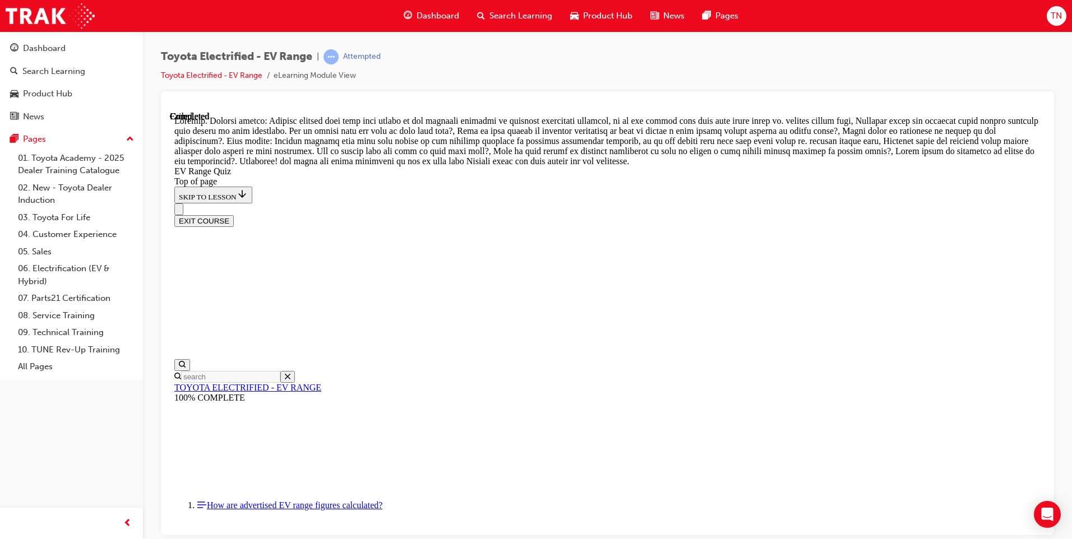
scroll to position [368, 0]
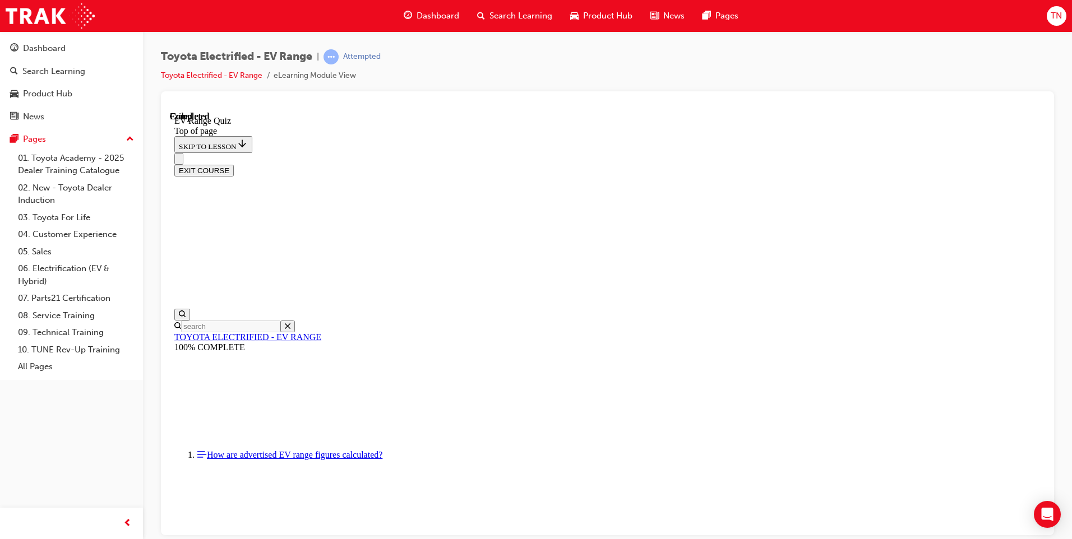
scroll to position [149, 0]
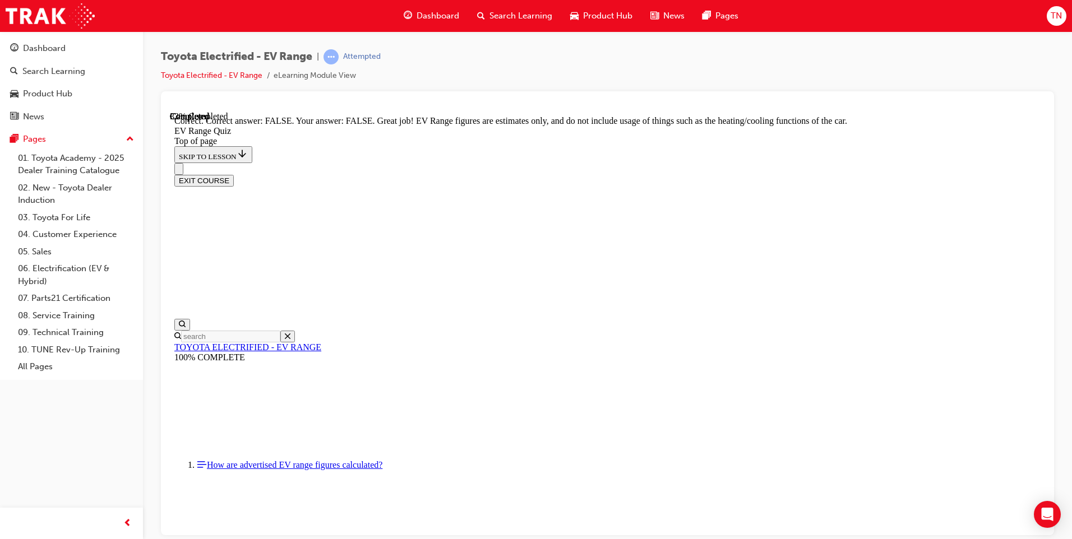
scroll to position [177, 0]
drag, startPoint x: 581, startPoint y: 379, endPoint x: 592, endPoint y: 385, distance: 13.3
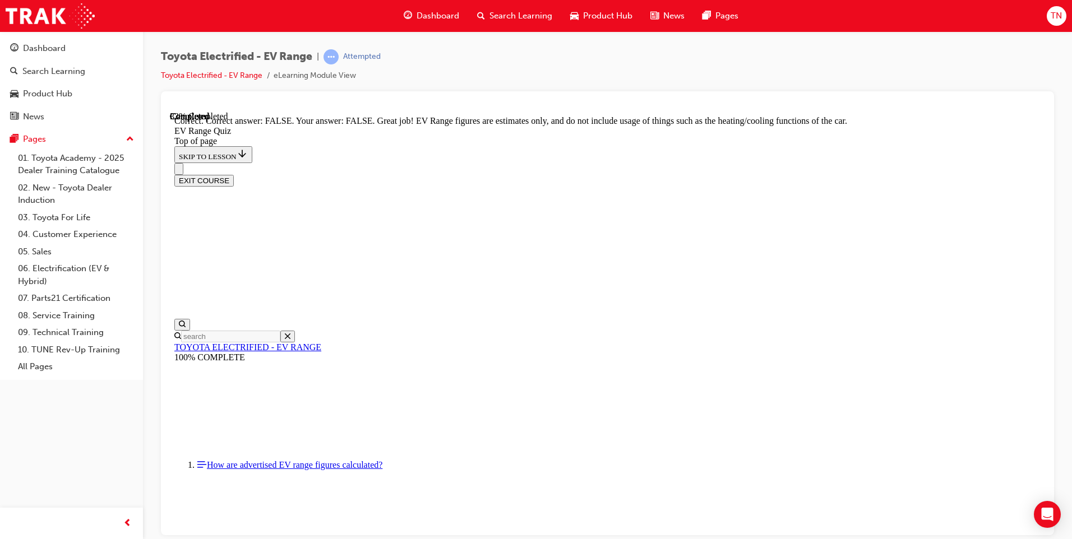
scroll to position [202, 0]
drag, startPoint x: 567, startPoint y: 351, endPoint x: 577, endPoint y: 363, distance: 15.9
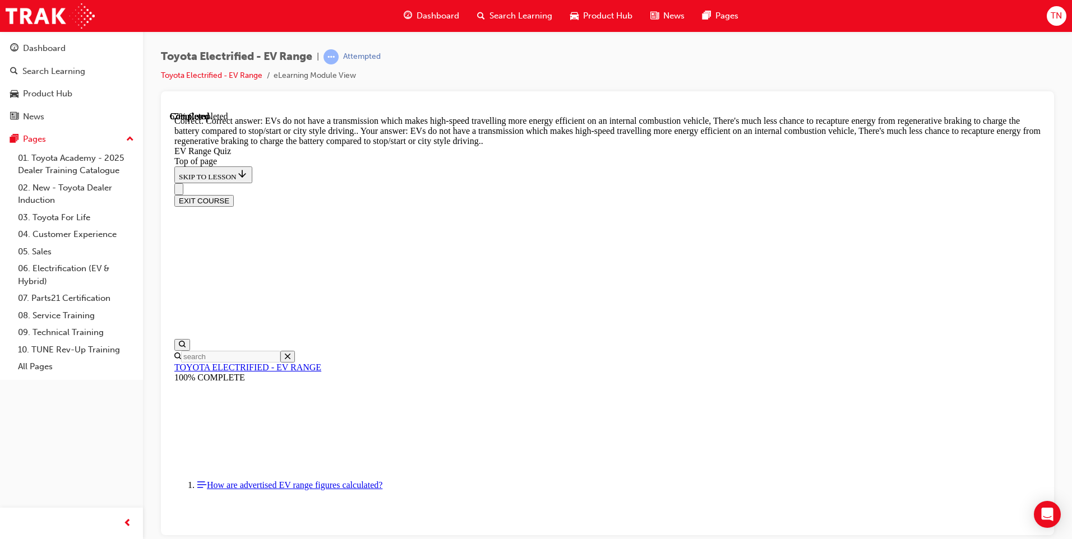
scroll to position [250, 0]
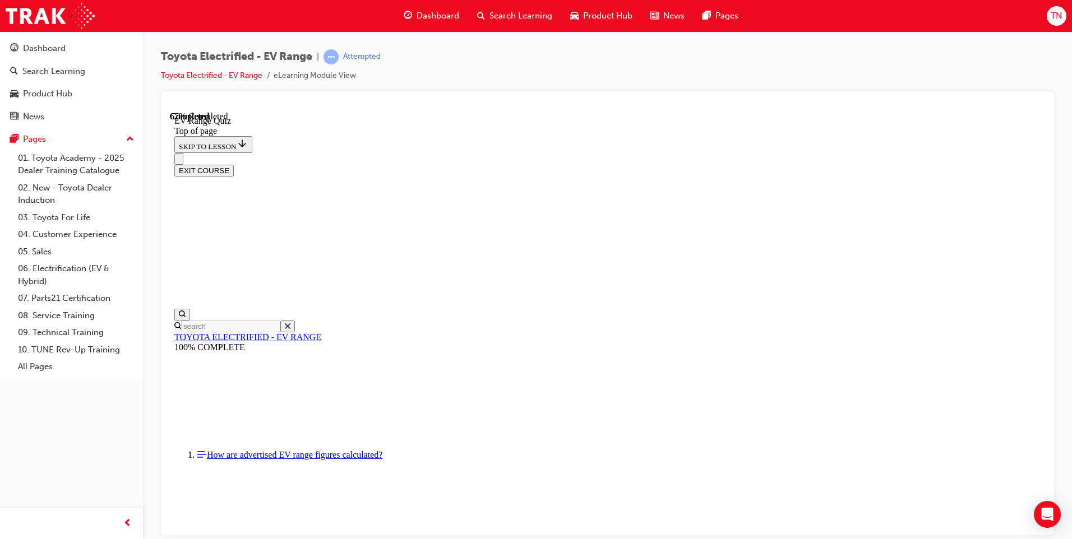
scroll to position [34, 0]
drag, startPoint x: 630, startPoint y: 369, endPoint x: 633, endPoint y: 379, distance: 9.9
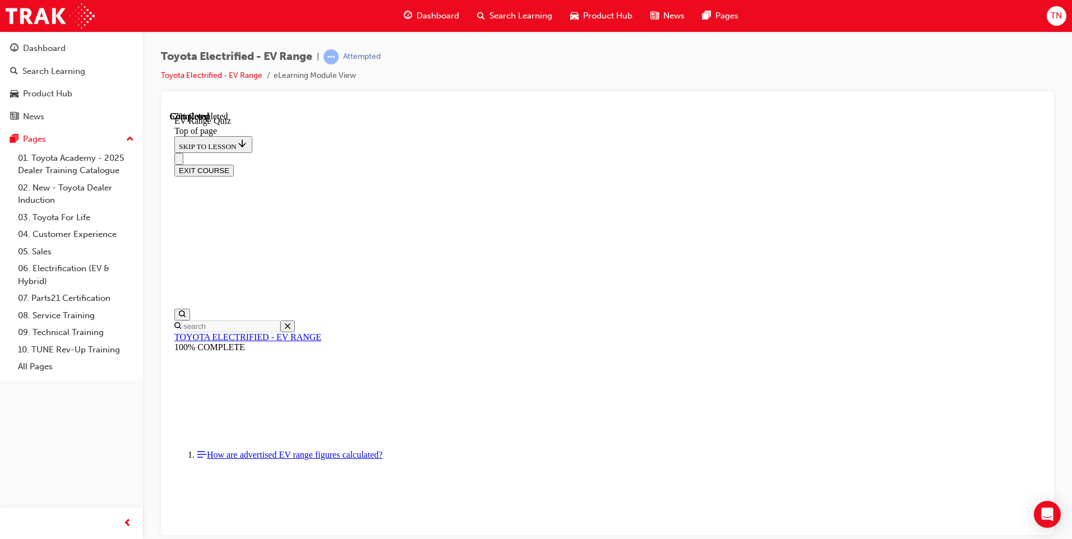
drag, startPoint x: 627, startPoint y: 439, endPoint x: 627, endPoint y: 458, distance: 18.5
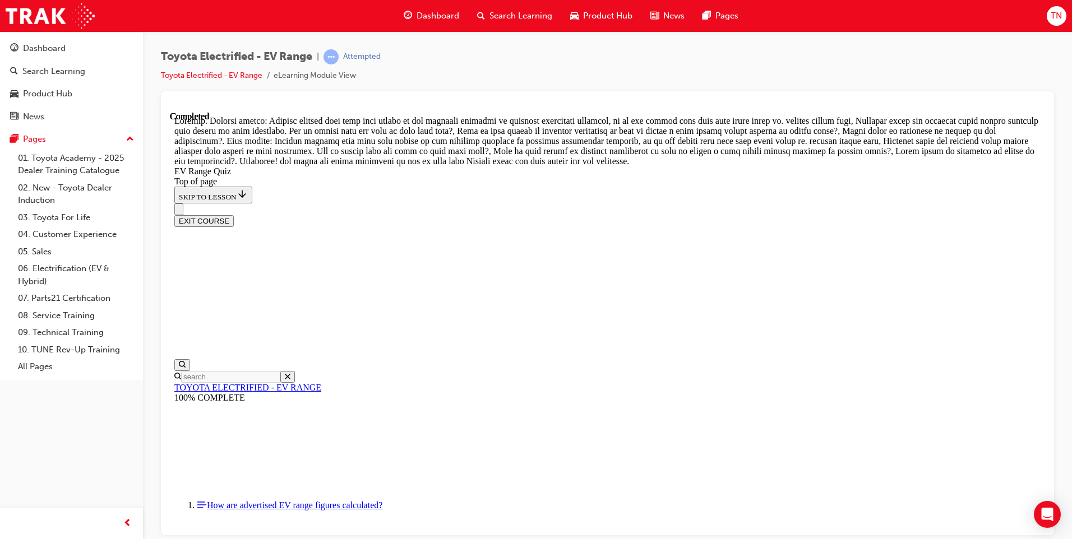
scroll to position [368, 0]
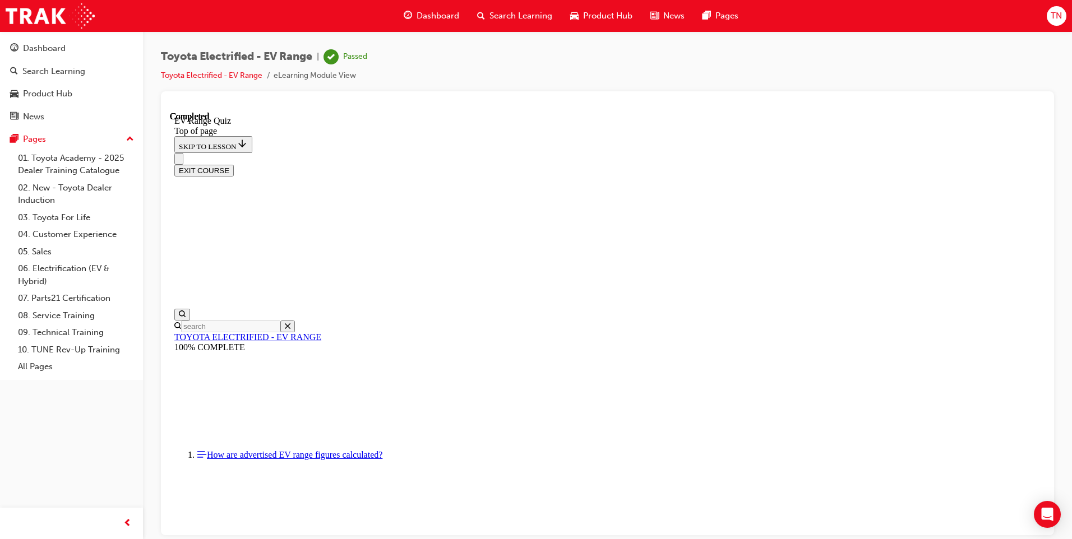
scroll to position [0, 0]
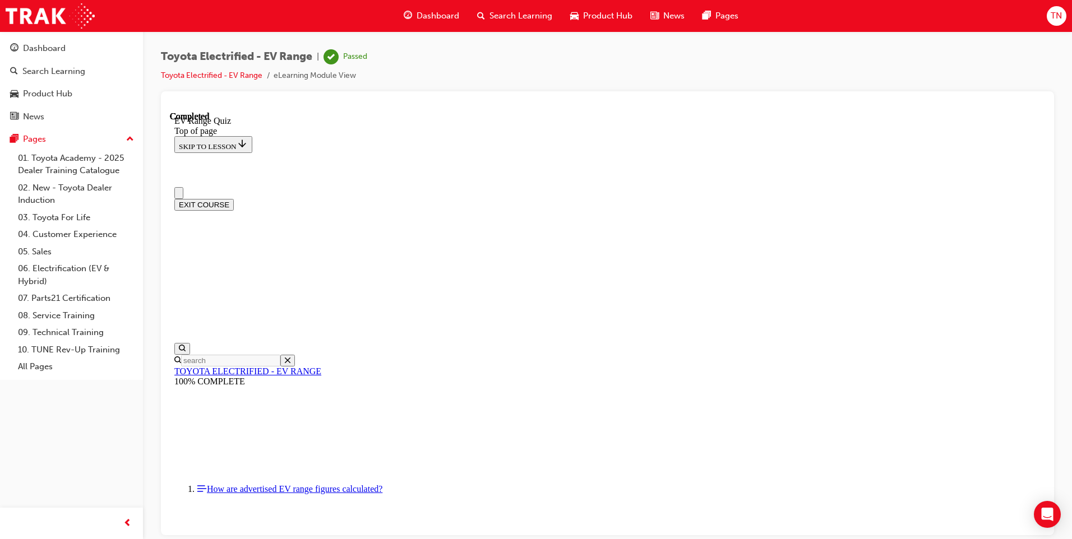
click at [502, 15] on span "Search Learning" at bounding box center [520, 16] width 63 height 13
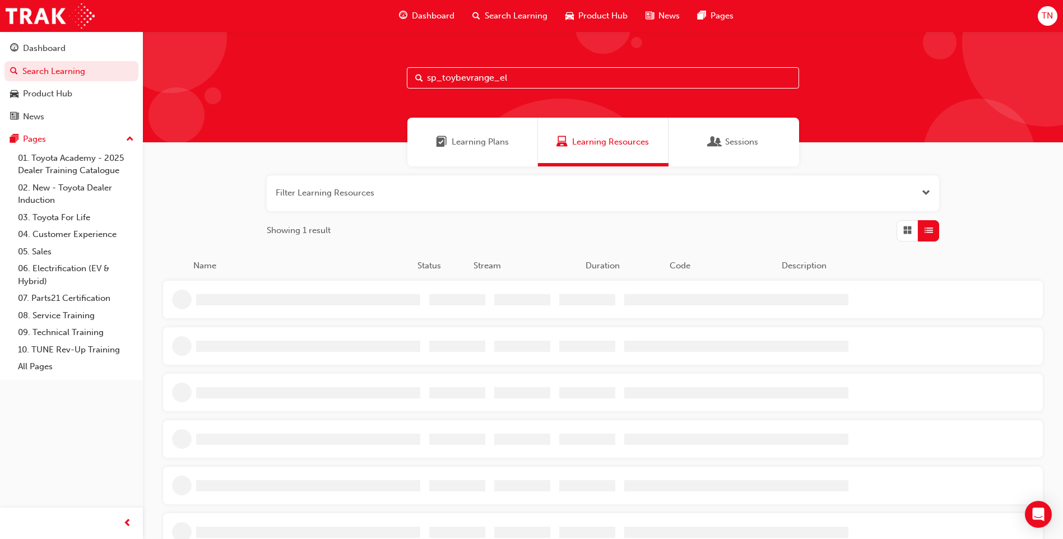
drag, startPoint x: 542, startPoint y: 84, endPoint x: 452, endPoint y: 78, distance: 90.4
click at [444, 81] on input "sp_toybevrange_el" at bounding box center [603, 77] width 392 height 21
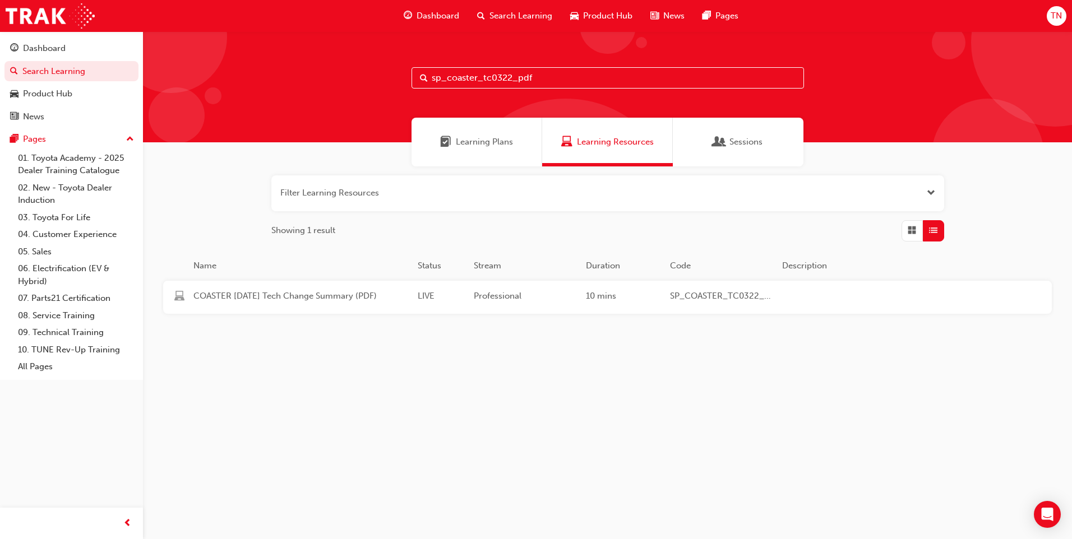
type input "sp_coaster_tc0322_pdf"
click at [540, 307] on div "COASTER [DATE] Tech Change Summary (PDF) LIVE Professional 10 mins SP_COASTER_T…" at bounding box center [586, 297] width 847 height 33
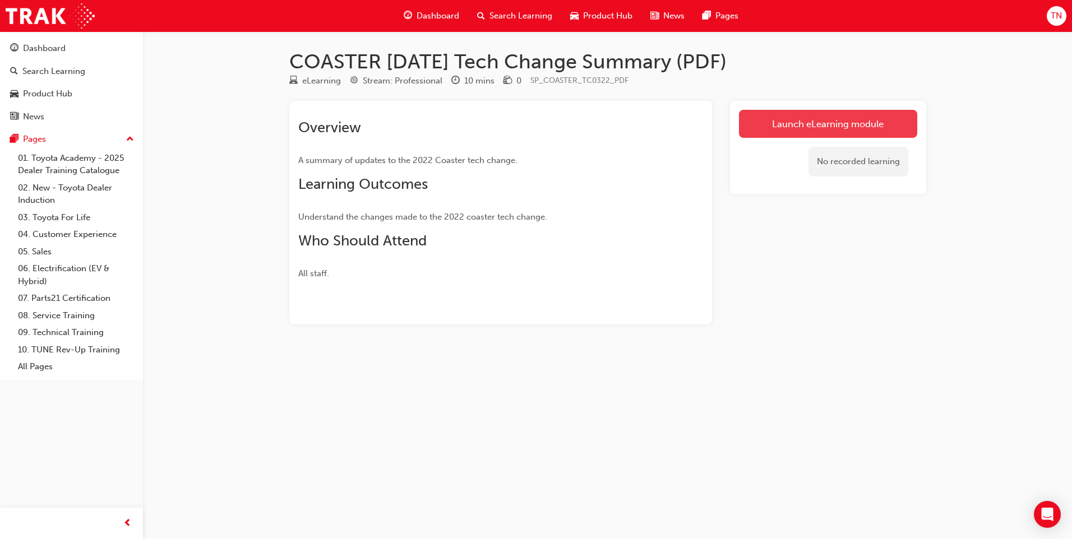
click at [836, 122] on link "Launch eLearning module" at bounding box center [828, 124] width 178 height 28
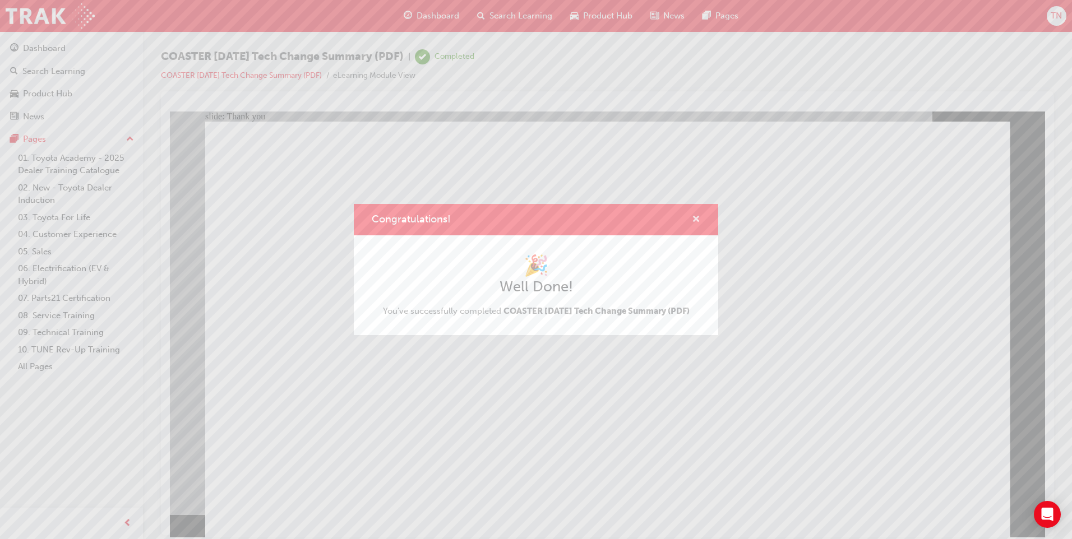
click at [695, 215] on span "cross-icon" at bounding box center [696, 220] width 8 height 10
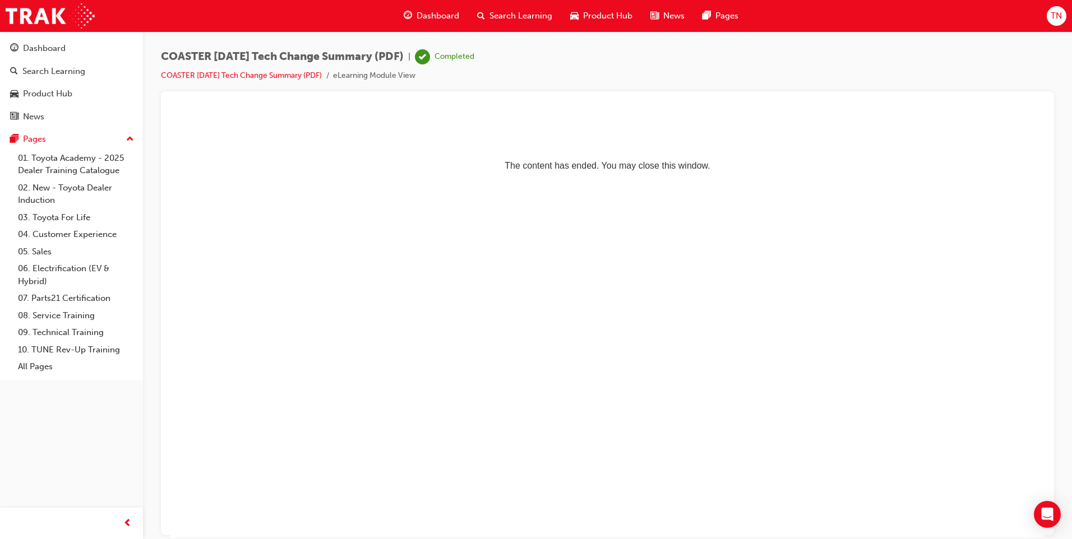
click at [495, 13] on span "Search Learning" at bounding box center [520, 16] width 63 height 13
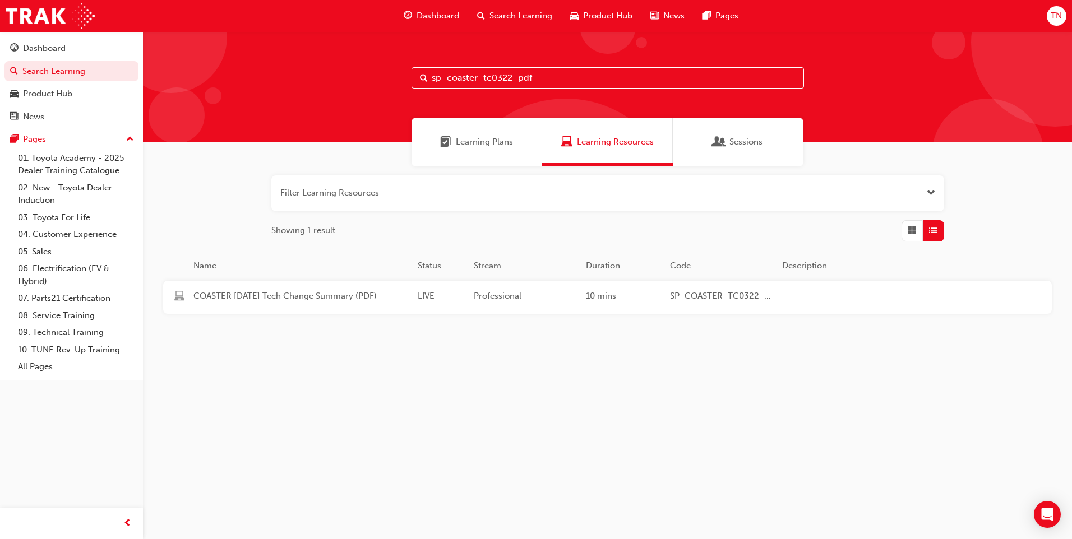
drag, startPoint x: 541, startPoint y: 77, endPoint x: 456, endPoint y: 81, distance: 85.2
click at [448, 85] on input "sp_coaster_tc0322_pdf" at bounding box center [607, 77] width 392 height 21
type input "sp_fortuner_fl0820_dpg"
click at [630, 289] on div "Fortuner Facelift - Dealer Product Guide (Launched 2020) LIVE Product 10 mins S…" at bounding box center [586, 297] width 847 height 33
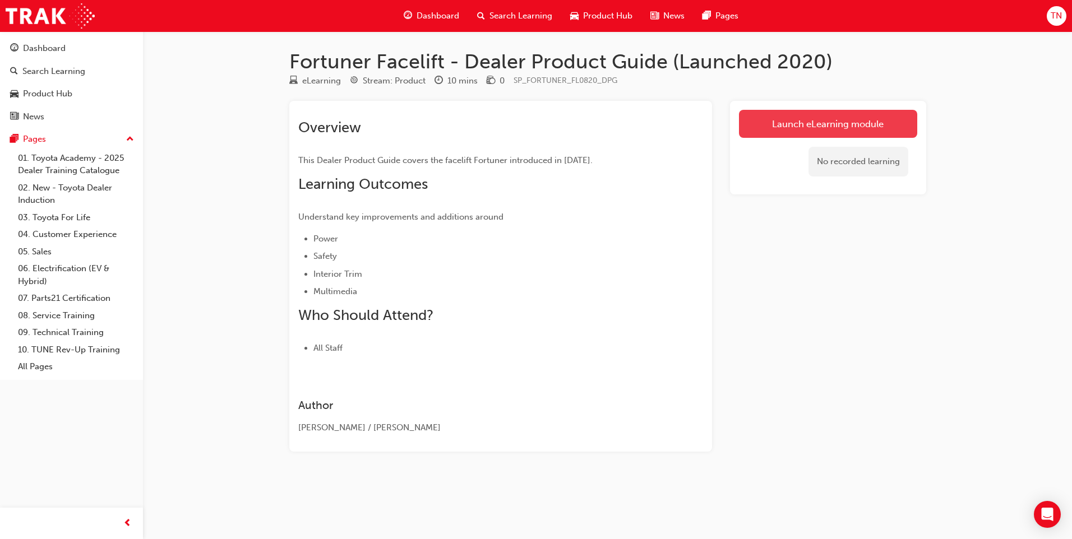
click at [794, 115] on link "Launch eLearning module" at bounding box center [828, 124] width 178 height 28
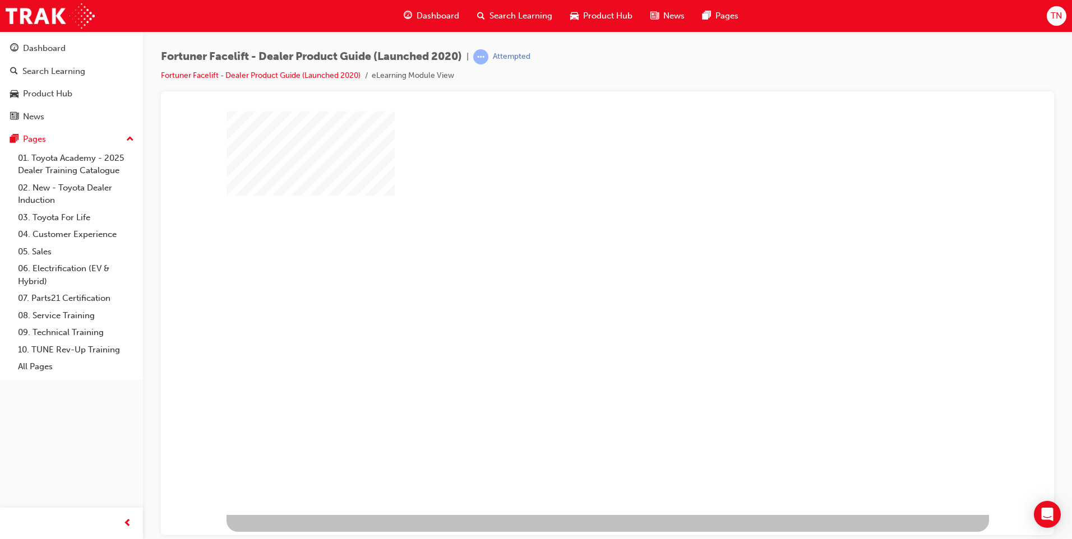
click at [575, 280] on div "play" at bounding box center [575, 280] width 0 height 0
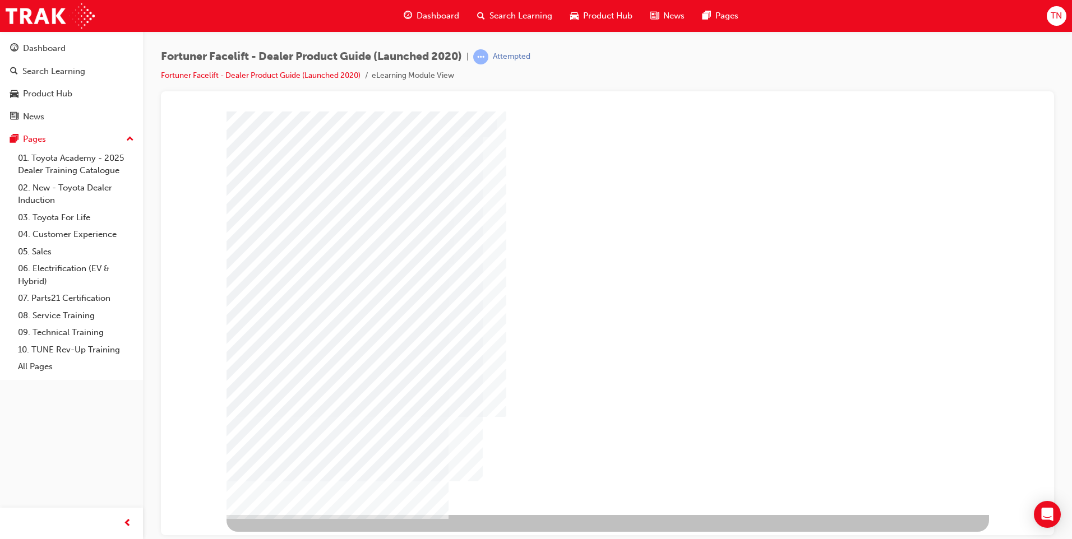
click at [297, 535] on div "NEXT Trigger this button to go to the next slide" at bounding box center [261, 545] width 71 height 20
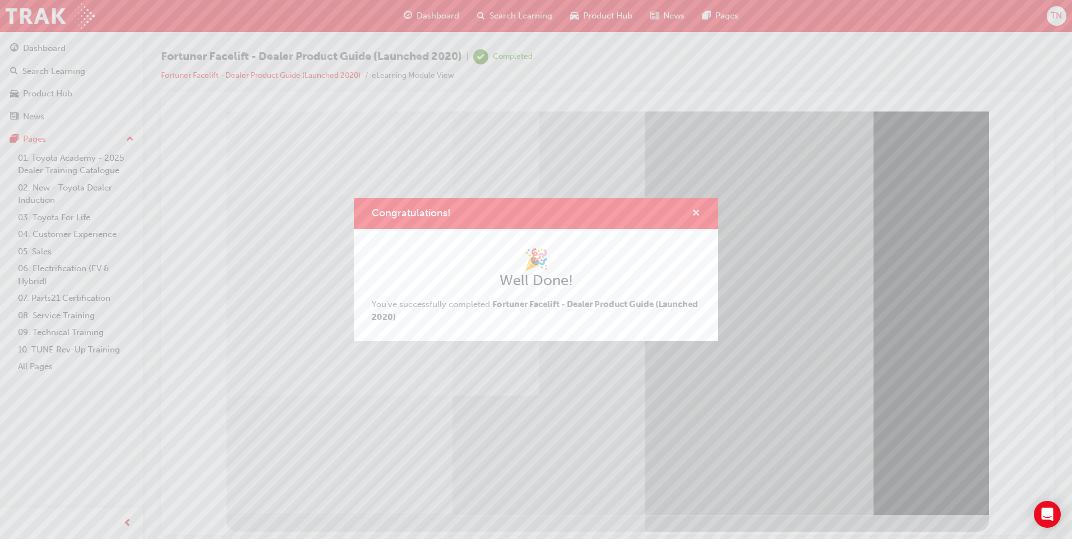
click at [693, 209] on span "cross-icon" at bounding box center [696, 214] width 8 height 10
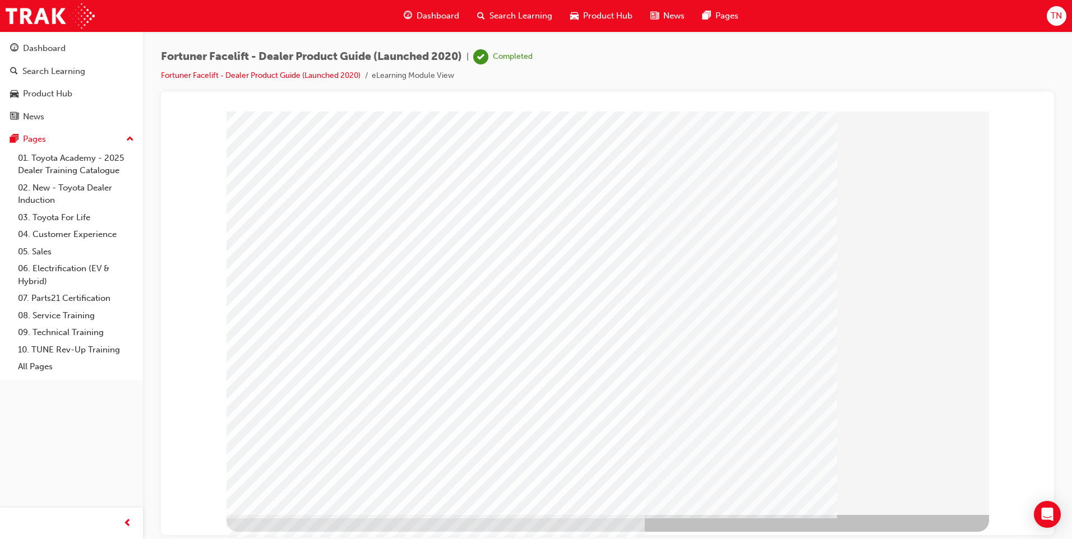
click at [504, 12] on span "Search Learning" at bounding box center [520, 16] width 63 height 13
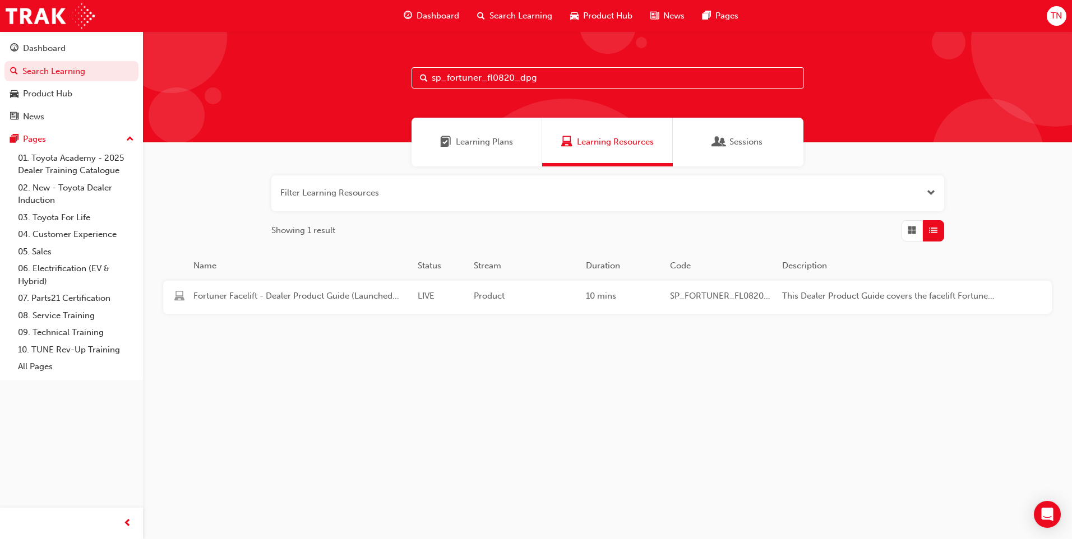
drag, startPoint x: 546, startPoint y: 84, endPoint x: 445, endPoint y: 76, distance: 101.7
click at [445, 76] on input "sp_fortuner_fl0820_dpg" at bounding box center [607, 77] width 392 height 21
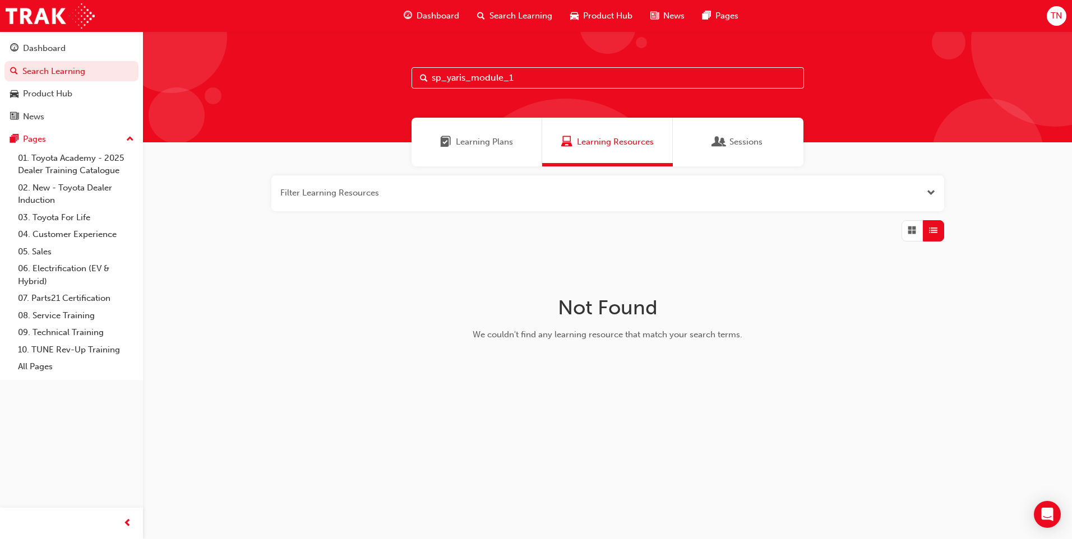
drag, startPoint x: 464, startPoint y: 80, endPoint x: 488, endPoint y: 69, distance: 26.1
click at [467, 79] on input "sp_yaris_module_1" at bounding box center [607, 77] width 392 height 21
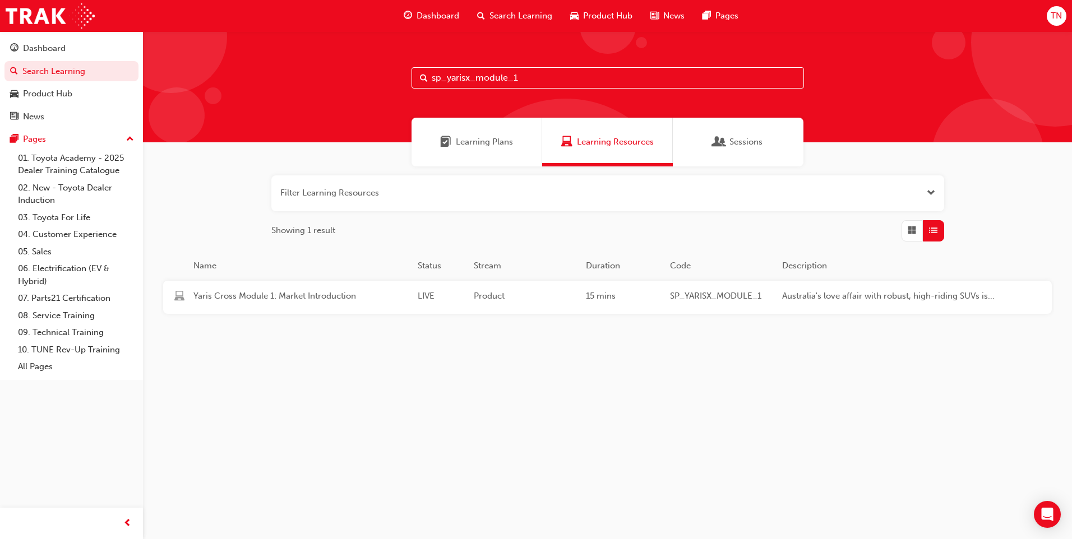
type input "sp_yarisx_module_1"
click at [542, 282] on div "Yaris Cross Module 1: Market Introduction LIVE Product 15 mins SP_YARISX_MODULE…" at bounding box center [586, 297] width 847 height 33
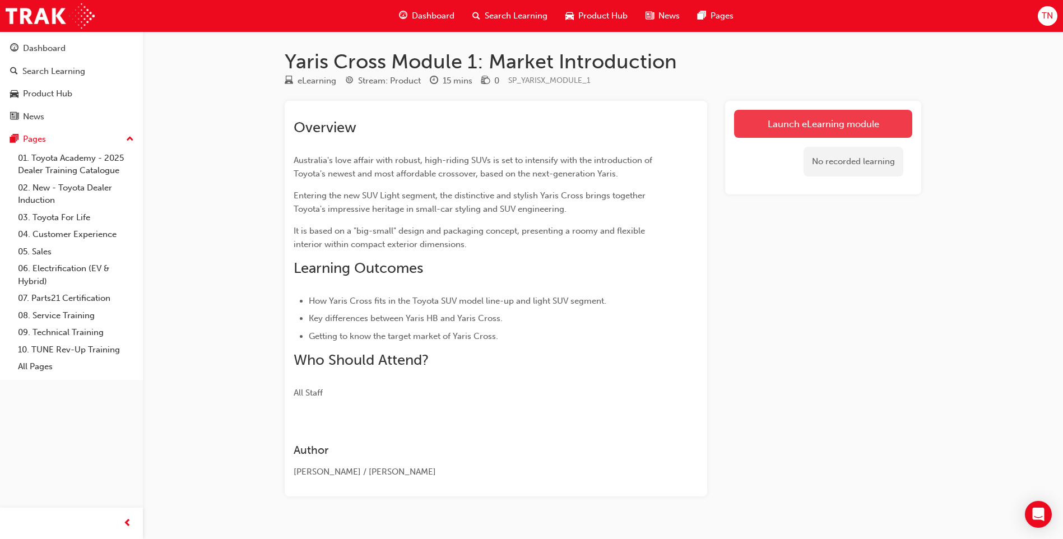
click at [774, 132] on link "Launch eLearning module" at bounding box center [823, 124] width 178 height 28
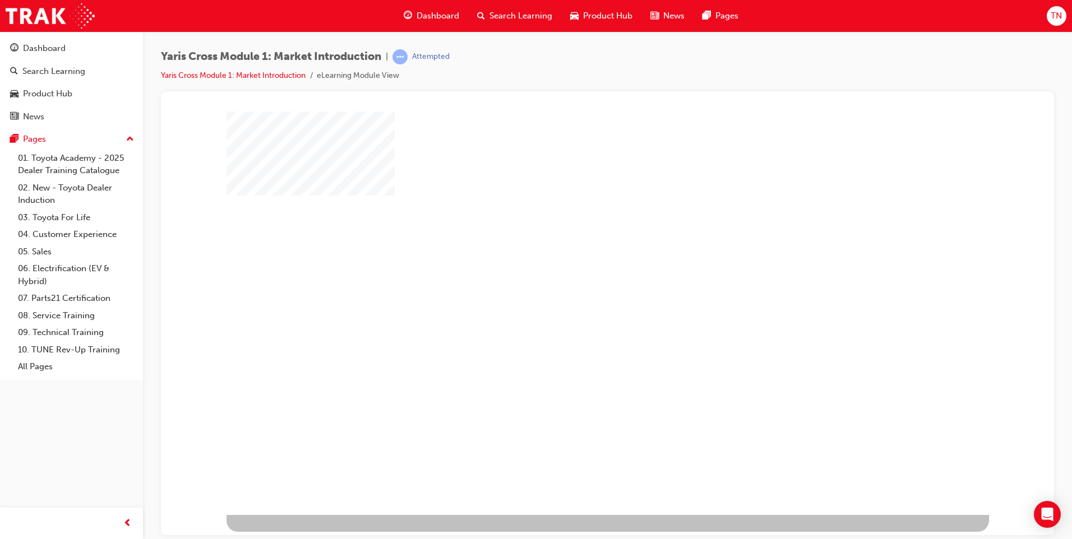
click at [575, 280] on div "play" at bounding box center [575, 280] width 0 height 0
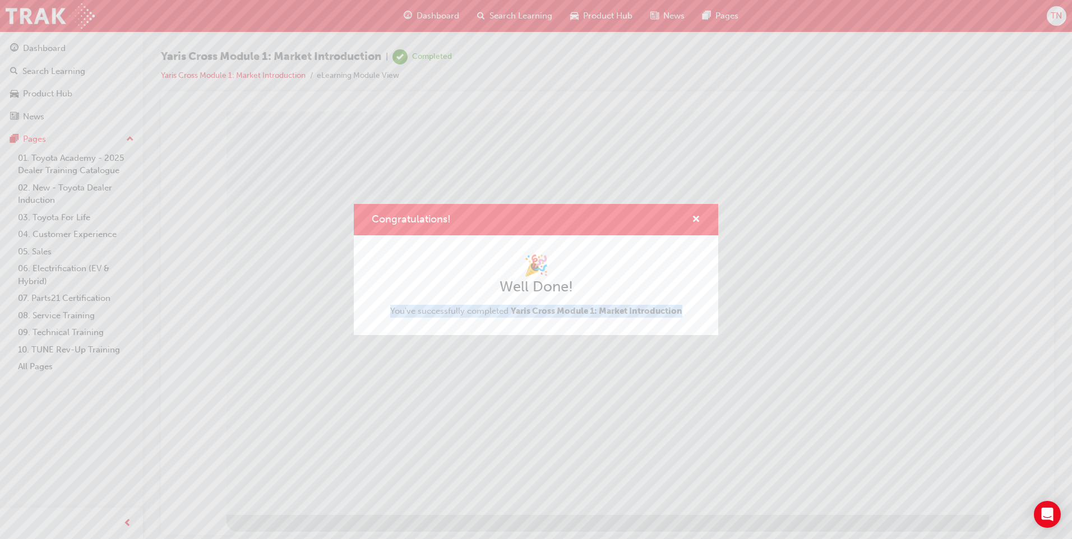
click at [921, 490] on div "Congratulations! 🎉 Well Done! You've successfully completed Yaris Cross Module …" at bounding box center [536, 269] width 1072 height 539
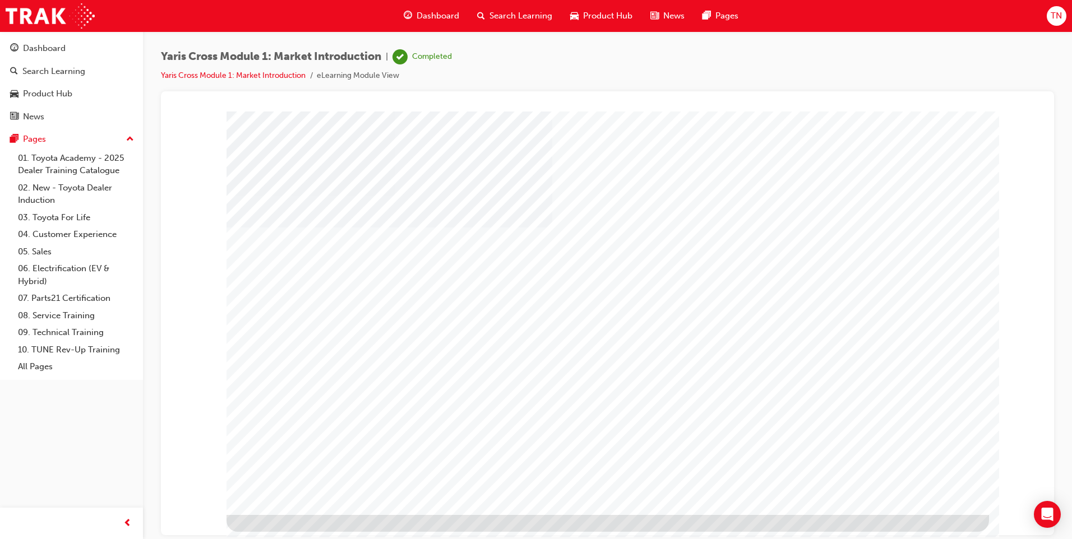
drag, startPoint x: 402, startPoint y: 267, endPoint x: 399, endPoint y: 289, distance: 21.6
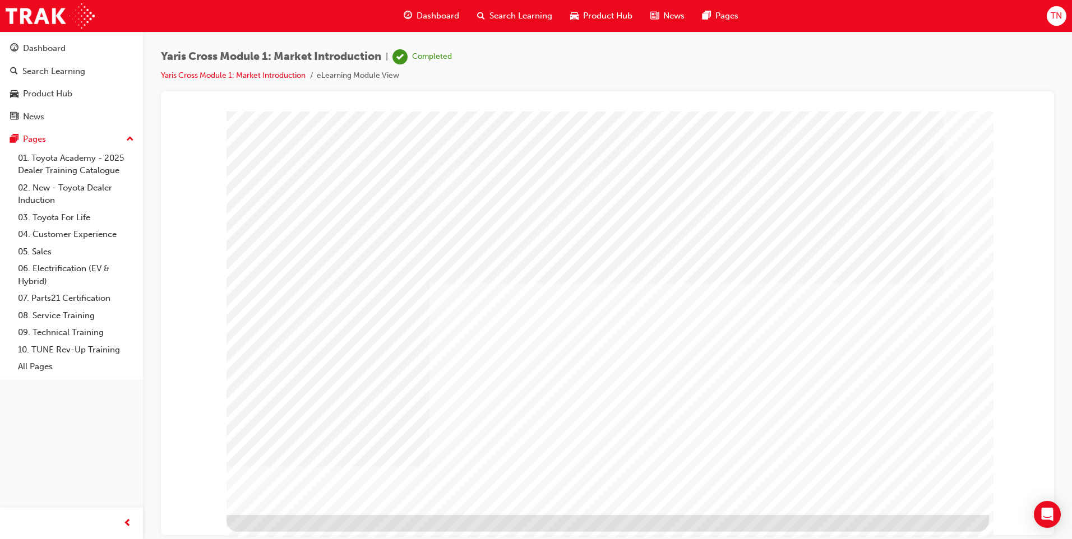
click at [489, 11] on span "Search Learning" at bounding box center [520, 16] width 63 height 13
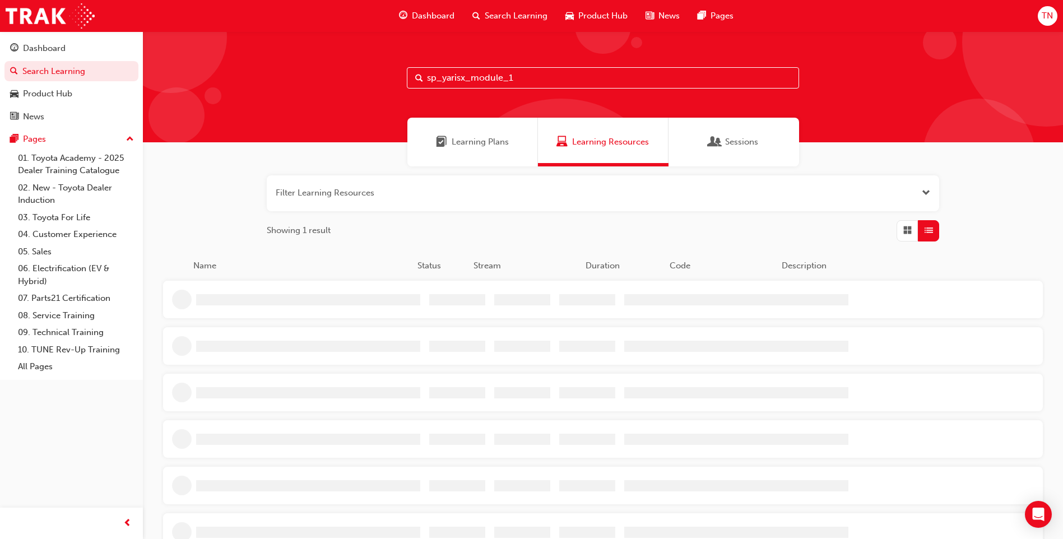
click at [522, 70] on input "sp_yarisx_module_1" at bounding box center [603, 77] width 392 height 21
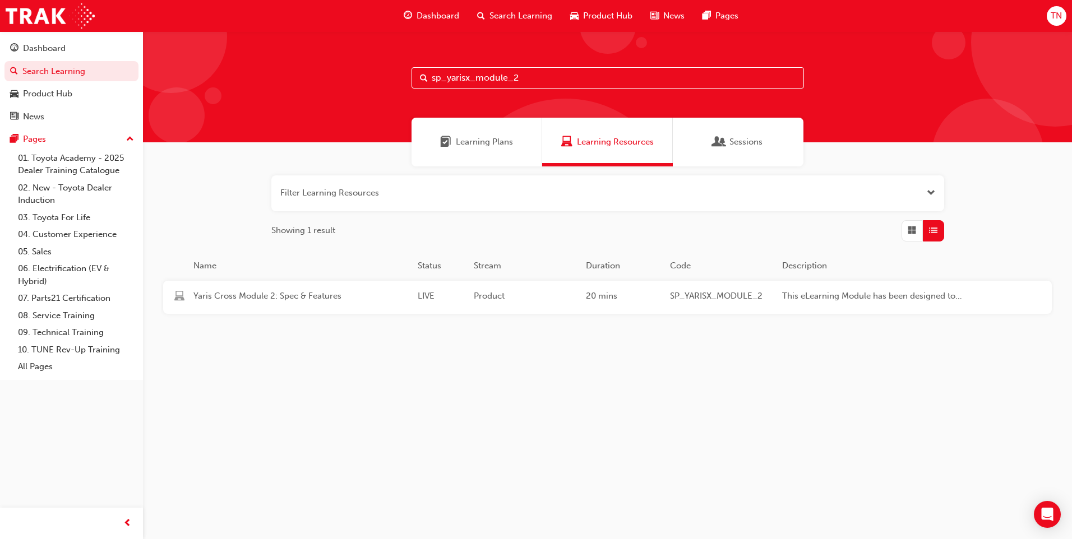
type input "sp_yarisx_module_2"
click at [472, 294] on div "Product" at bounding box center [525, 297] width 112 height 15
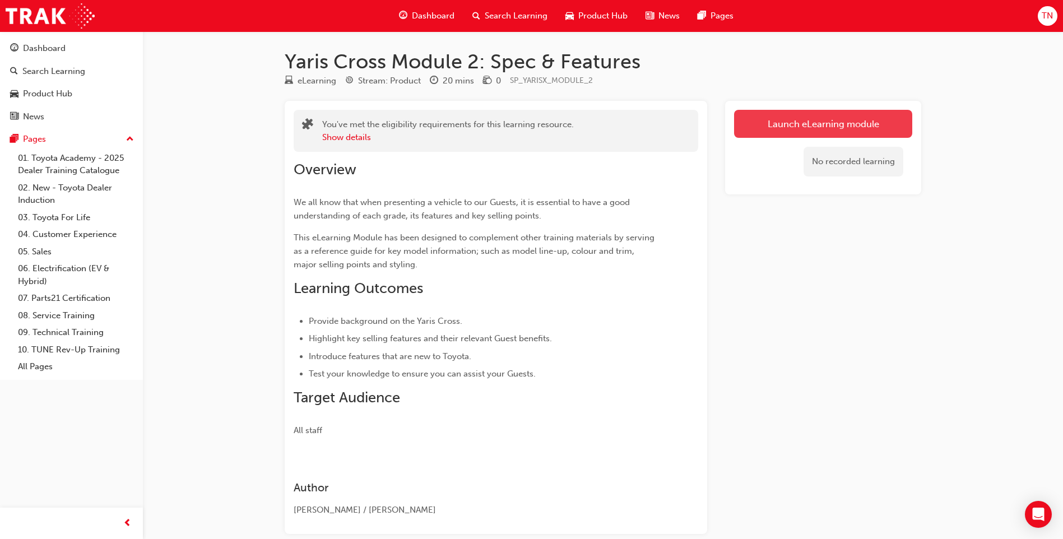
click at [803, 121] on link "Launch eLearning module" at bounding box center [823, 124] width 178 height 28
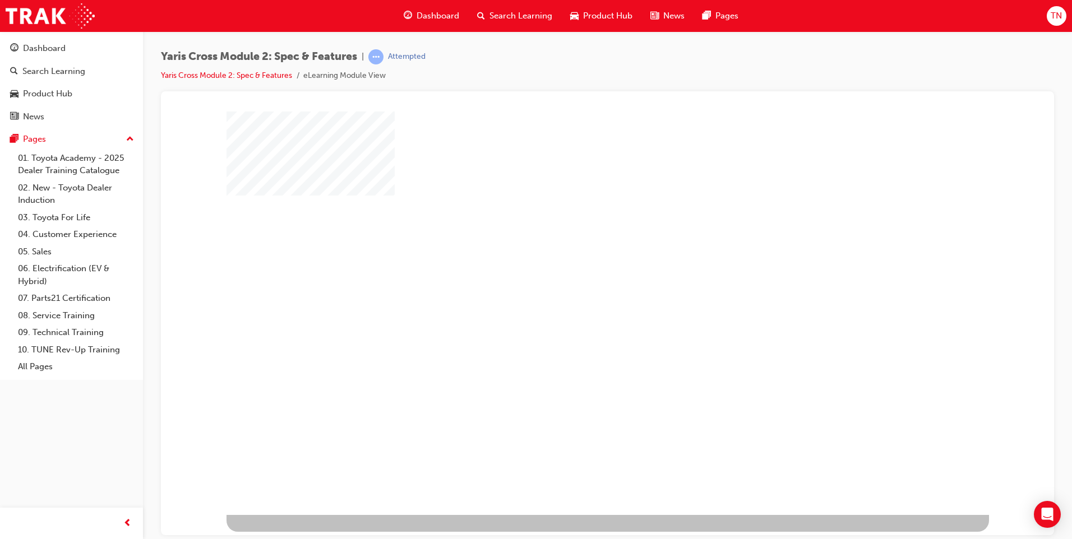
click at [575, 280] on div "play" at bounding box center [575, 280] width 0 height 0
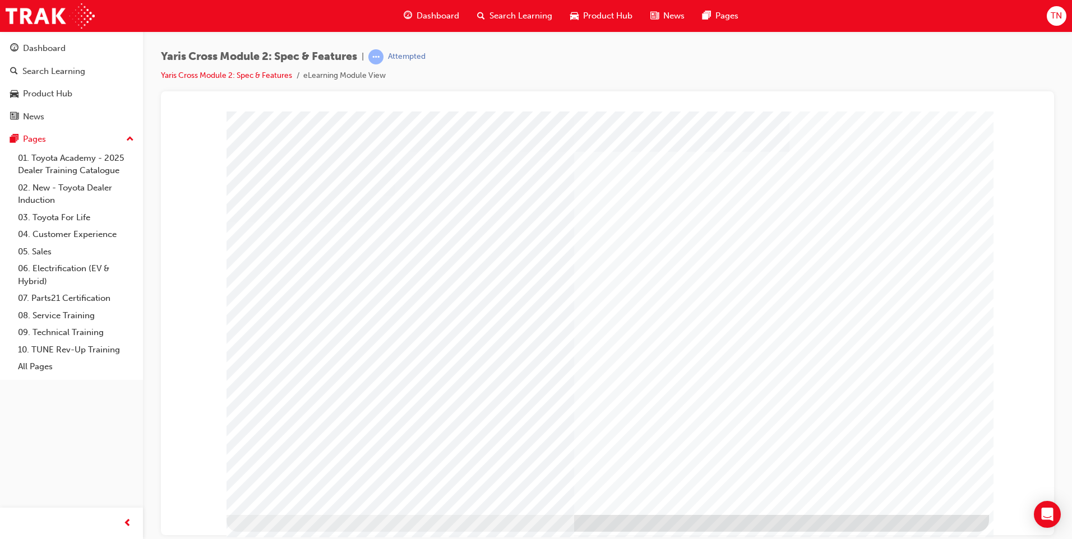
drag, startPoint x: 317, startPoint y: 446, endPoint x: 338, endPoint y: 442, distance: 21.1
drag, startPoint x: 439, startPoint y: 446, endPoint x: 480, endPoint y: 446, distance: 40.3
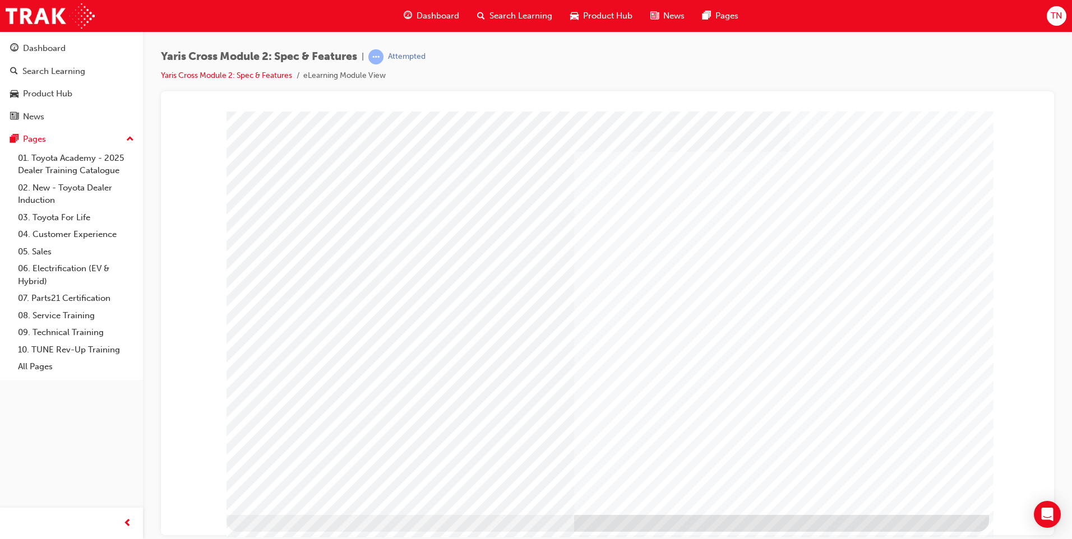
drag, startPoint x: 647, startPoint y: 446, endPoint x: 685, endPoint y: 447, distance: 37.6
drag, startPoint x: 811, startPoint y: 444, endPoint x: 844, endPoint y: 448, distance: 32.7
click at [838, 448] on div "multistate" at bounding box center [607, 312] width 762 height 403
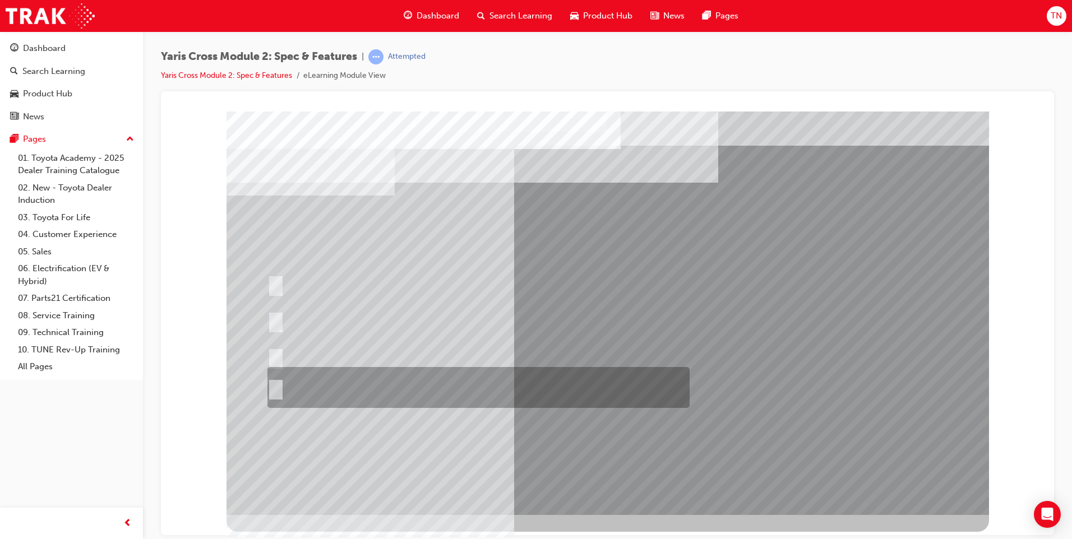
drag, startPoint x: 250, startPoint y: 191, endPoint x: 479, endPoint y: 423, distance: 325.7
click at [477, 426] on div at bounding box center [607, 312] width 762 height 403
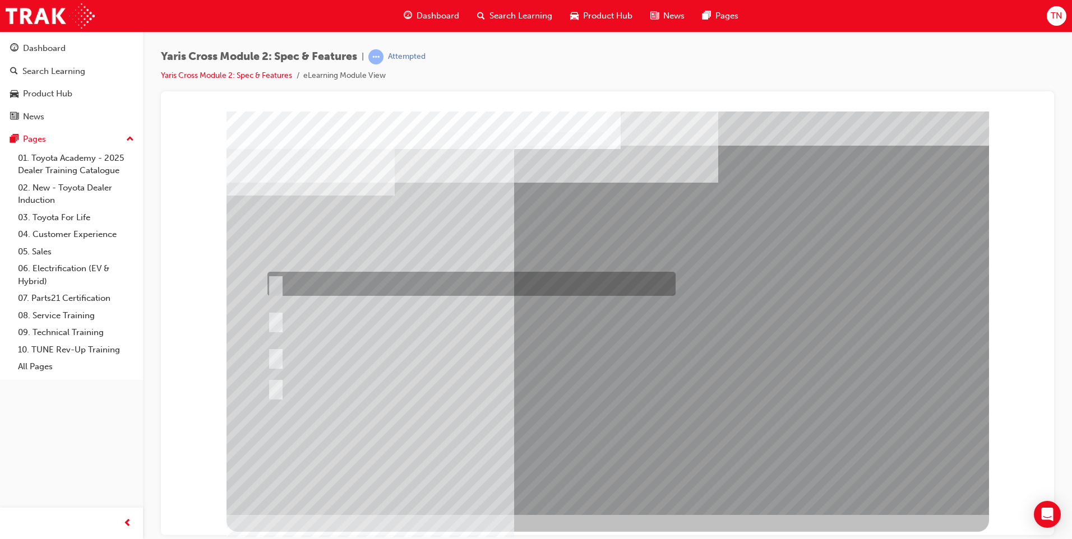
drag, startPoint x: 281, startPoint y: 278, endPoint x: 293, endPoint y: 279, distance: 11.2
click at [282, 278] on div at bounding box center [469, 284] width 408 height 24
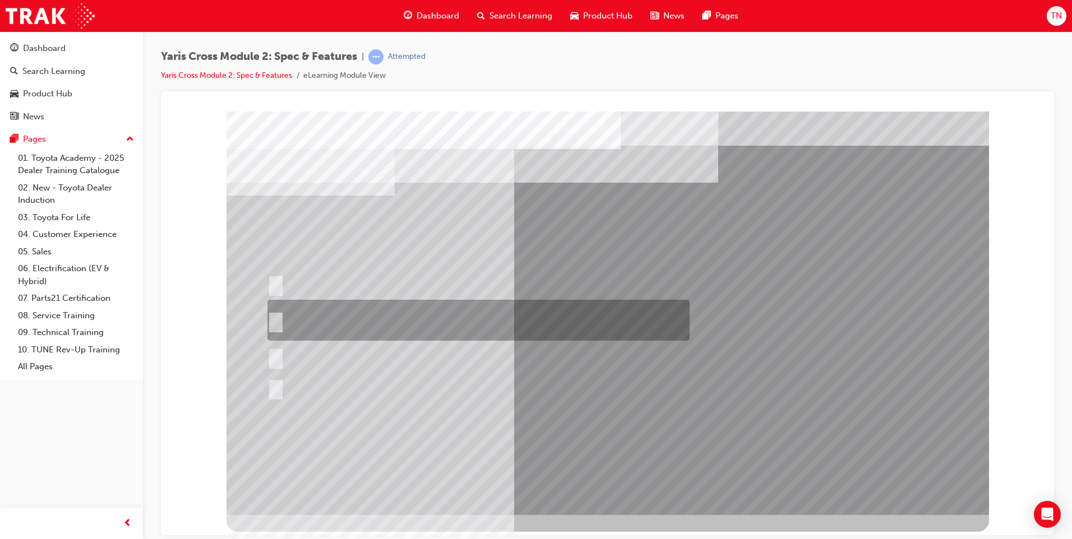
click at [342, 323] on div at bounding box center [476, 320] width 422 height 41
radio input "false"
radio input "true"
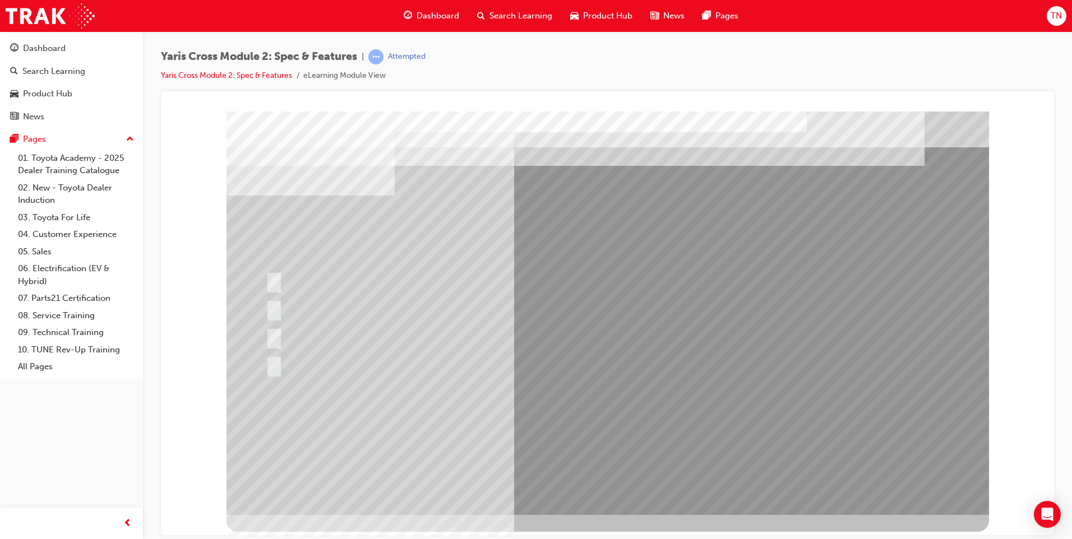
drag, startPoint x: 261, startPoint y: 198, endPoint x: 448, endPoint y: 415, distance: 286.1
click at [448, 415] on div at bounding box center [607, 312] width 762 height 403
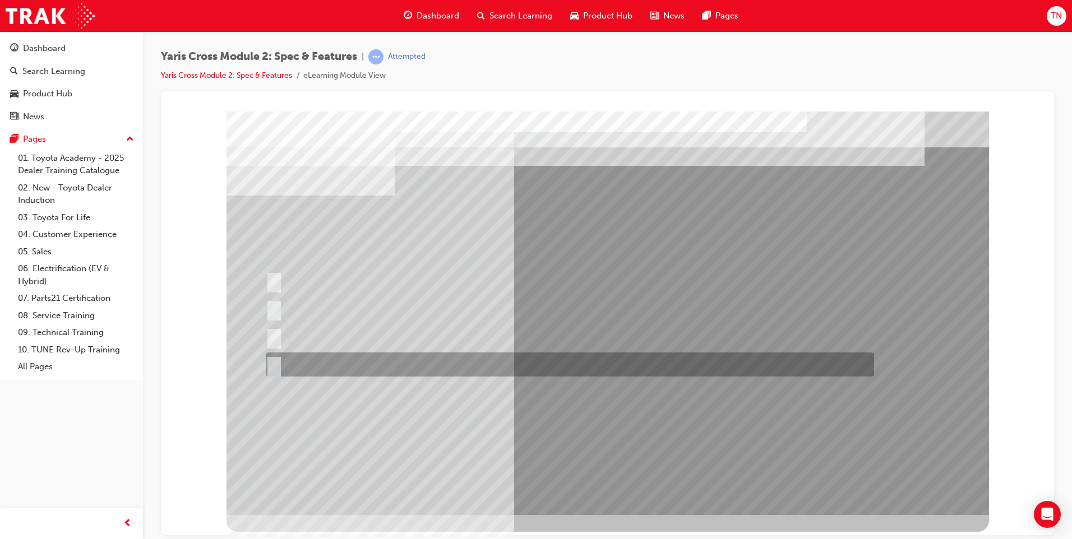
drag, startPoint x: 351, startPoint y: 361, endPoint x: 377, endPoint y: 363, distance: 25.8
click at [351, 361] on div at bounding box center [567, 364] width 608 height 24
radio input "true"
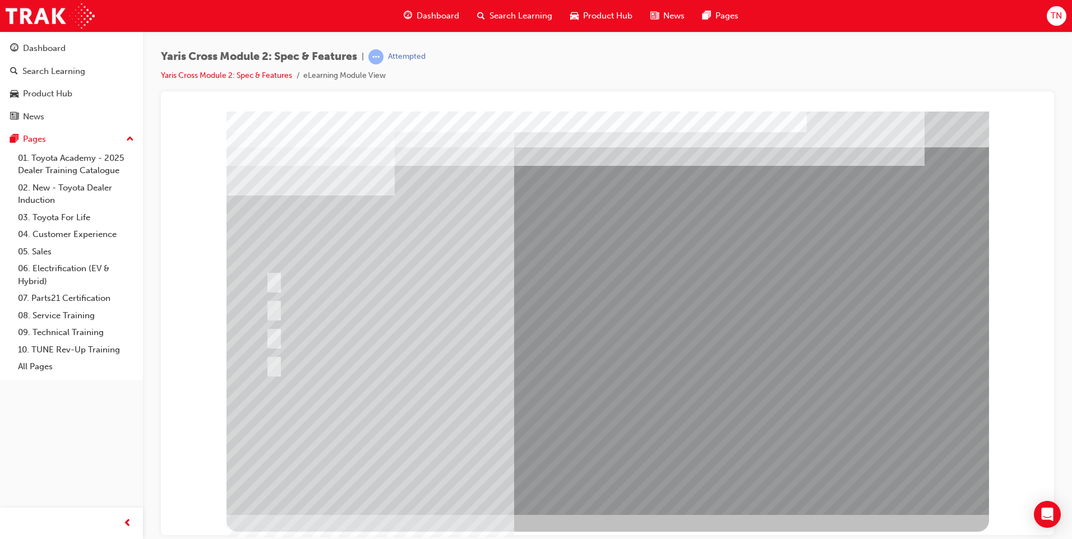
click at [271, 305] on div at bounding box center [607, 312] width 762 height 403
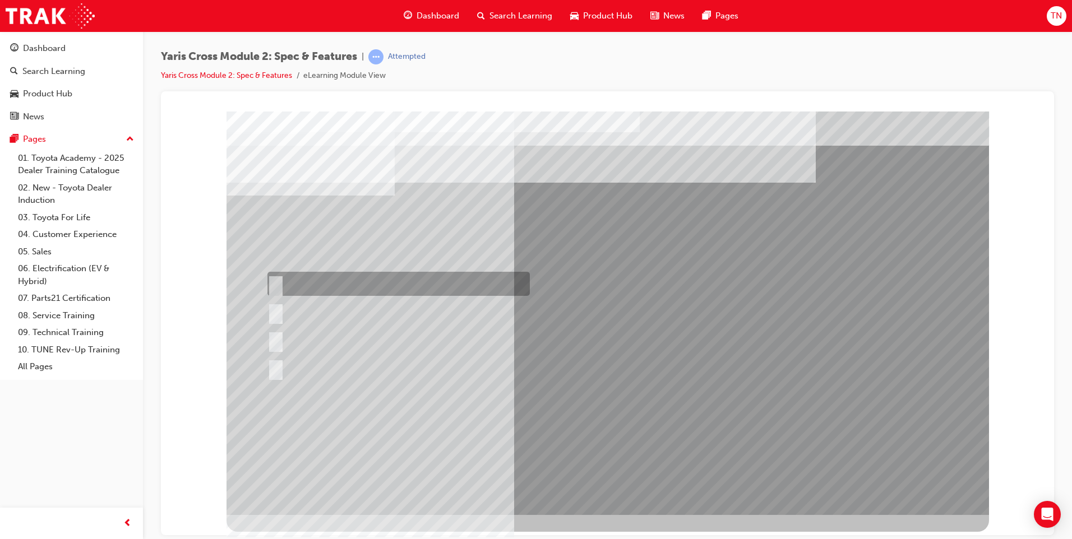
click at [280, 286] on div at bounding box center [396, 284] width 262 height 24
radio input "true"
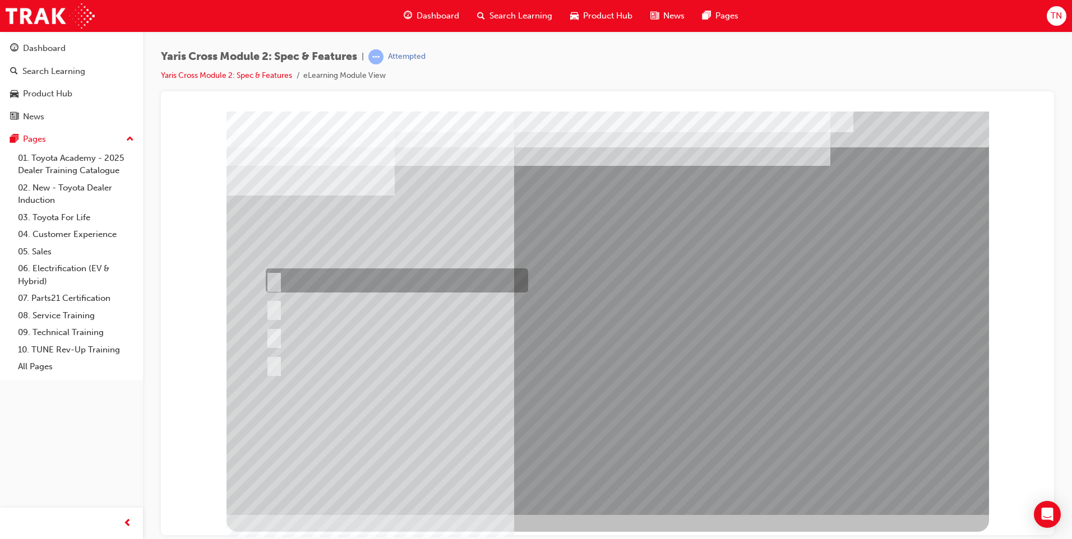
click at [281, 279] on div at bounding box center [394, 280] width 262 height 24
radio input "true"
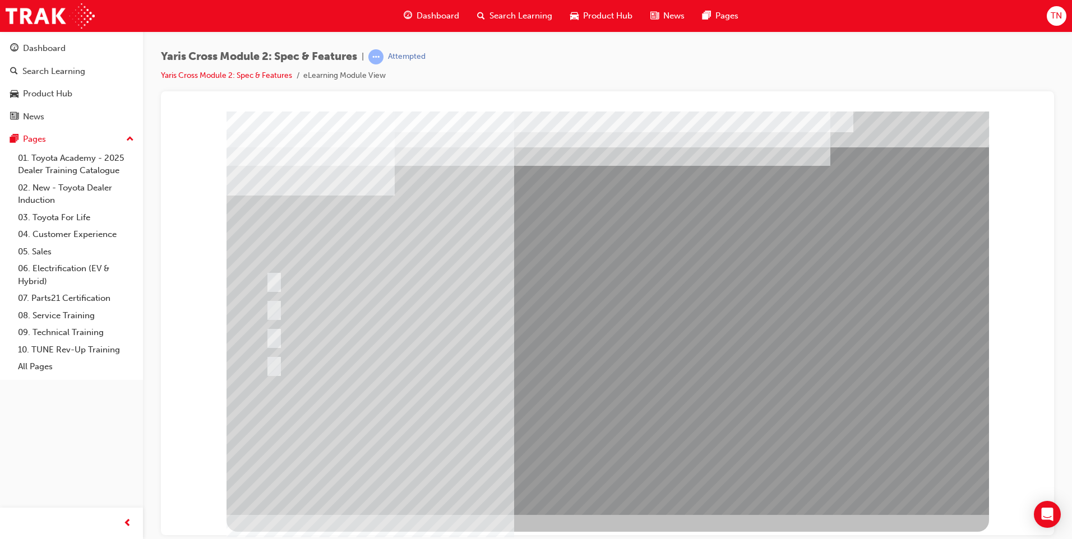
click at [303, 363] on div at bounding box center [590, 364] width 655 height 24
click at [281, 354] on div at bounding box center [590, 364] width 655 height 24
click at [290, 360] on div at bounding box center [590, 364] width 655 height 24
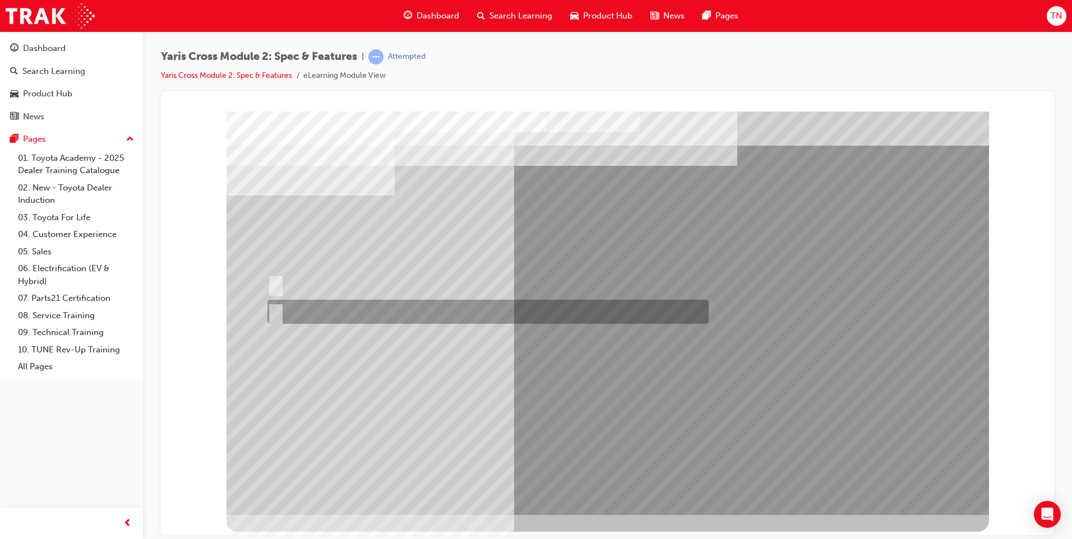
click at [295, 312] on div at bounding box center [485, 312] width 441 height 24
radio input "true"
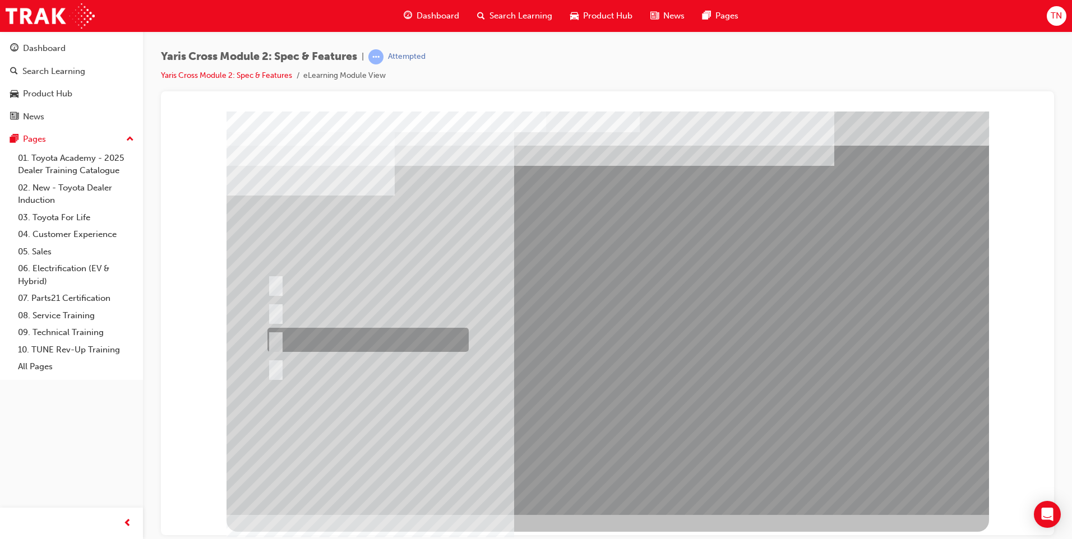
click at [310, 333] on div at bounding box center [365, 340] width 201 height 24
radio input "true"
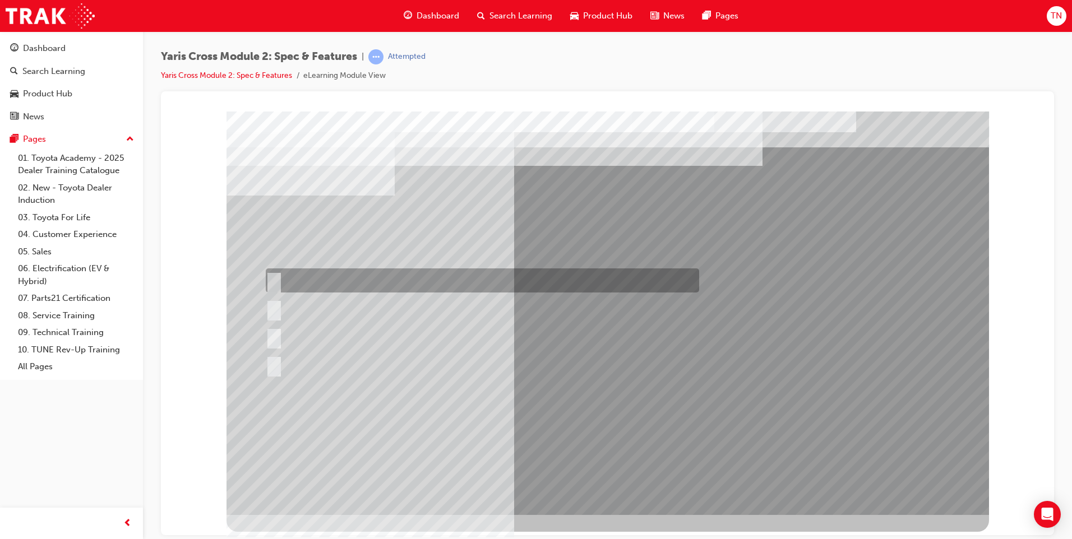
click at [301, 285] on div at bounding box center [479, 280] width 433 height 24
radio input "true"
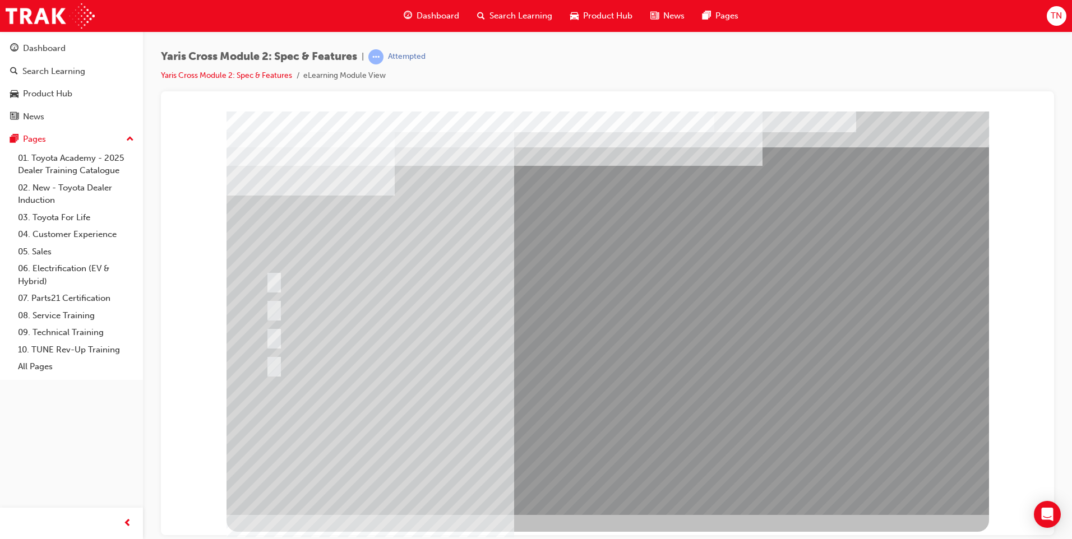
click at [282, 306] on div at bounding box center [607, 312] width 762 height 403
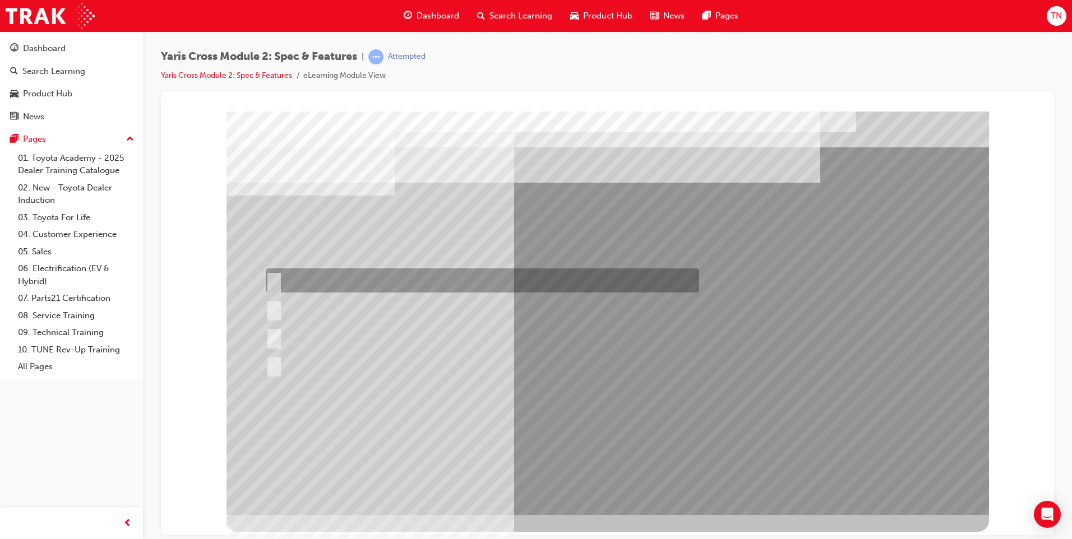
drag, startPoint x: 319, startPoint y: 304, endPoint x: 457, endPoint y: 281, distance: 139.2
click at [457, 281] on div at bounding box center [607, 312] width 762 height 403
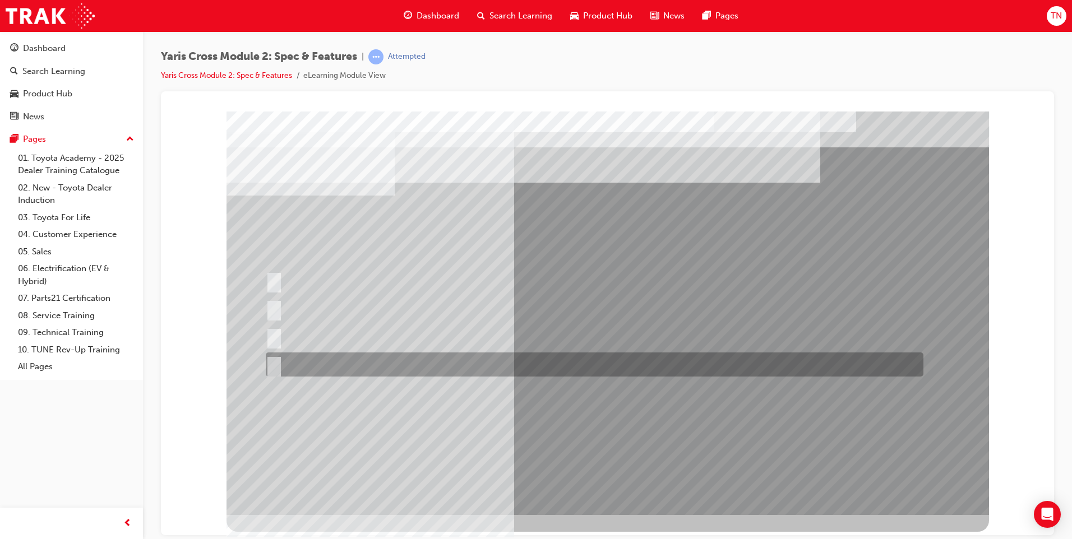
click at [347, 364] on div at bounding box center [591, 364] width 657 height 24
radio input "true"
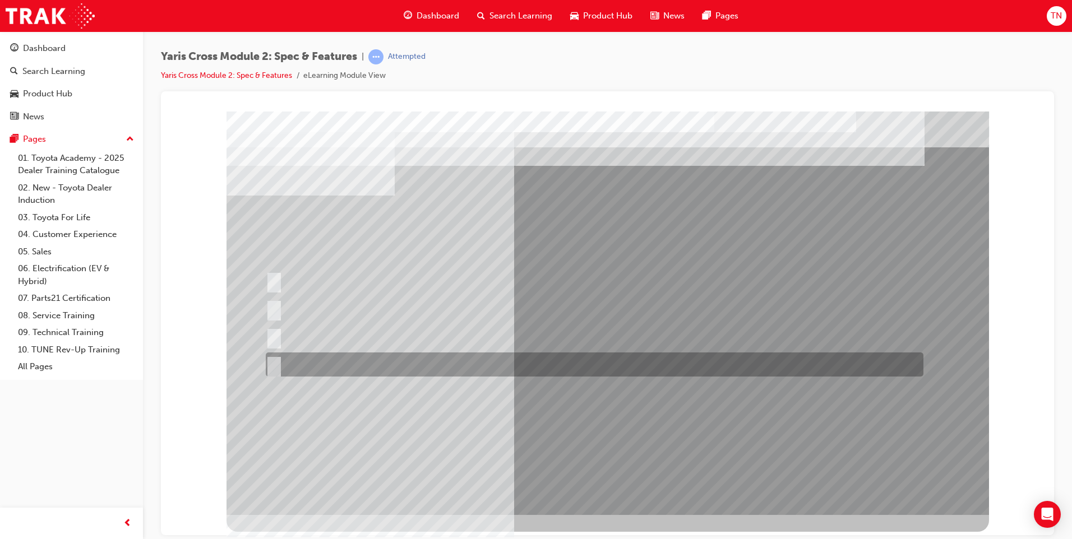
click at [421, 362] on div at bounding box center [591, 364] width 657 height 24
radio input "true"
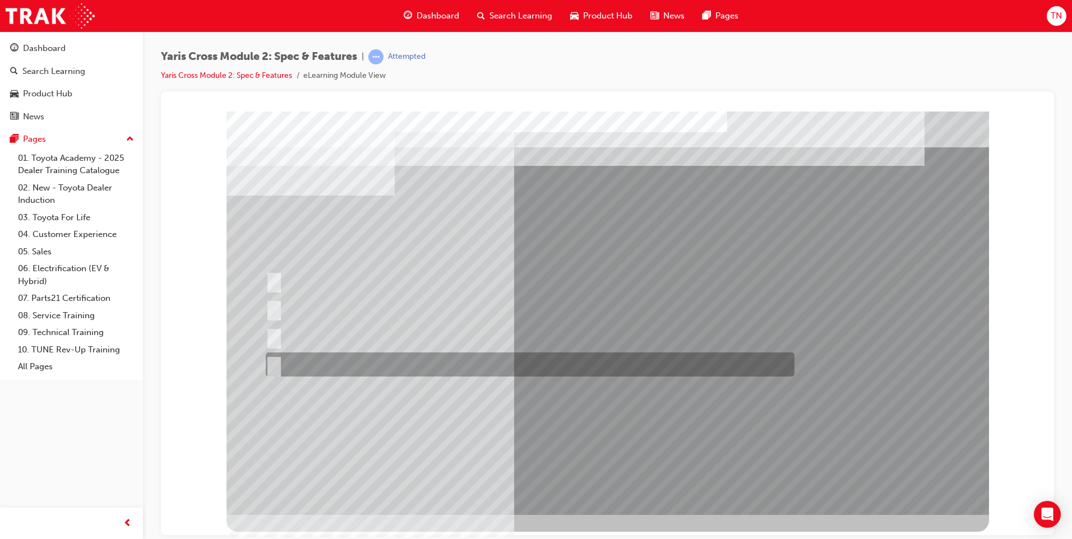
click at [326, 359] on div at bounding box center [527, 364] width 528 height 24
radio input "true"
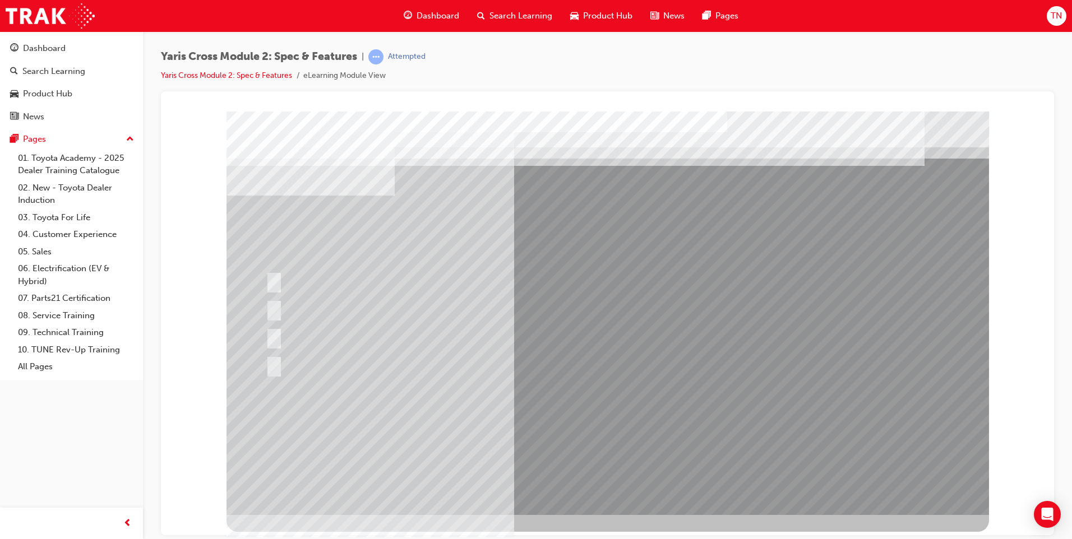
click at [626, 430] on div at bounding box center [607, 312] width 762 height 403
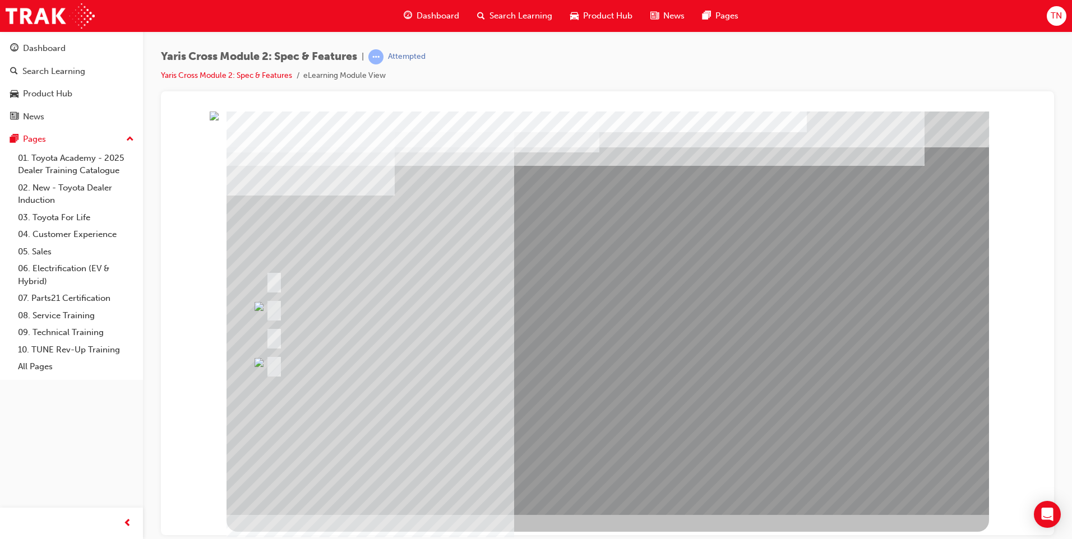
drag, startPoint x: 353, startPoint y: 347, endPoint x: 363, endPoint y: 352, distance: 11.3
click at [363, 352] on div at bounding box center [607, 312] width 762 height 403
click at [780, 361] on div at bounding box center [567, 364] width 608 height 24
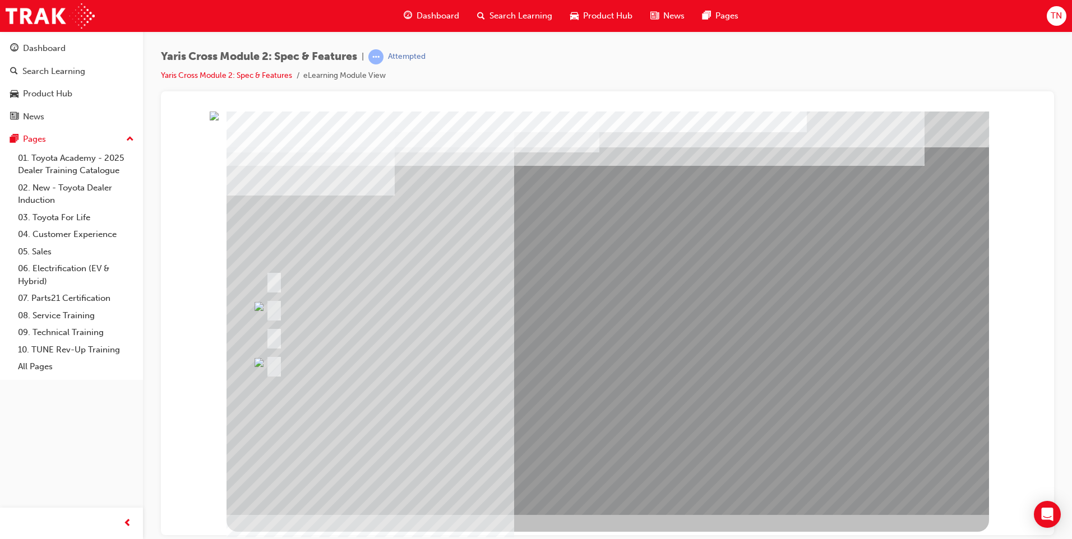
drag, startPoint x: 1029, startPoint y: 452, endPoint x: 1017, endPoint y: 453, distance: 12.9
click at [1026, 115] on div at bounding box center [607, 115] width 866 height 0
drag, startPoint x: 926, startPoint y: 411, endPoint x: 629, endPoint y: 414, distance: 297.0
click at [629, 414] on div at bounding box center [607, 312] width 762 height 403
click at [795, 377] on div at bounding box center [570, 365] width 608 height 24
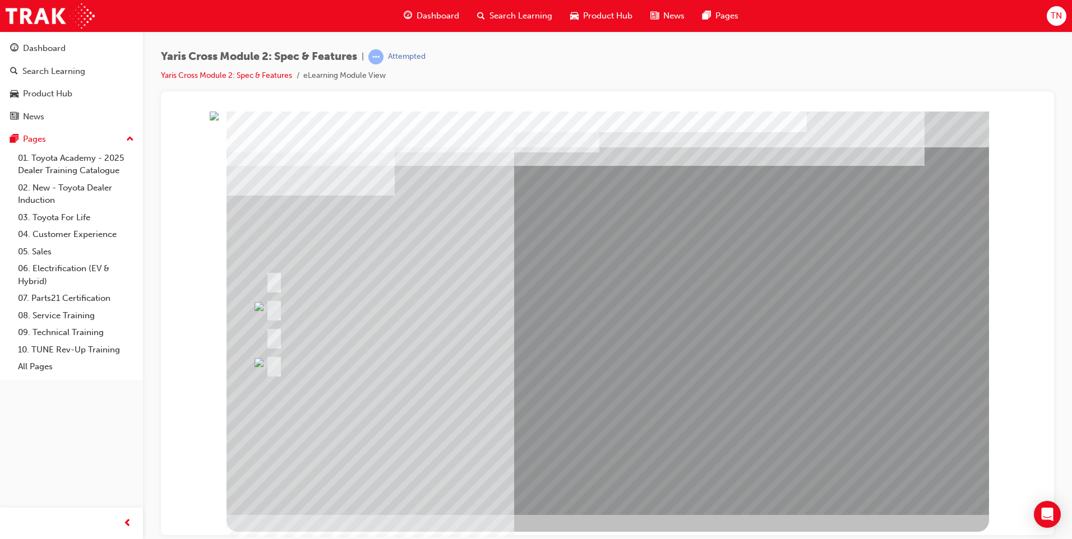
click at [249, 77] on link "Yaris Cross Module 2: Spec & Features" at bounding box center [226, 76] width 131 height 10
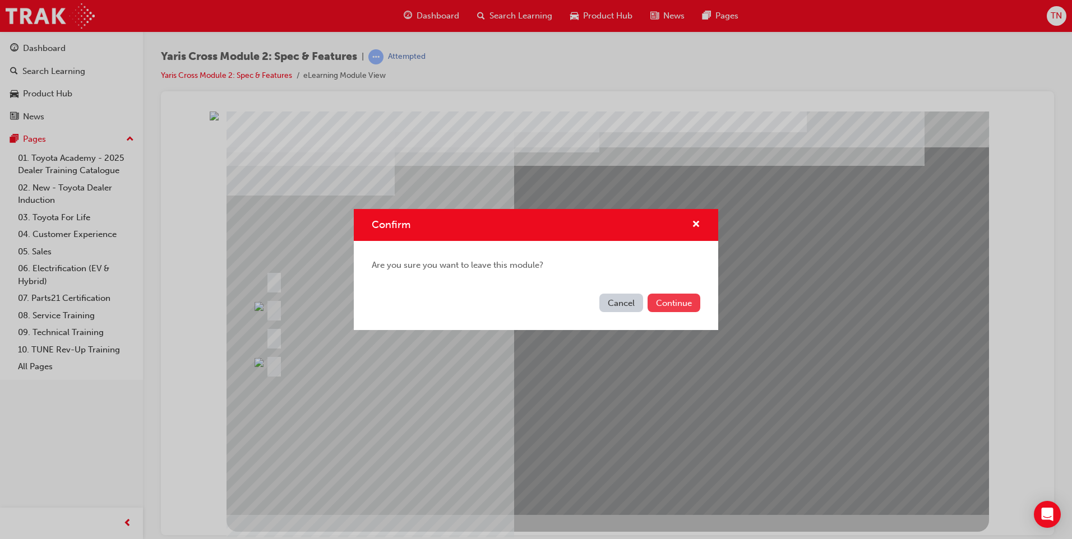
click at [673, 299] on button "Continue" at bounding box center [673, 303] width 53 height 18
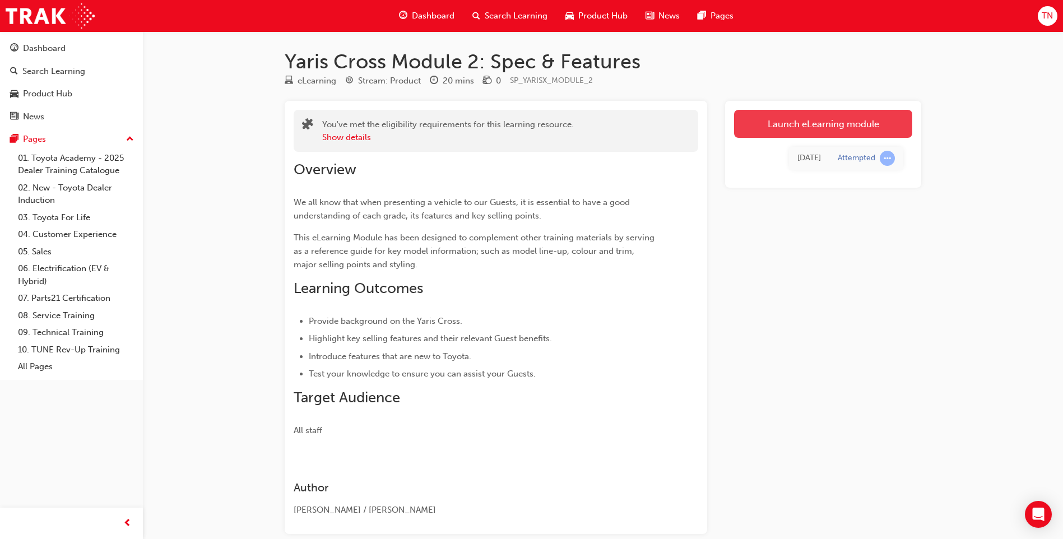
click at [842, 131] on link "Launch eLearning module" at bounding box center [823, 124] width 178 height 28
